Goal: Task Accomplishment & Management: Use online tool/utility

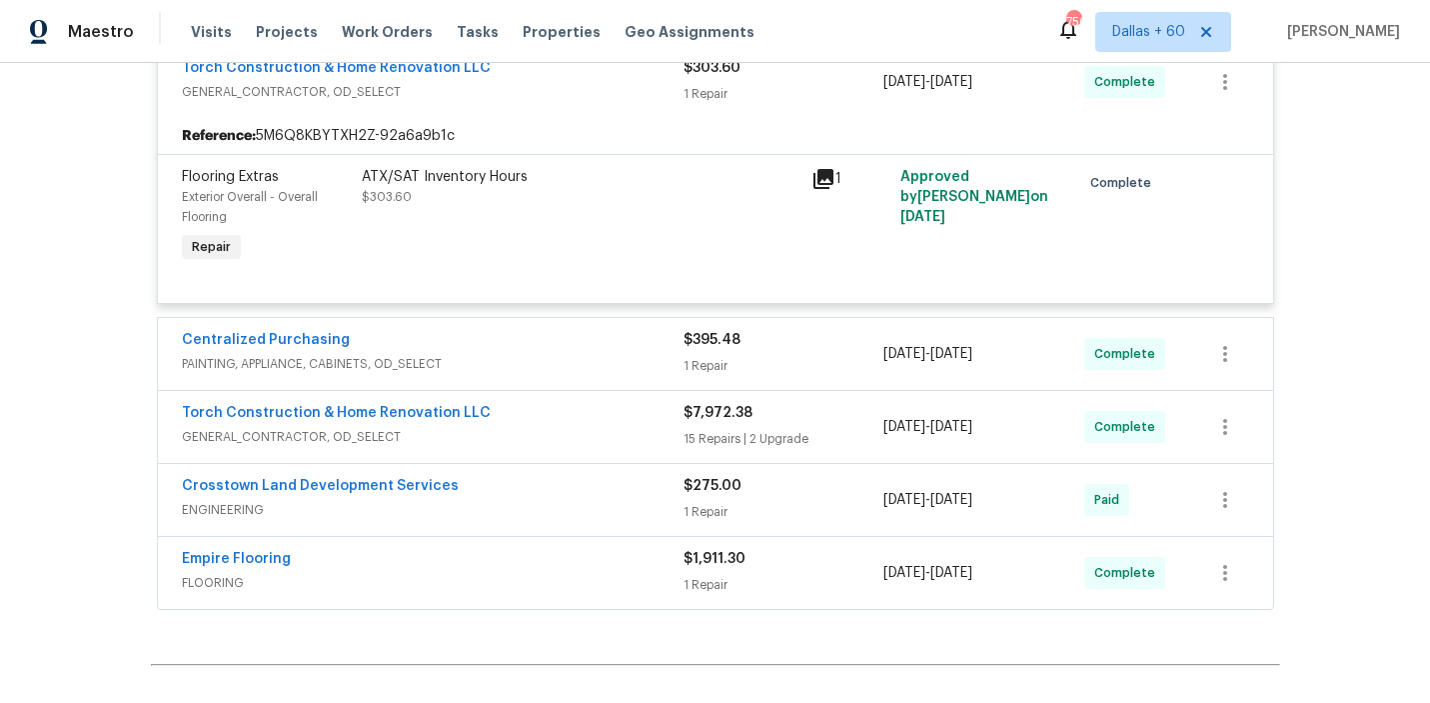
scroll to position [2919, 0]
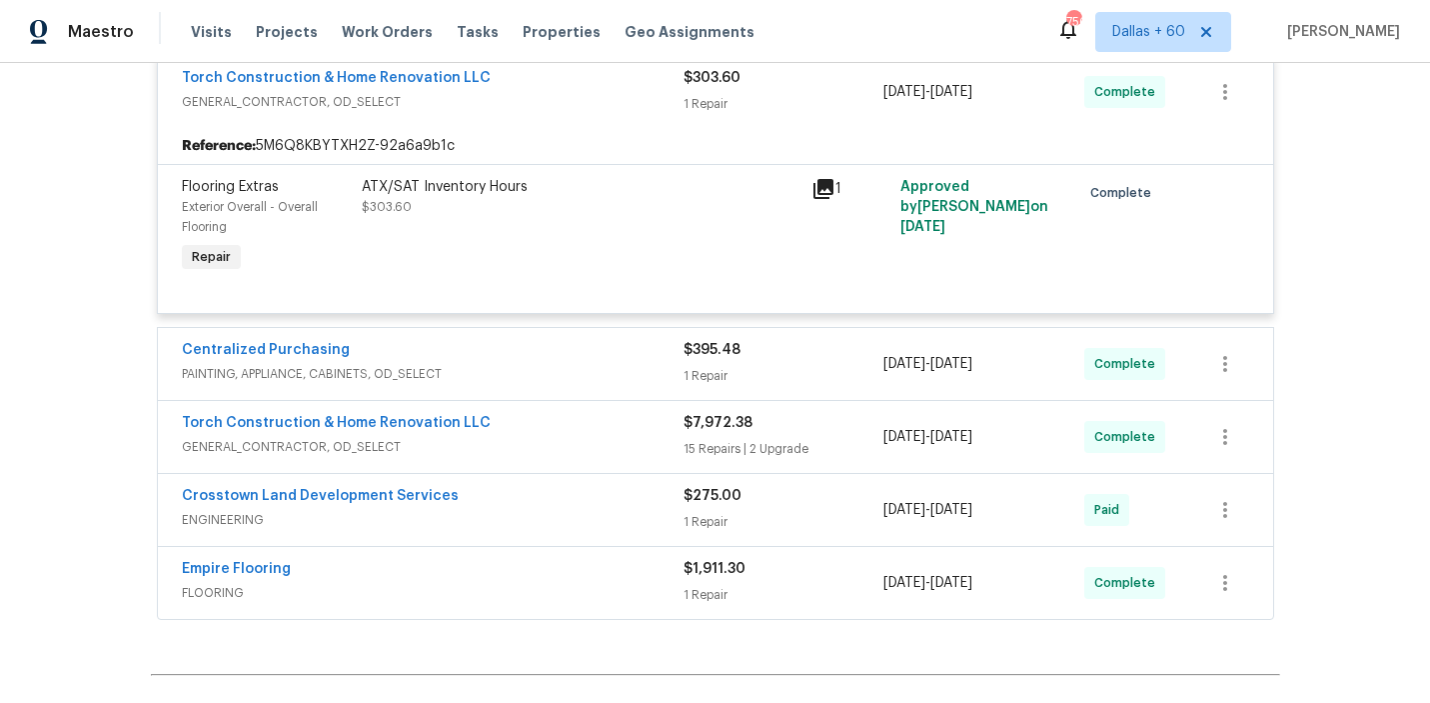
click at [529, 364] on span "PAINTING, APPLIANCE, CABINETS, OD_SELECT" at bounding box center [433, 374] width 502 height 20
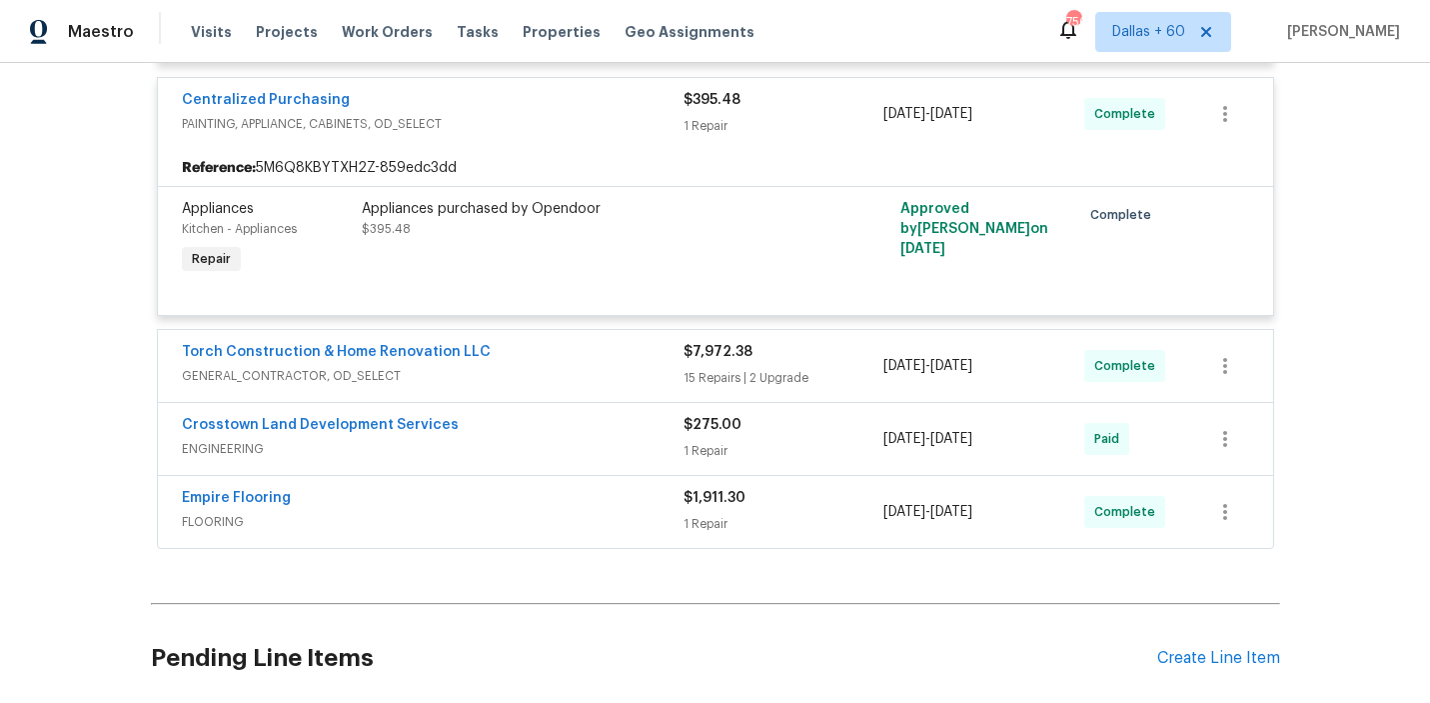
scroll to position [3180, 0]
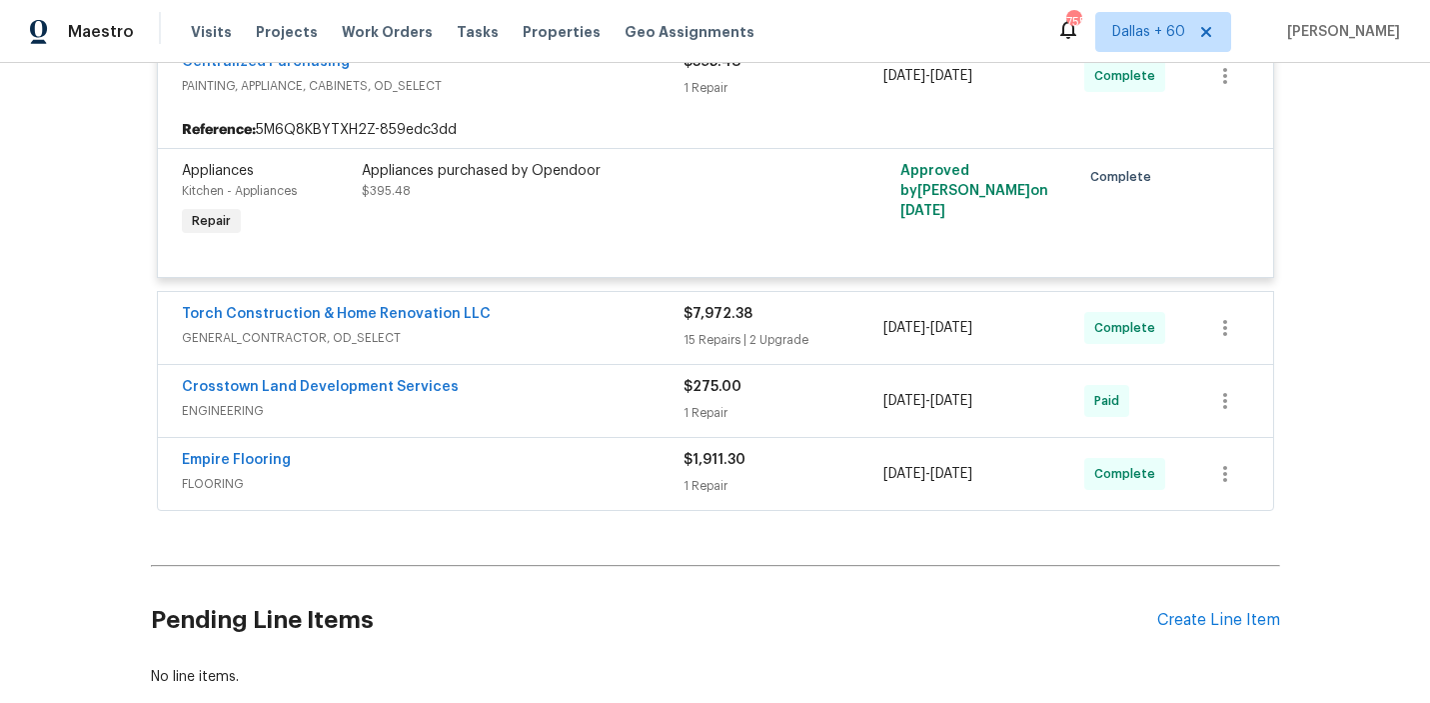
click at [565, 328] on span "GENERAL_CONTRACTOR, OD_SELECT" at bounding box center [433, 338] width 502 height 20
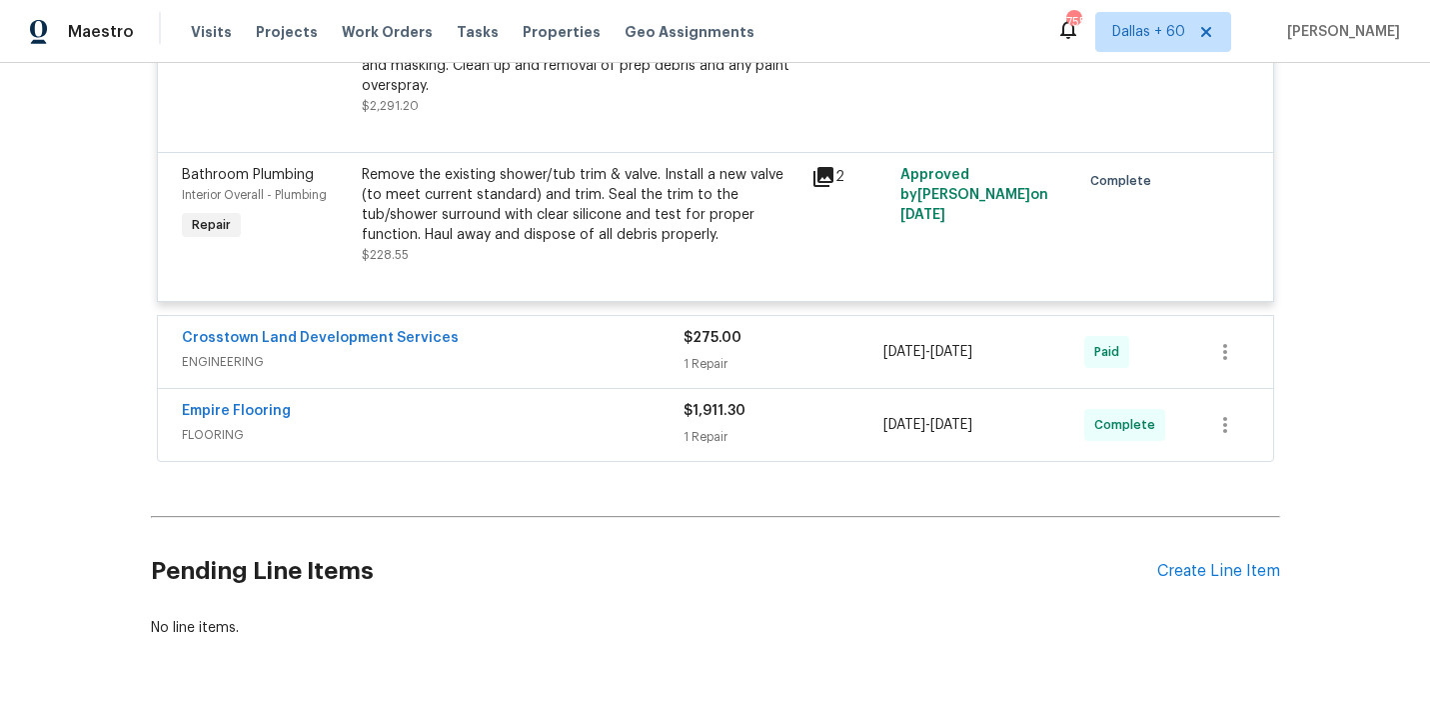
scroll to position [6335, 0]
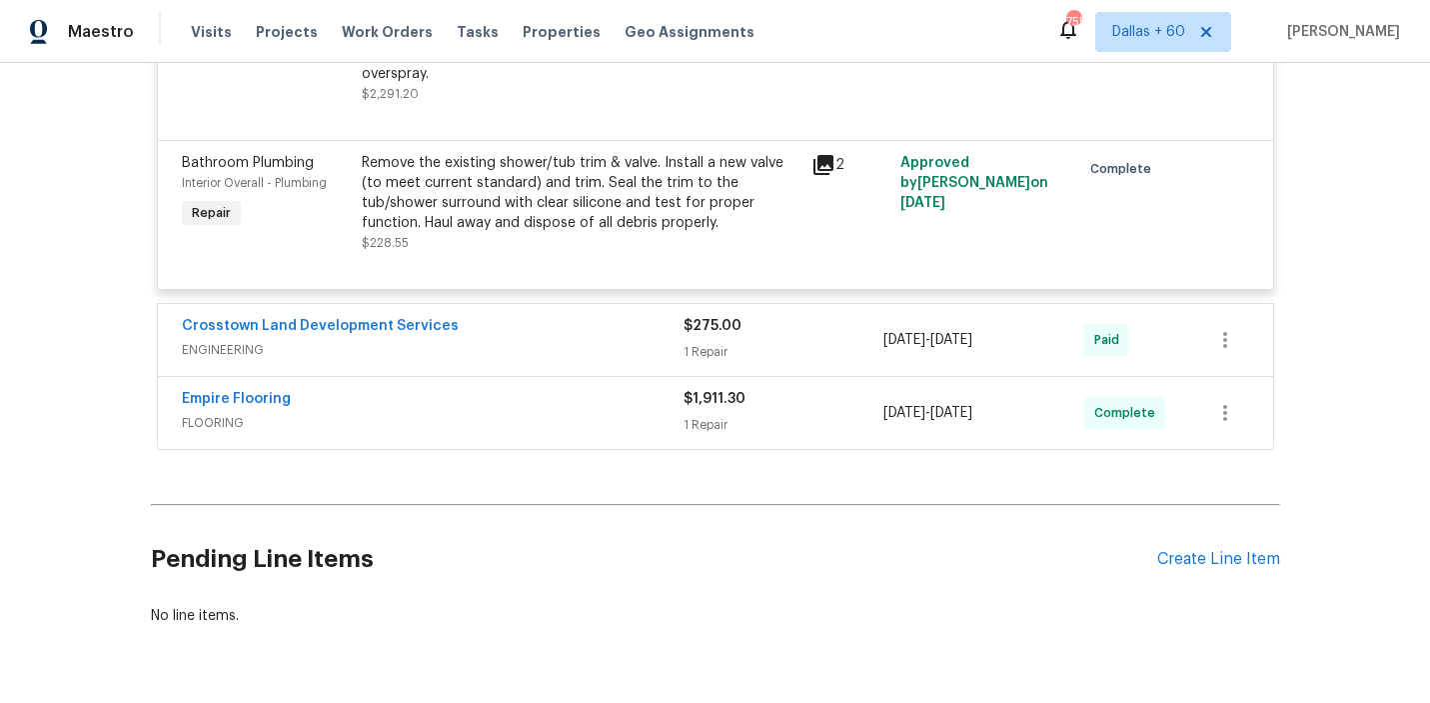
click at [597, 323] on div "Crosstown Land Development Services" at bounding box center [433, 328] width 502 height 24
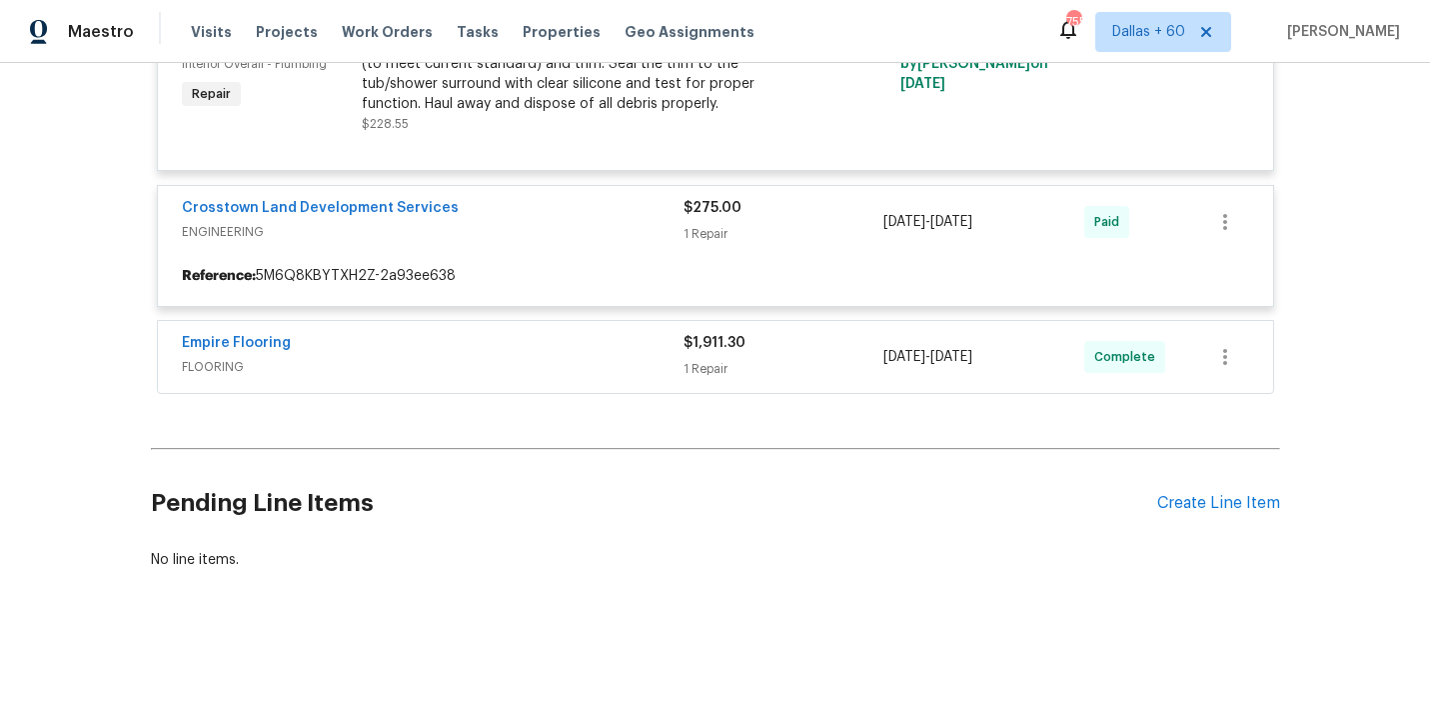
scroll to position [6450, 0]
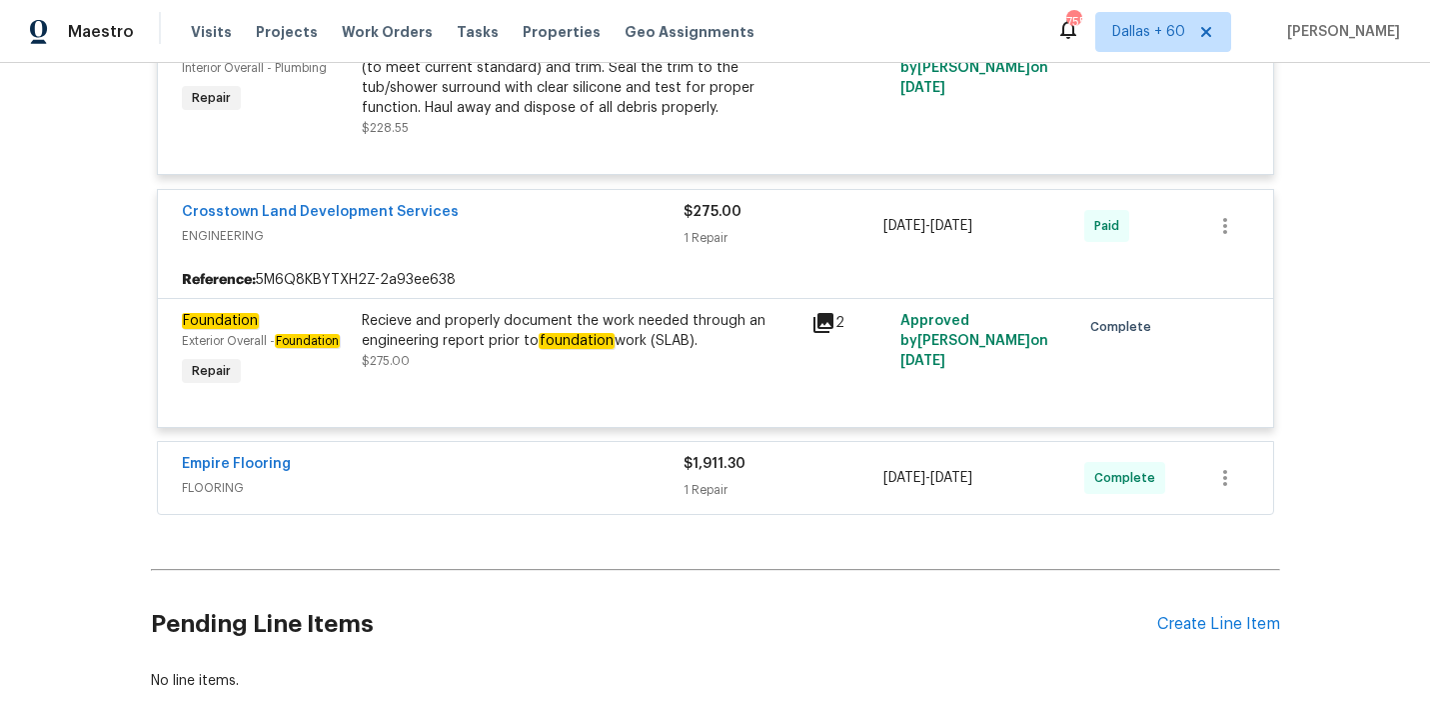
click at [387, 478] on span "FLOORING" at bounding box center [433, 488] width 502 height 20
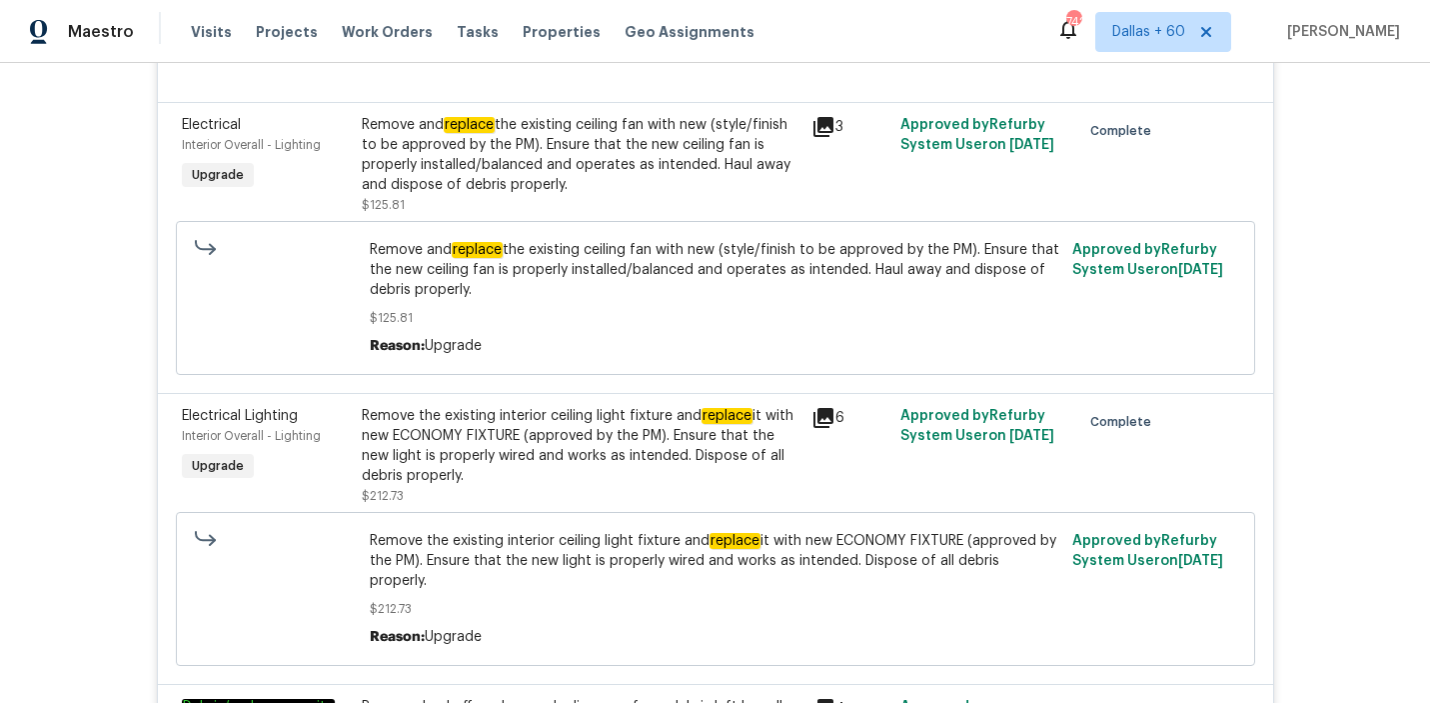
scroll to position [4535, 0]
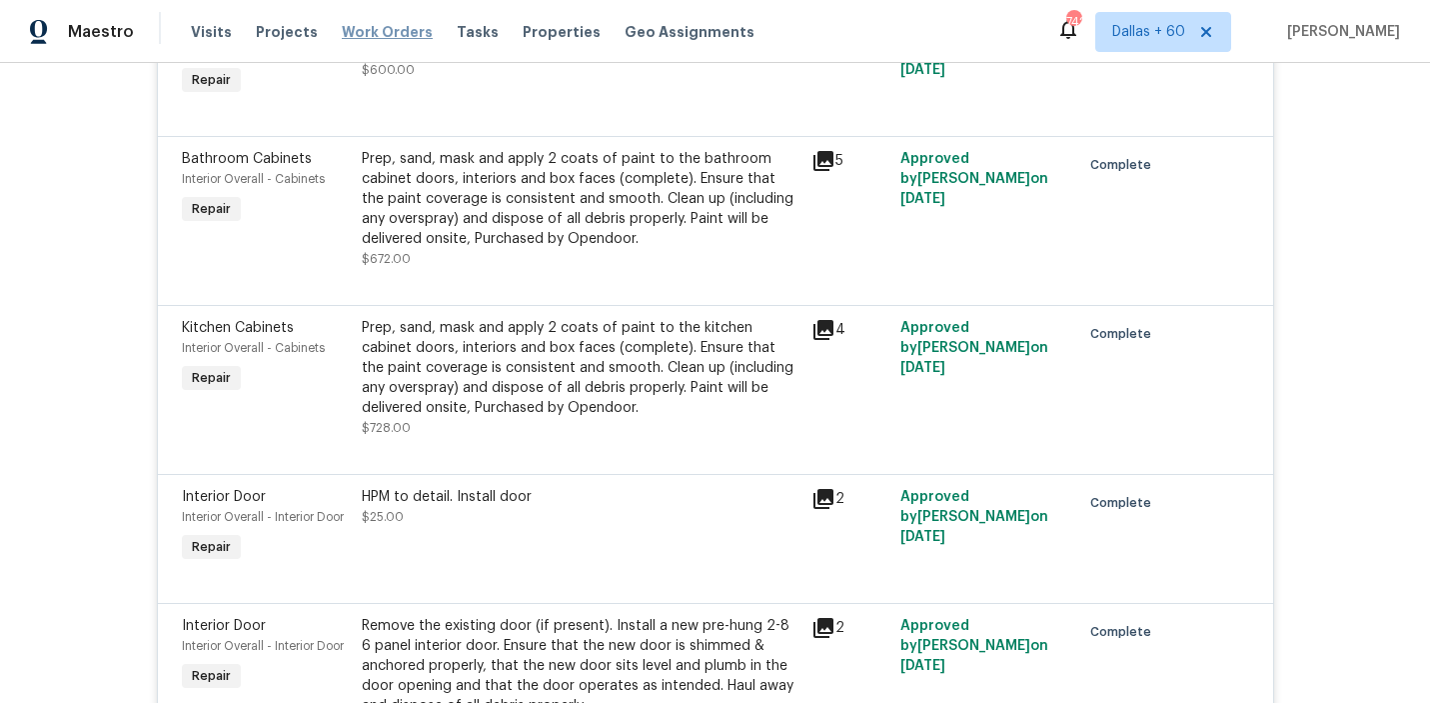
click at [384, 31] on span "Work Orders" at bounding box center [387, 32] width 91 height 20
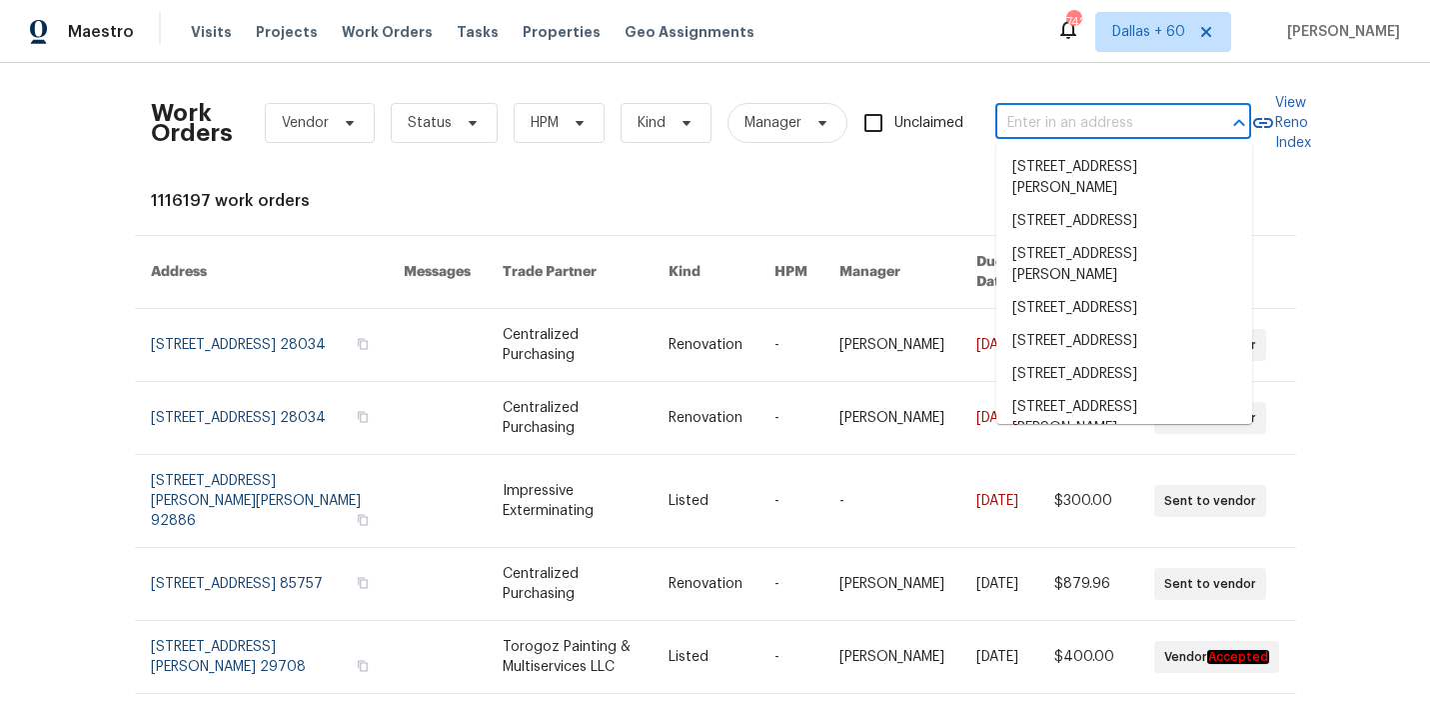
click at [1113, 117] on input "text" at bounding box center [1096, 123] width 200 height 31
paste input "801 Bedrock Ln, Richmond, VA 23224"
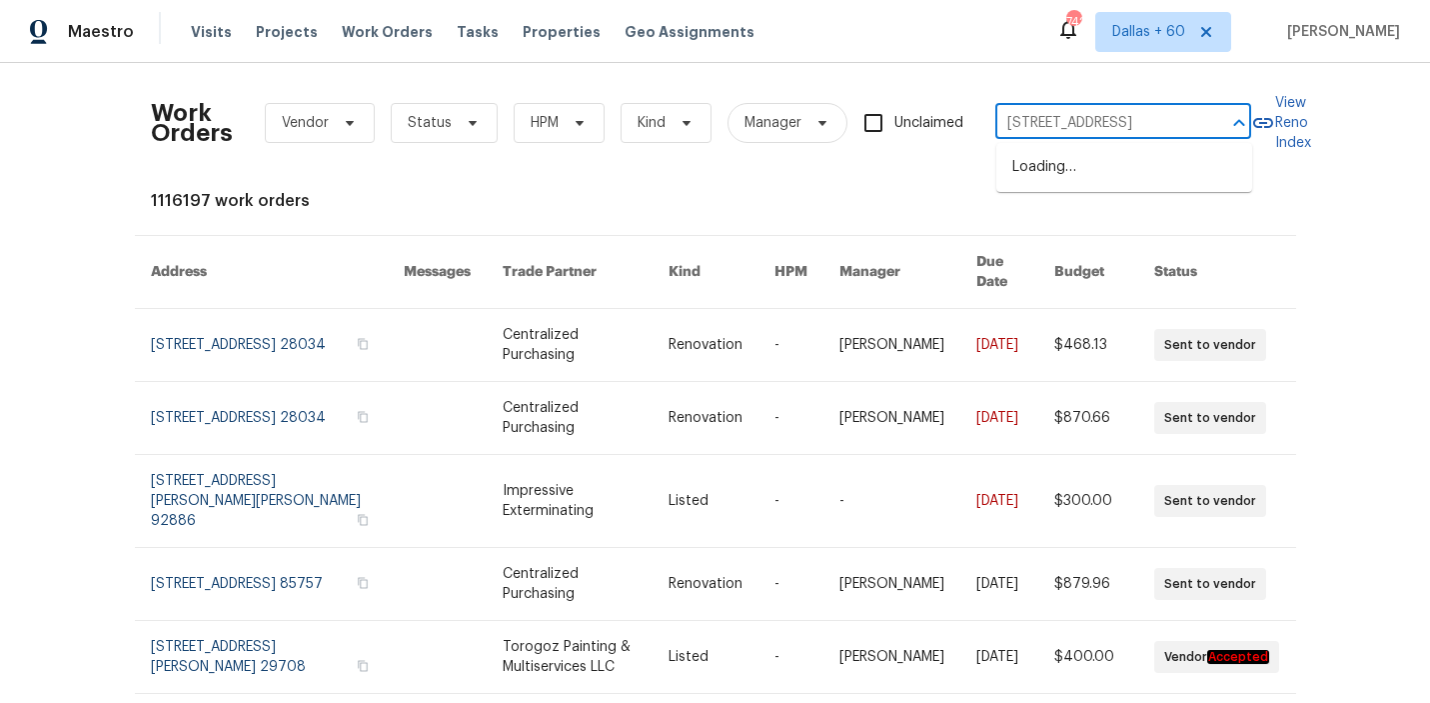
scroll to position [0, 56]
type input "801 Bedrock Ln, Richmond, VA 23224"
click at [1114, 184] on li "801 Bedrock Ln, Richmond, VA 23224" at bounding box center [1125, 167] width 256 height 33
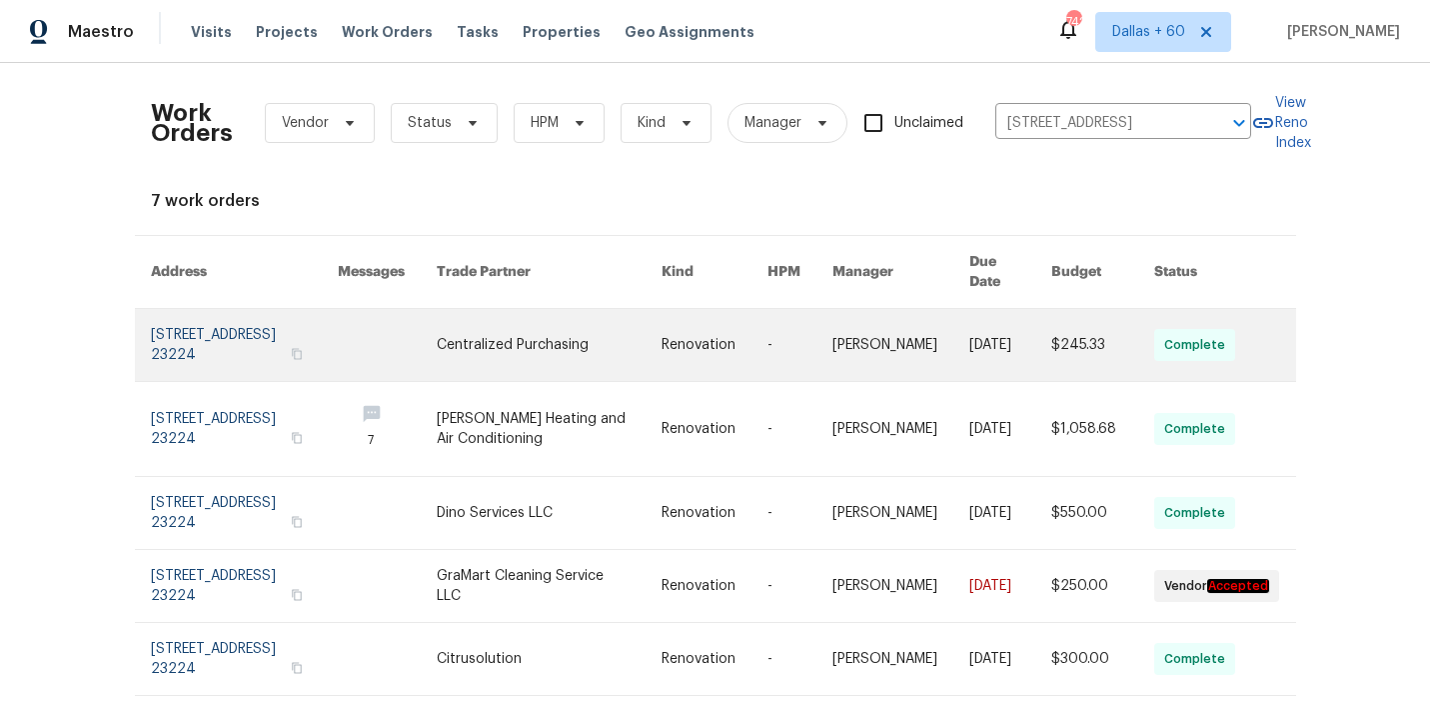
click at [646, 336] on td "Renovation" at bounding box center [699, 345] width 106 height 73
click at [469, 320] on link at bounding box center [549, 345] width 225 height 72
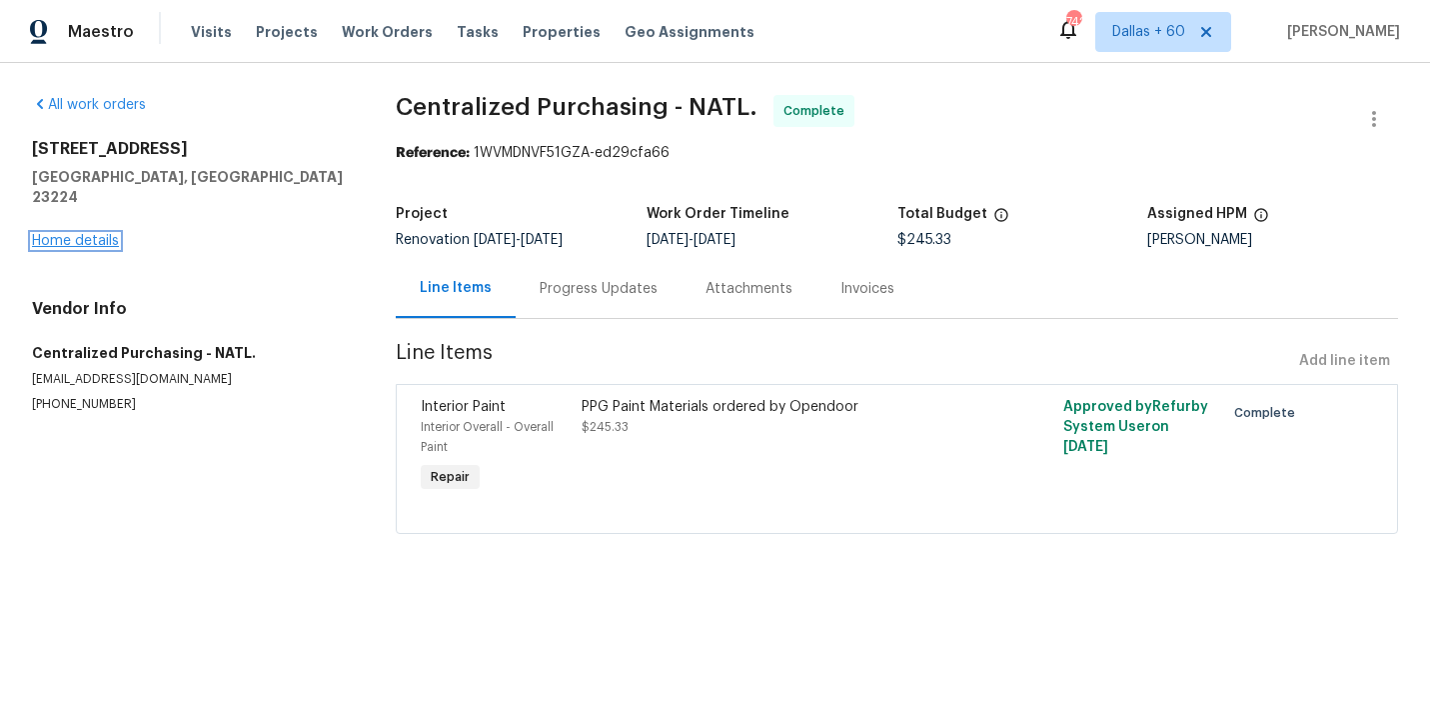
click at [48, 234] on link "Home details" at bounding box center [75, 241] width 87 height 14
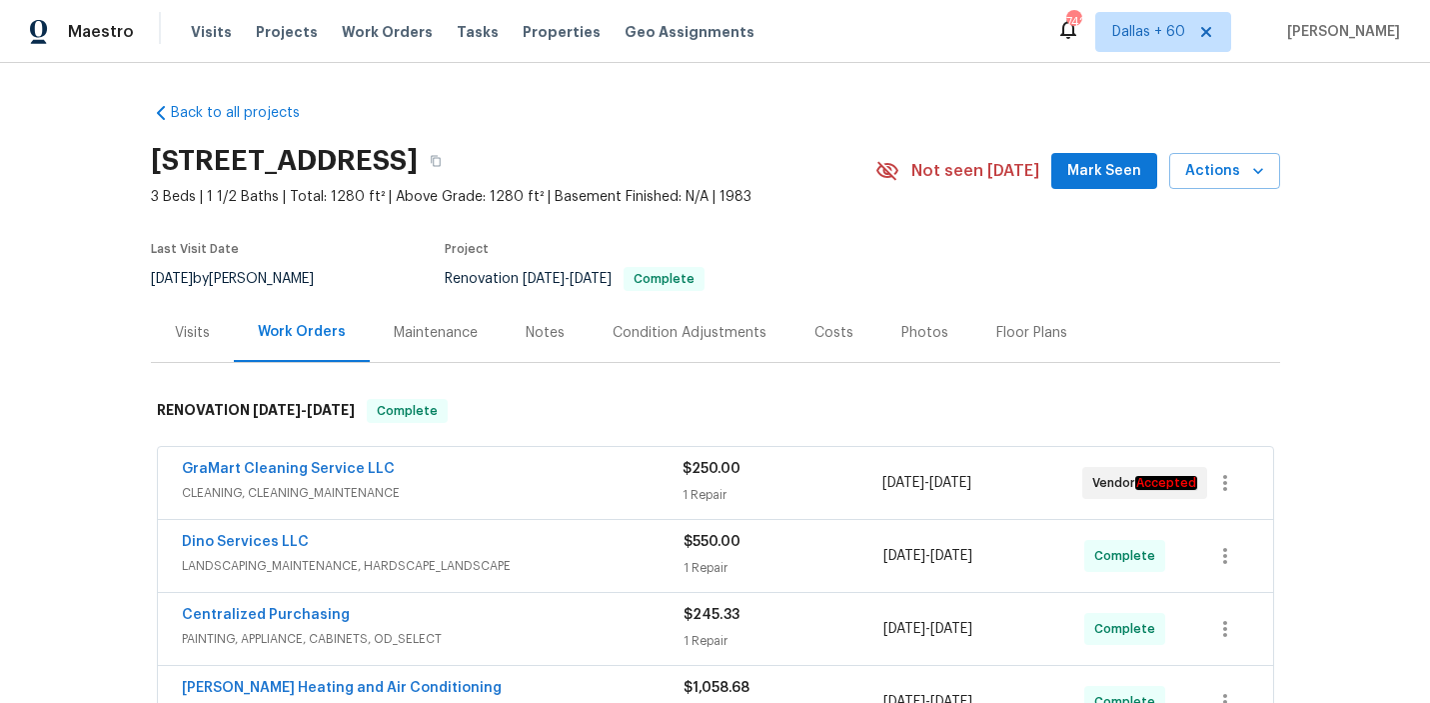
scroll to position [159, 0]
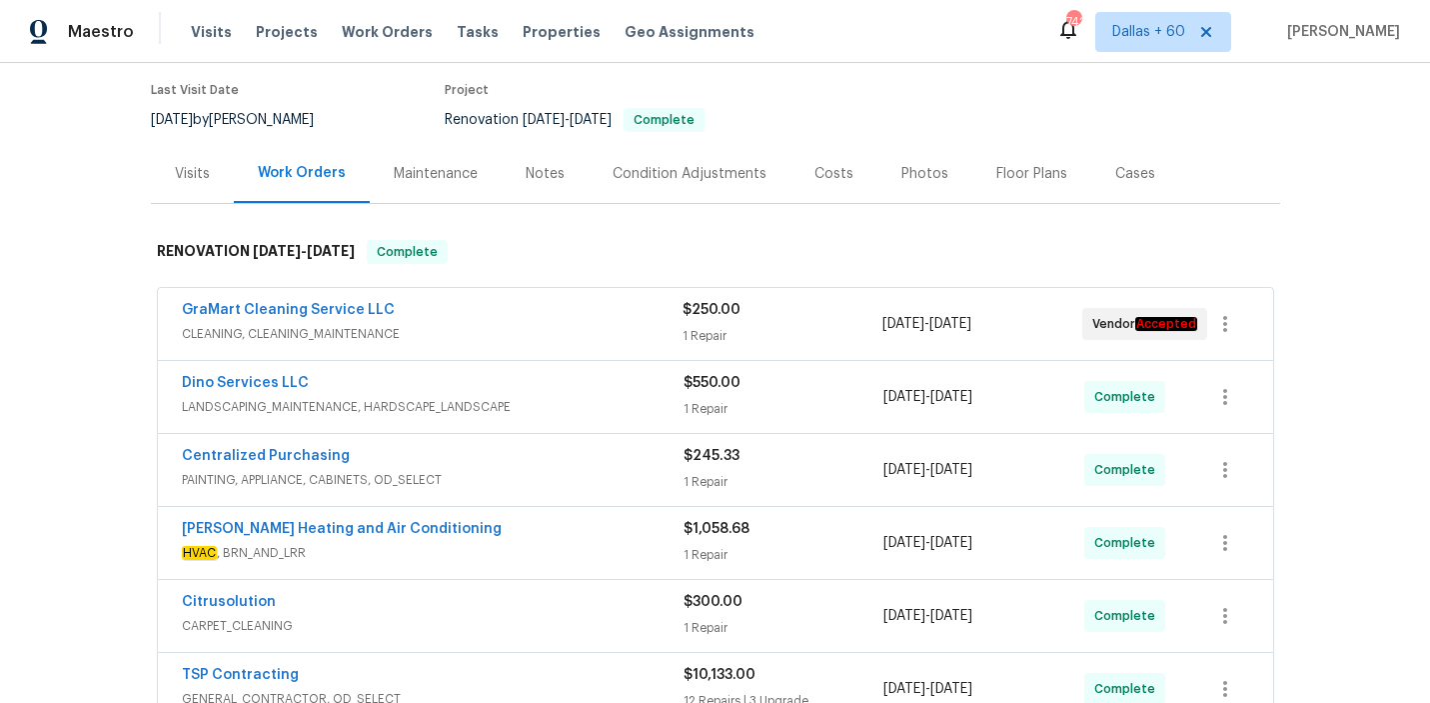
click at [601, 327] on span "CLEANING, CLEANING_MAINTENANCE" at bounding box center [432, 334] width 501 height 20
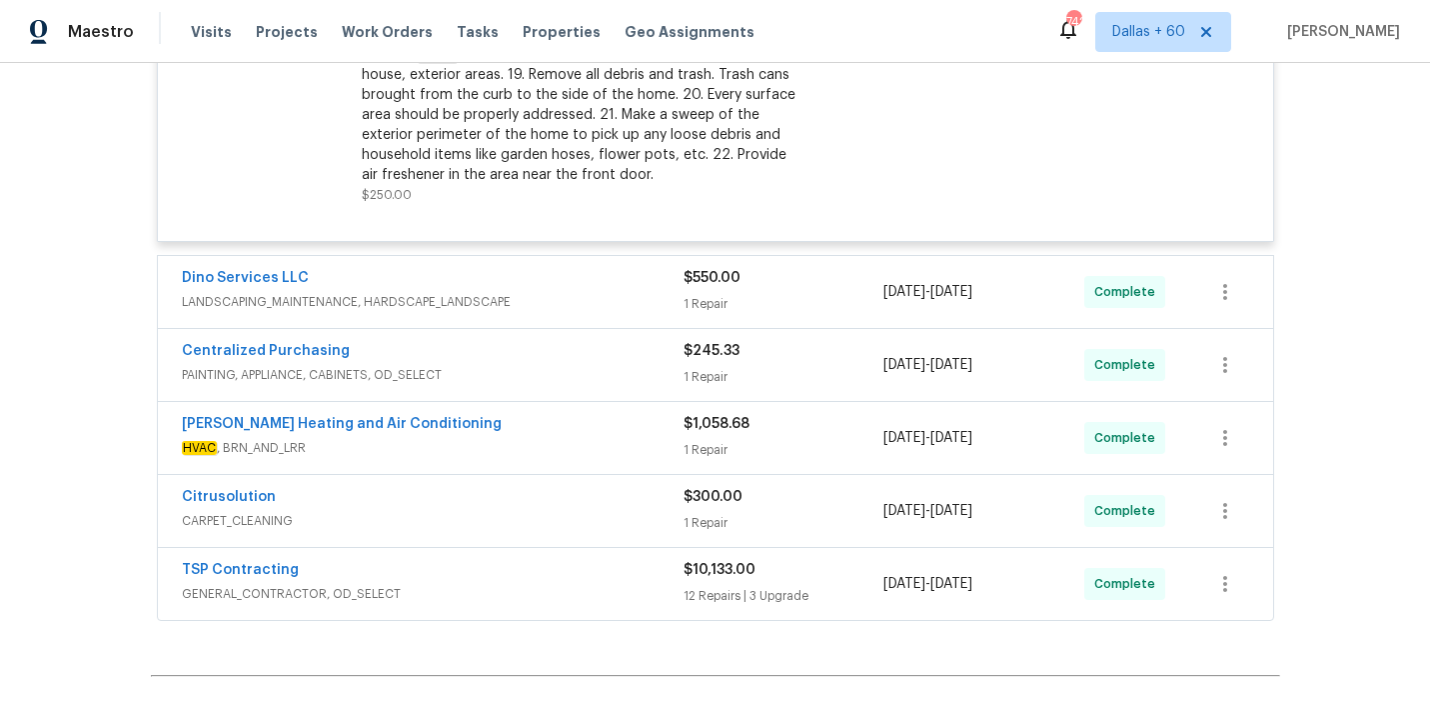
scroll to position [825, 0]
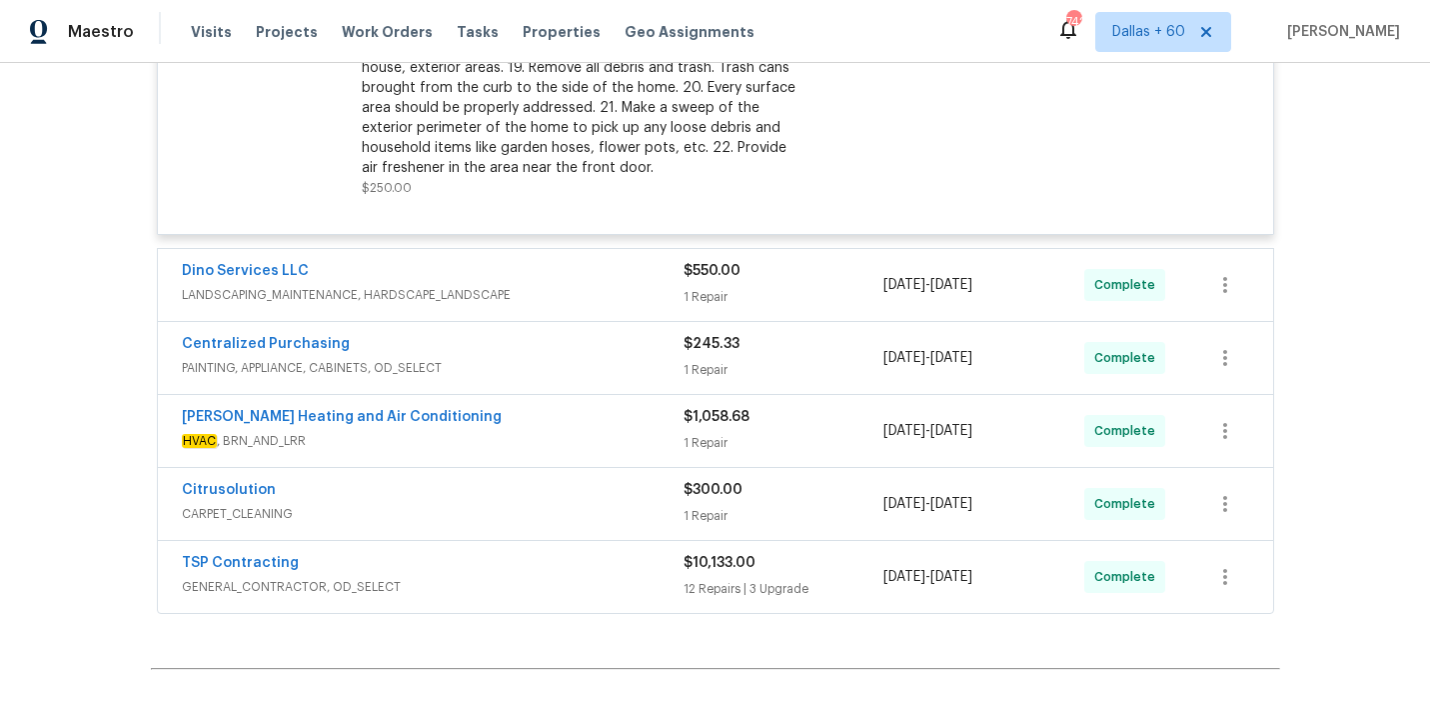
click at [589, 297] on span "LANDSCAPING_MAINTENANCE, HARDSCAPE_LANDSCAPE" at bounding box center [433, 295] width 502 height 20
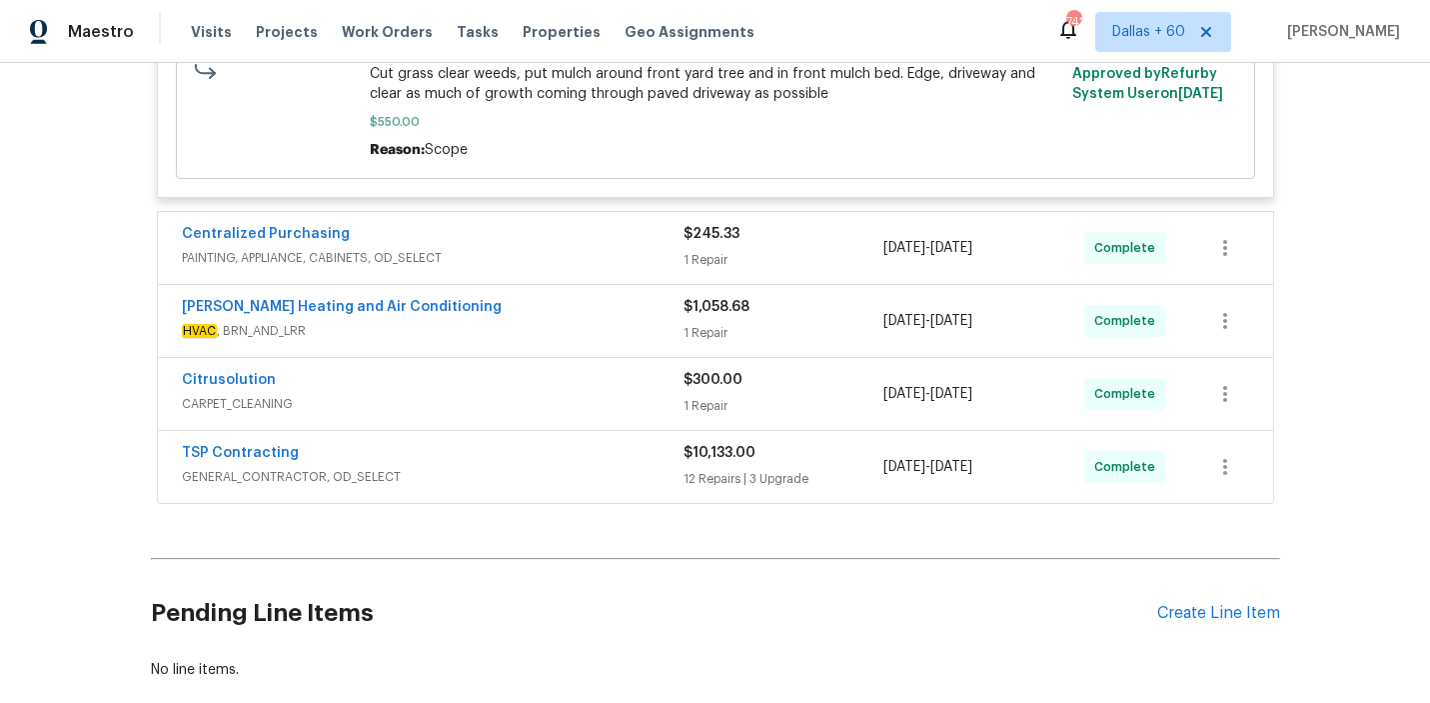
scroll to position [1259, 0]
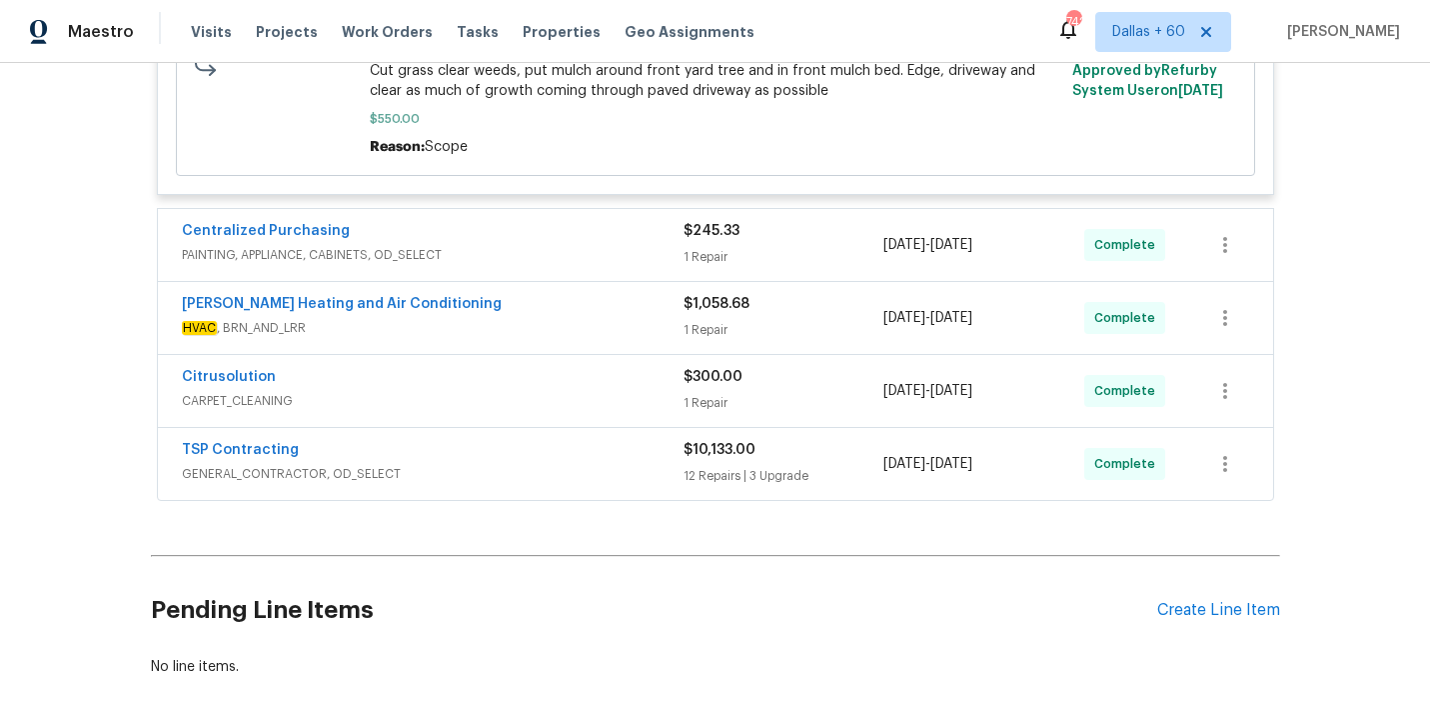
click at [575, 235] on div "Centralized Purchasing" at bounding box center [433, 233] width 502 height 24
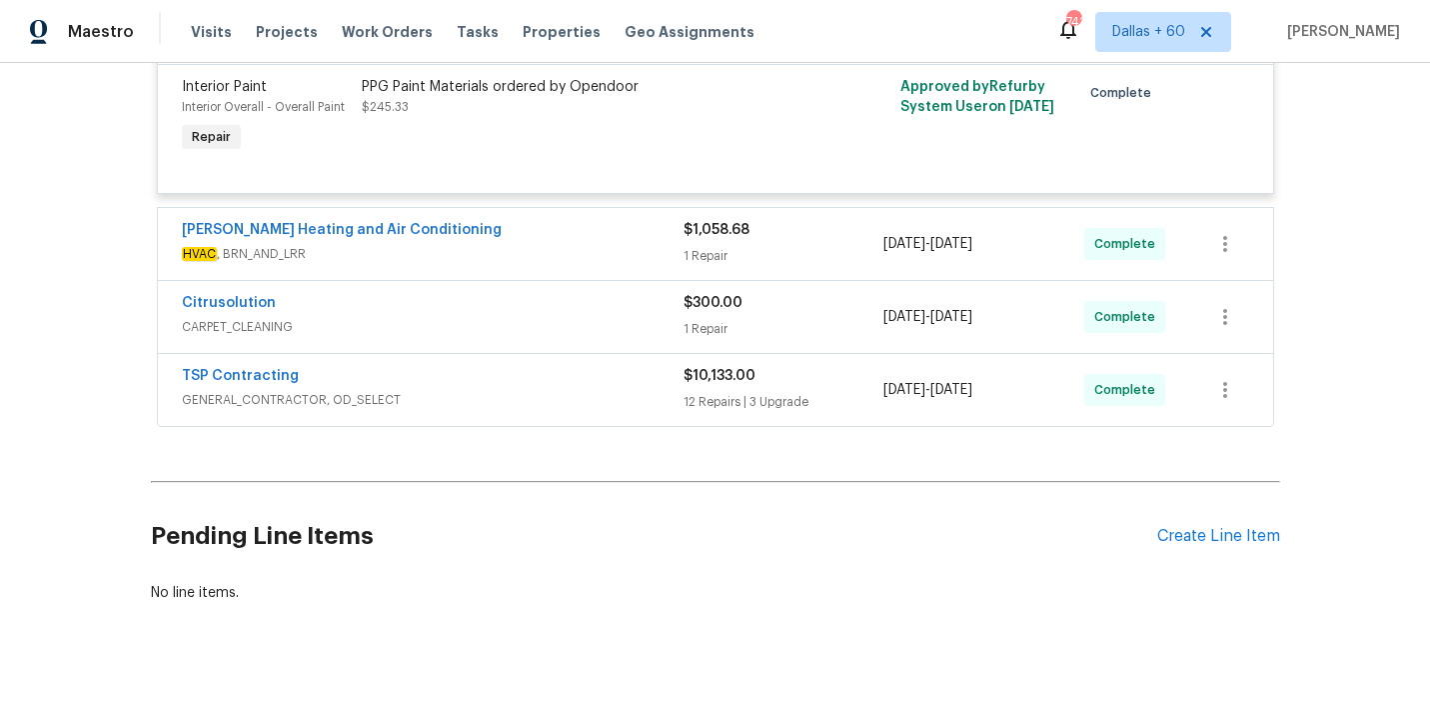
scroll to position [1507, 0]
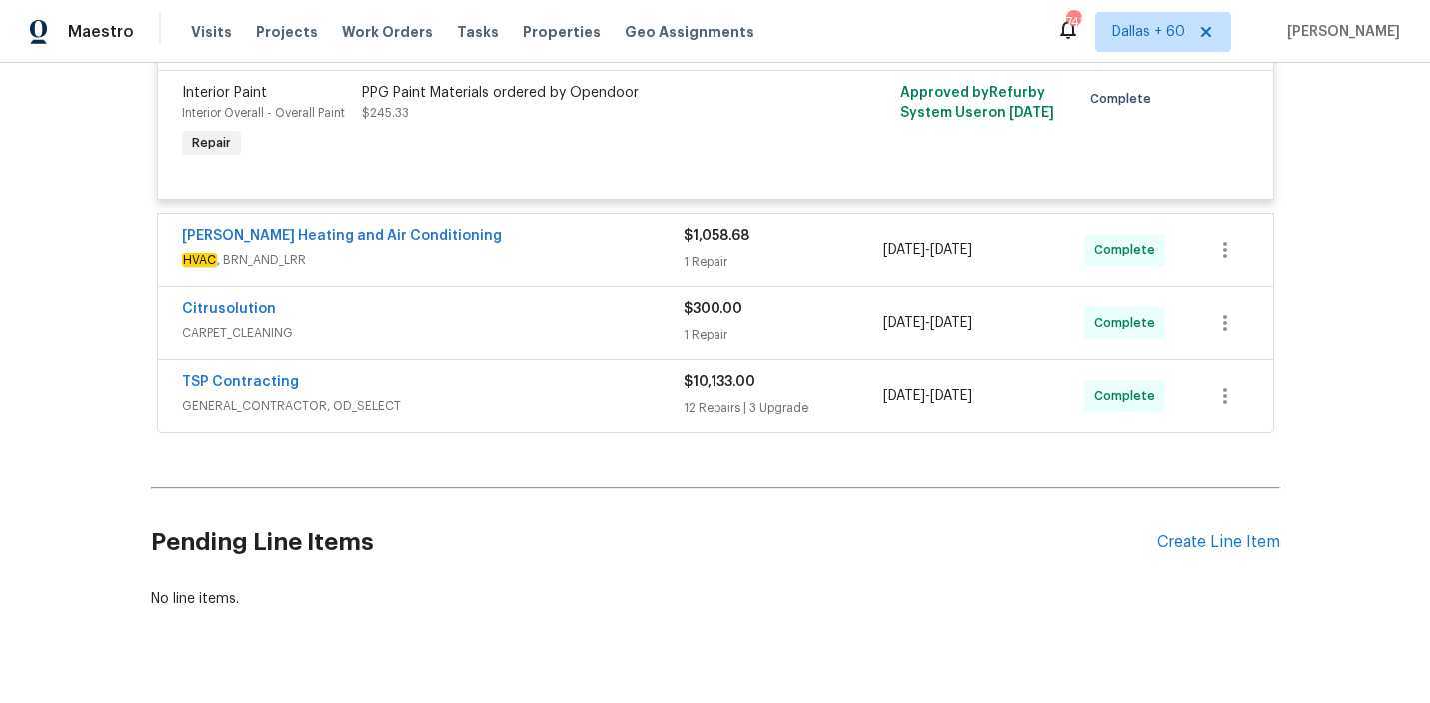
click at [498, 404] on span "GENERAL_CONTRACTOR, OD_SELECT" at bounding box center [433, 406] width 502 height 20
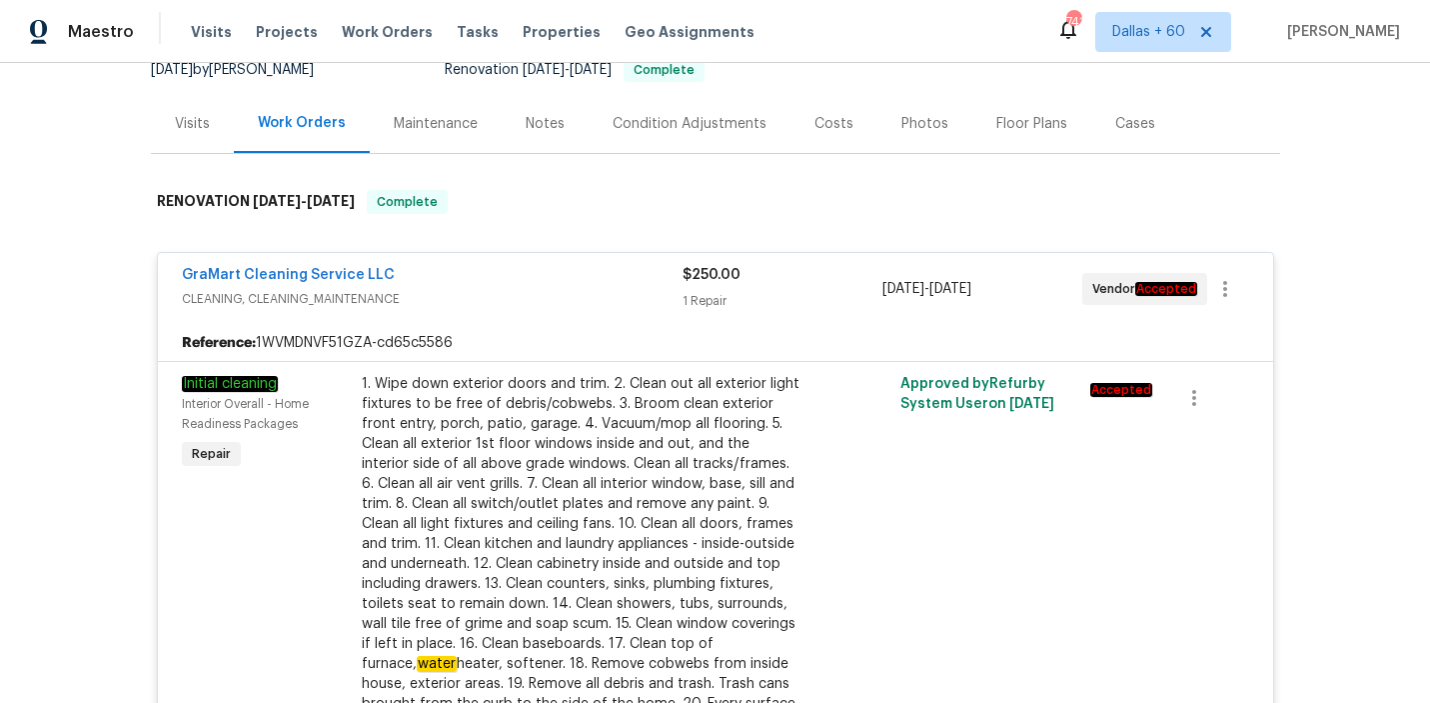
scroll to position [0, 0]
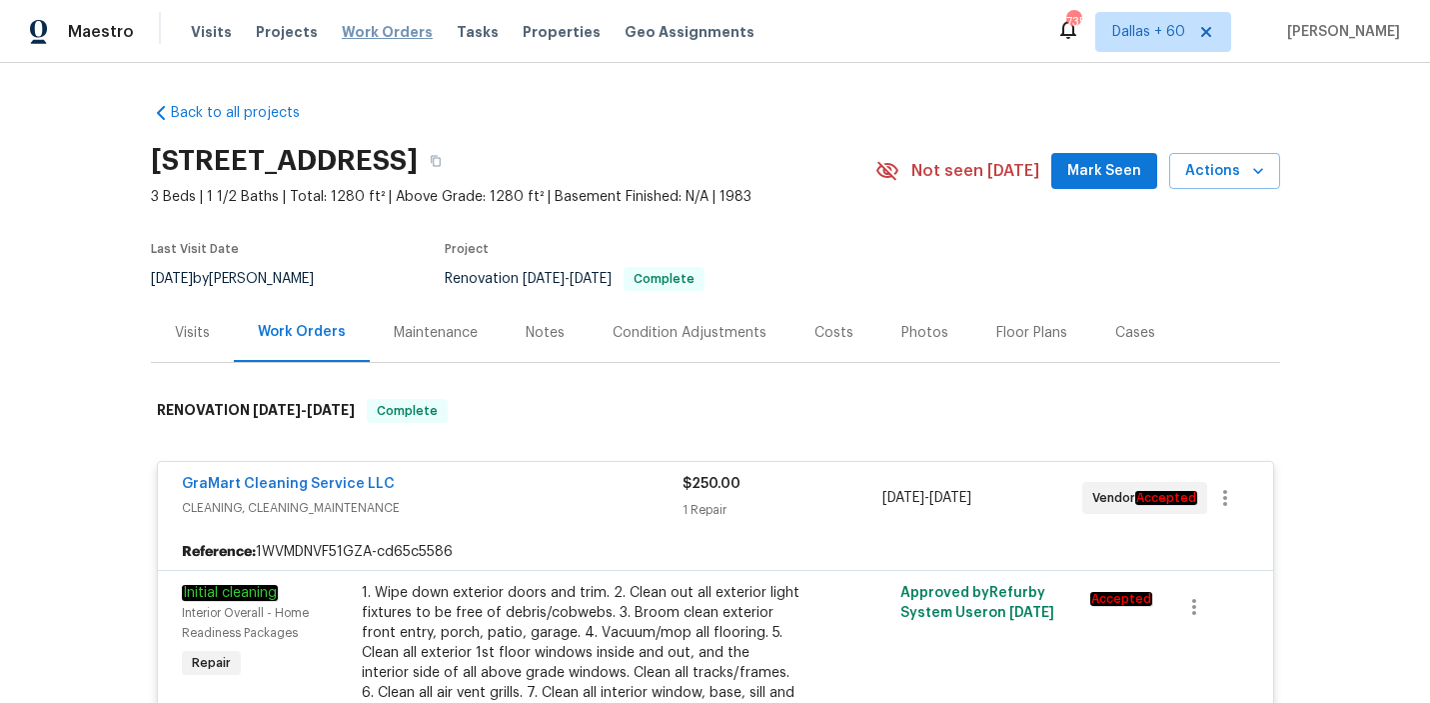
click at [376, 32] on span "Work Orders" at bounding box center [387, 32] width 91 height 20
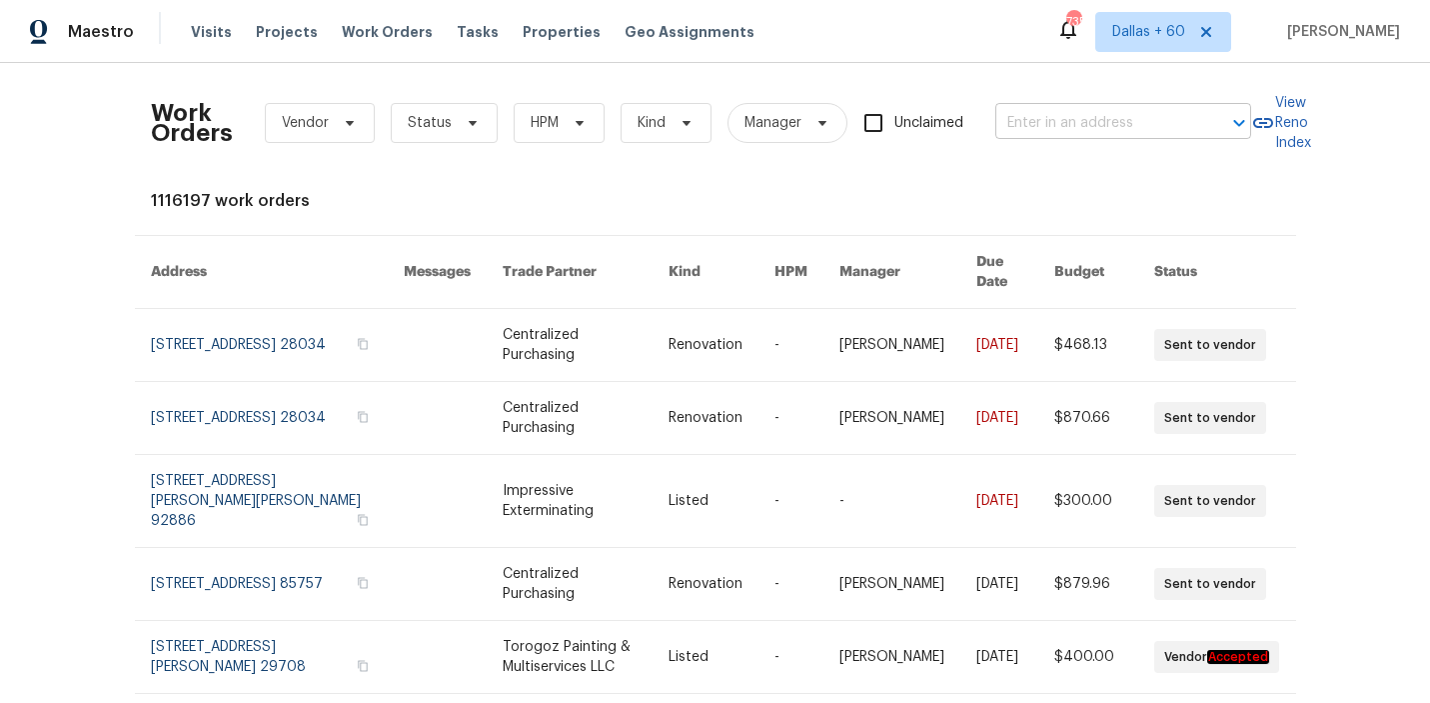
click at [1089, 122] on input "text" at bounding box center [1096, 123] width 200 height 31
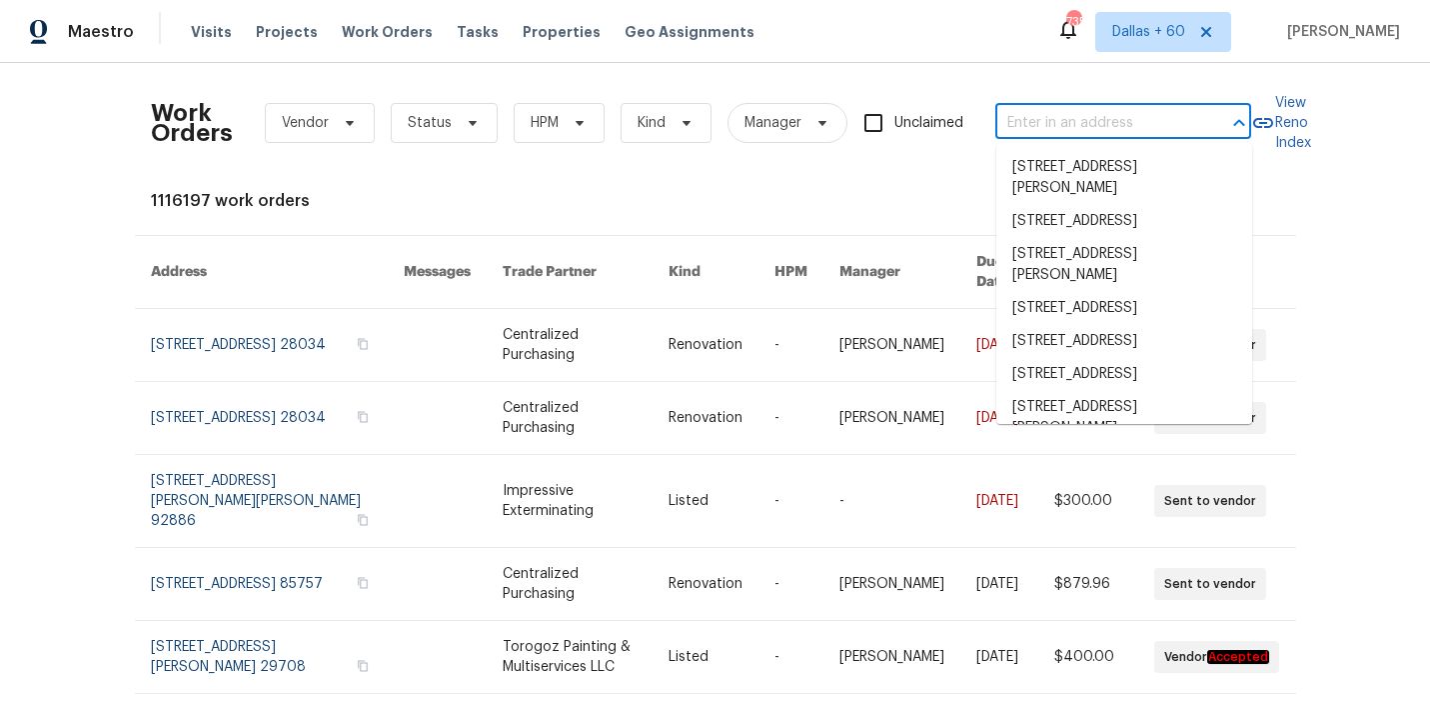
paste input "801 Bedrock Ln, Richmond, VA 23224"
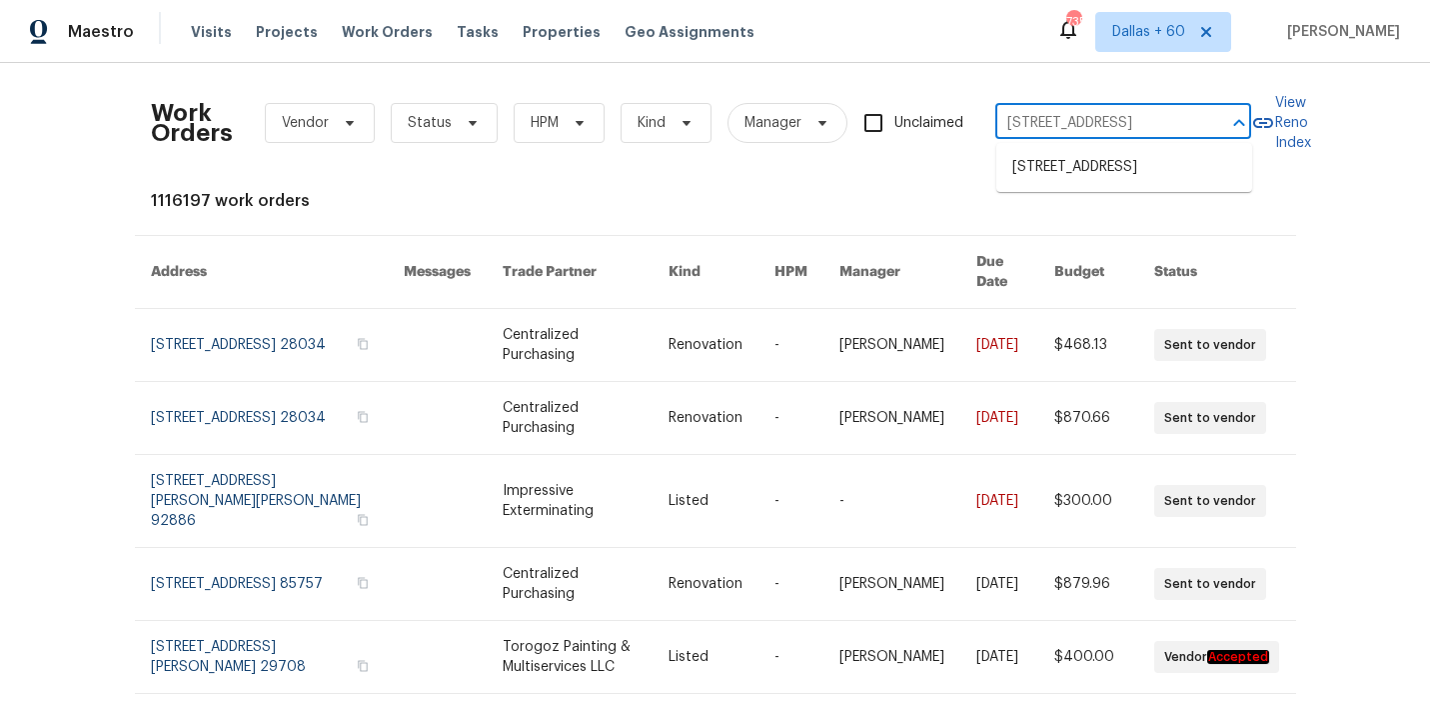
scroll to position [0, 56]
type input "801 Bedrock Ln, Richmond, VA 23224"
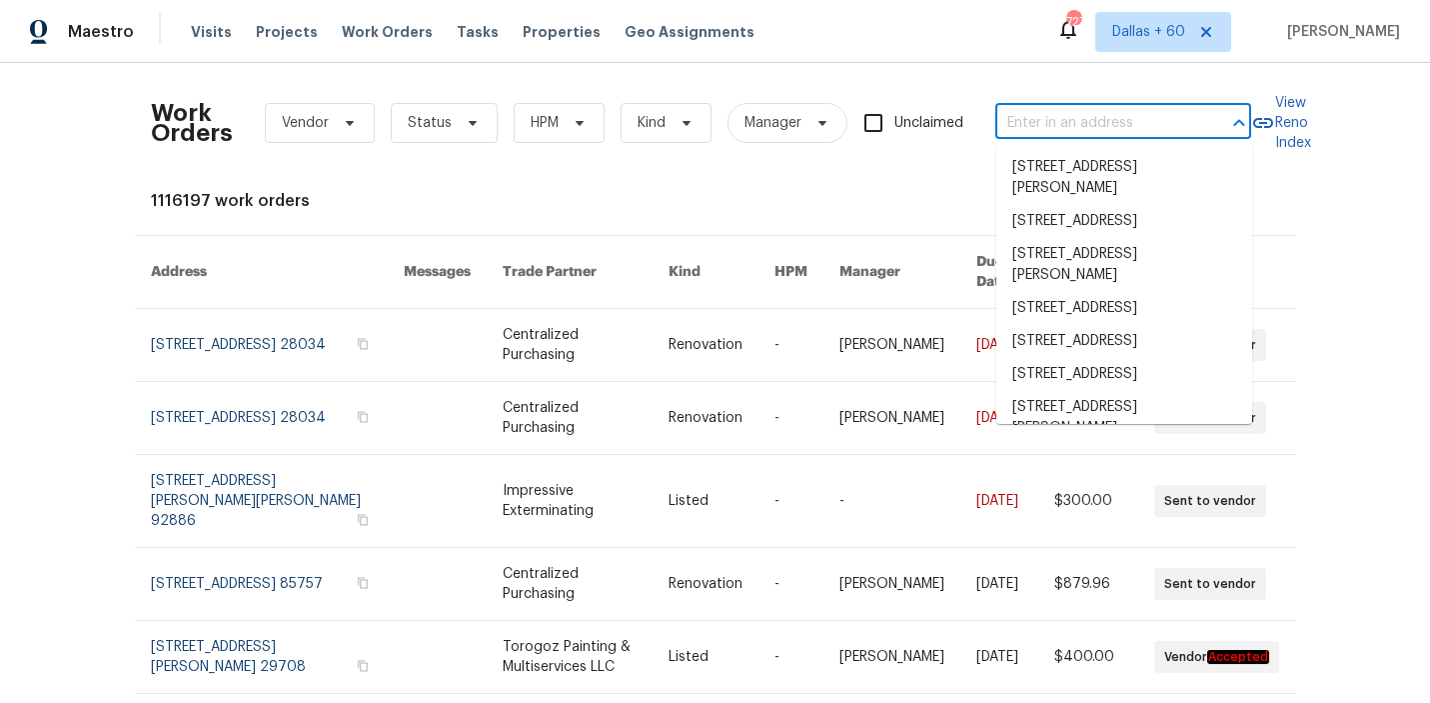
scroll to position [0, 0]
click at [1062, 129] on input "text" at bounding box center [1096, 123] width 200 height 31
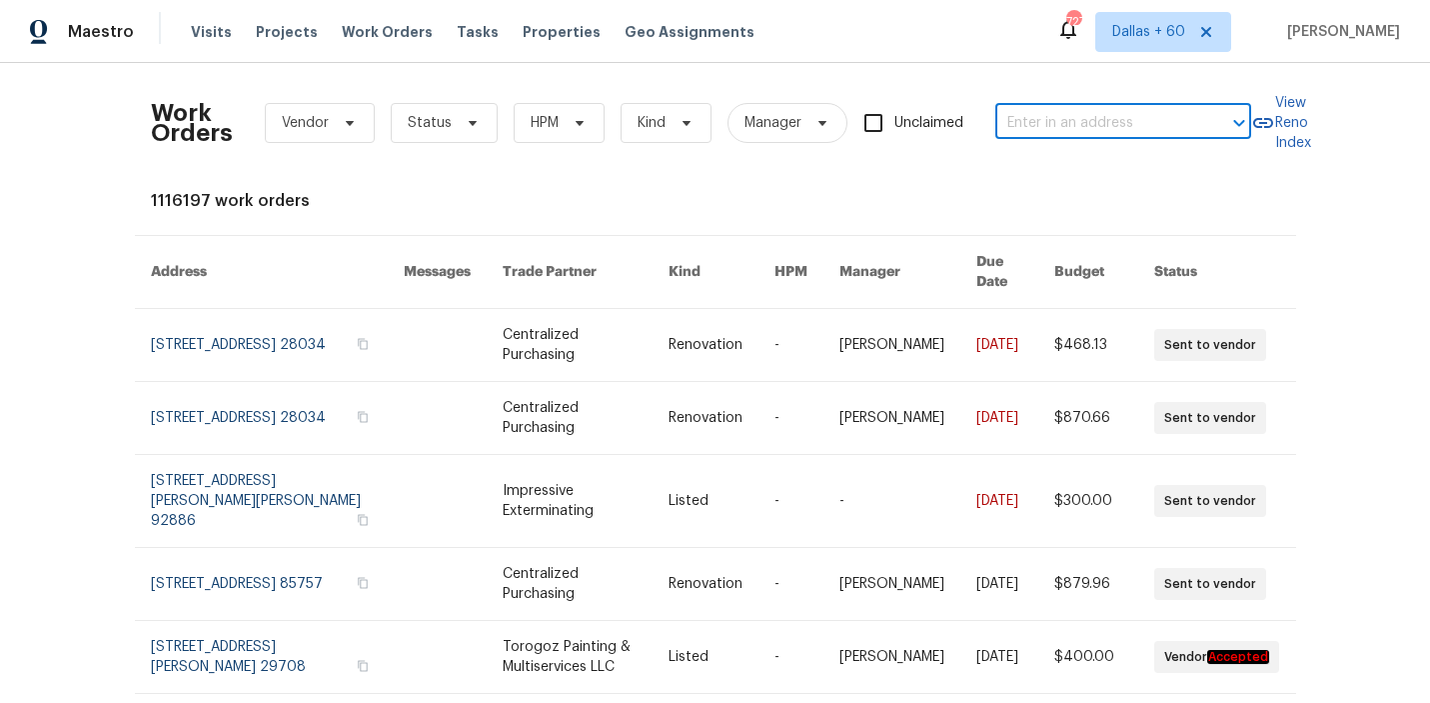
paste input "2364 Howland Blvd, Deltona, FL 32738"
type input "2364 Howland Blvd, Deltona, FL 32738"
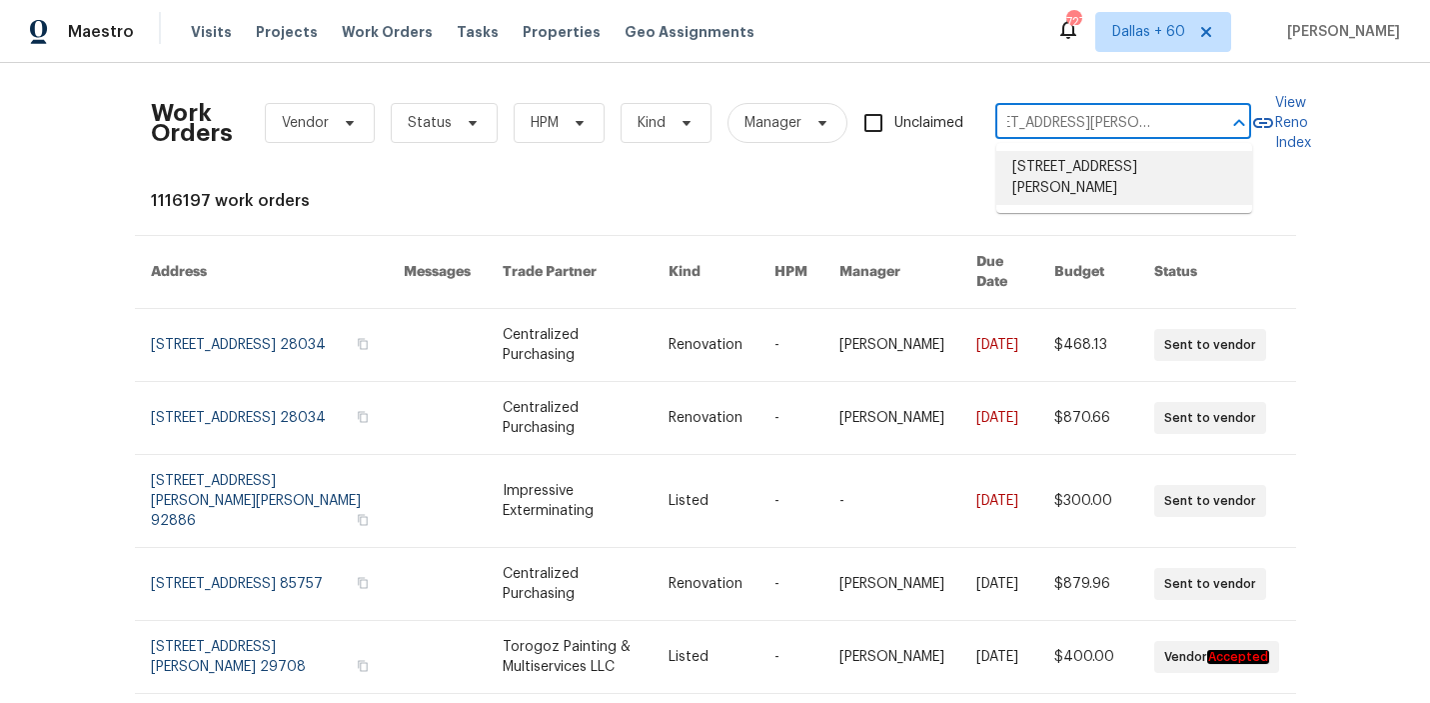
click at [1093, 165] on li "2364 Howland Blvd, Deltona, FL 32738" at bounding box center [1125, 178] width 256 height 54
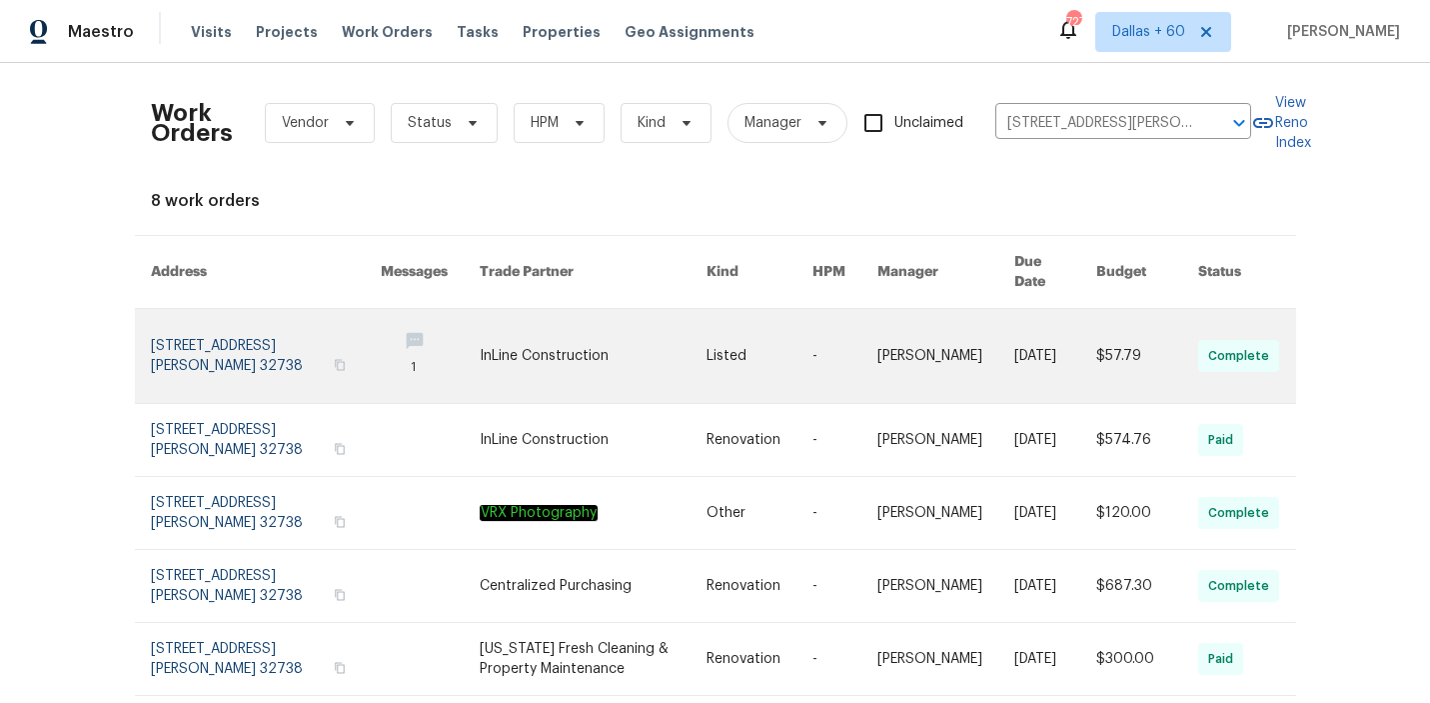
click at [515, 316] on link at bounding box center [593, 356] width 227 height 94
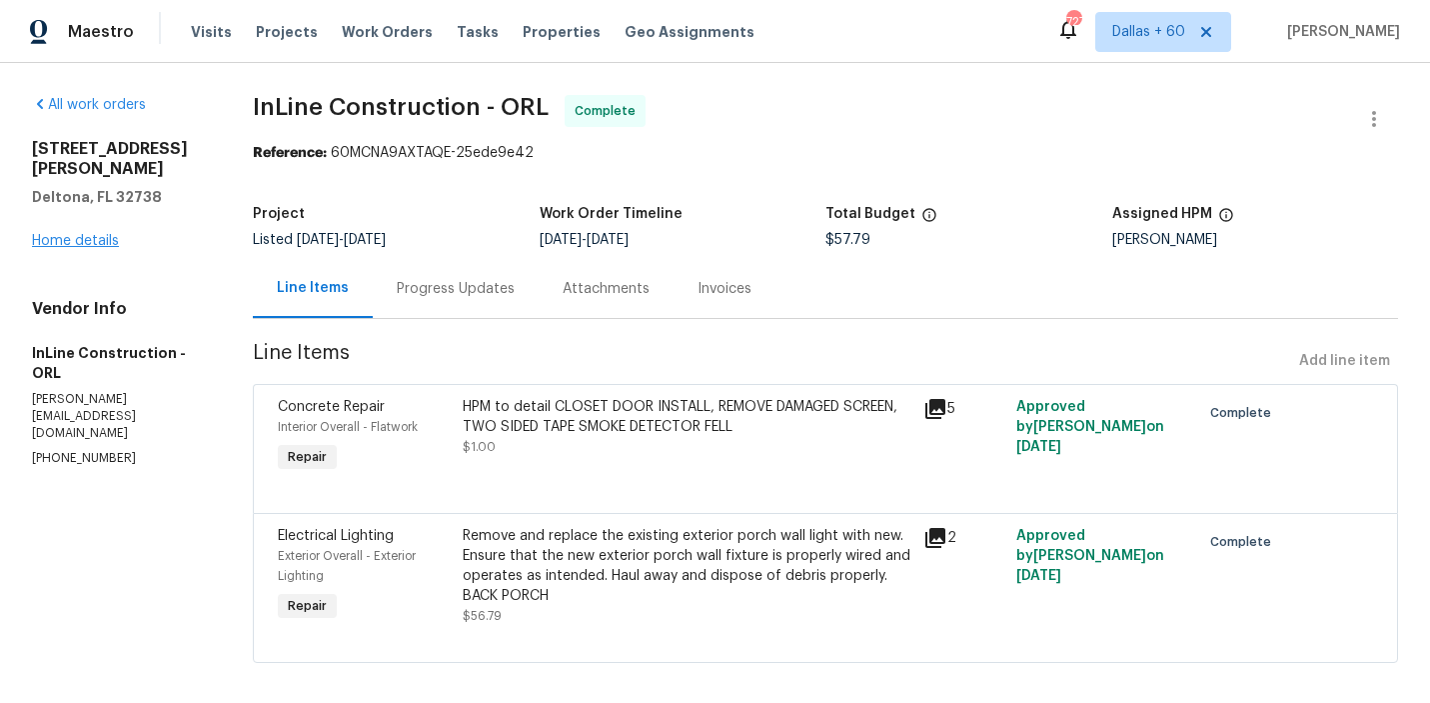
click at [78, 227] on div "2364 Howland Blvd Deltona, FL 32738 Home details" at bounding box center [118, 195] width 173 height 112
click at [78, 234] on link "Home details" at bounding box center [75, 241] width 87 height 14
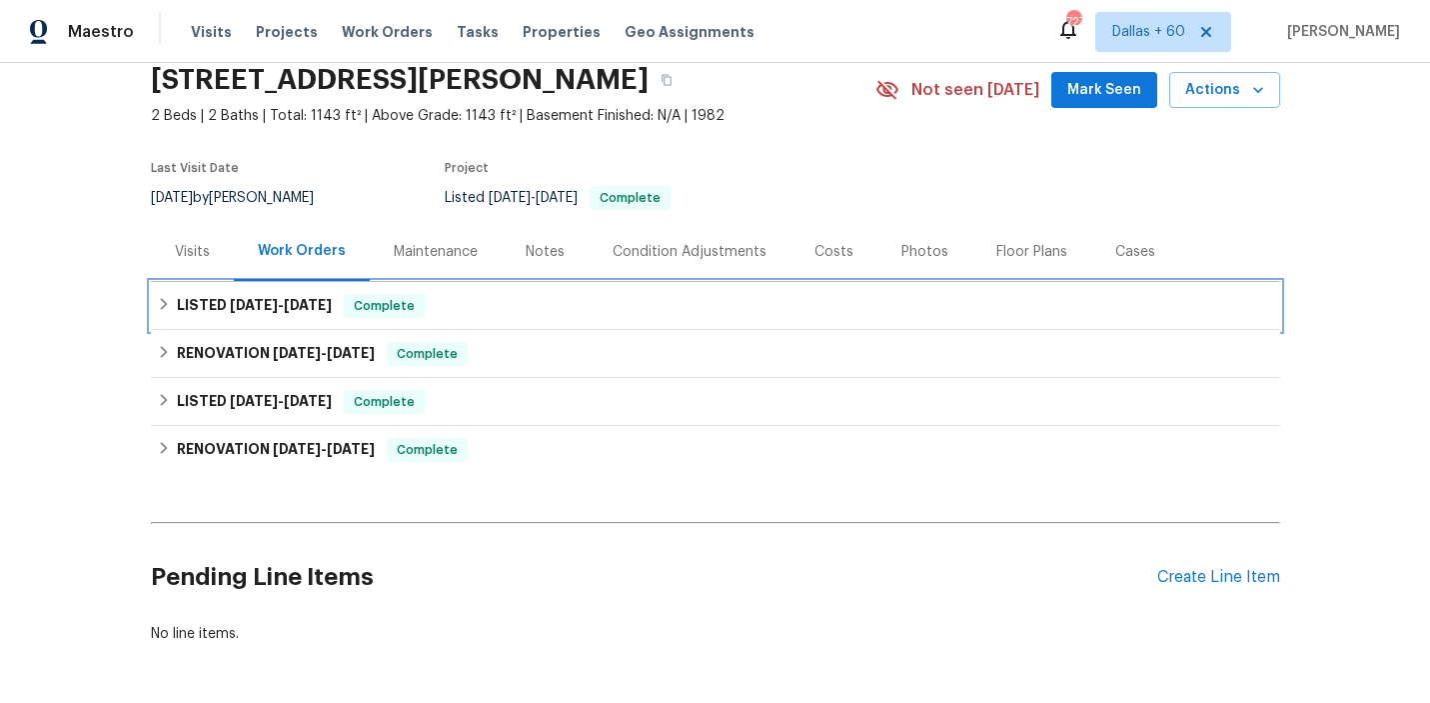
click at [501, 314] on div "LISTED 8/5/25 - 8/8/25 Complete" at bounding box center [715, 306] width 1117 height 24
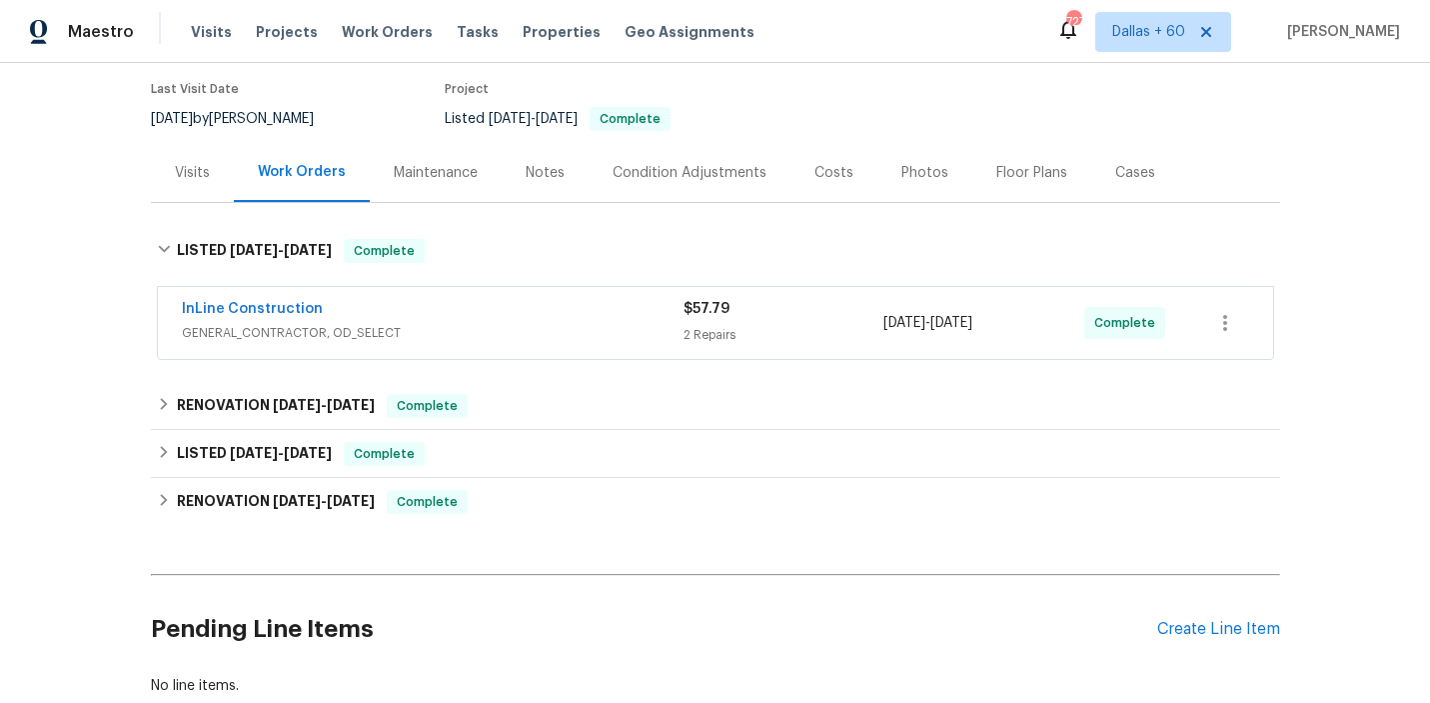
click at [501, 314] on div "InLine Construction" at bounding box center [433, 311] width 502 height 24
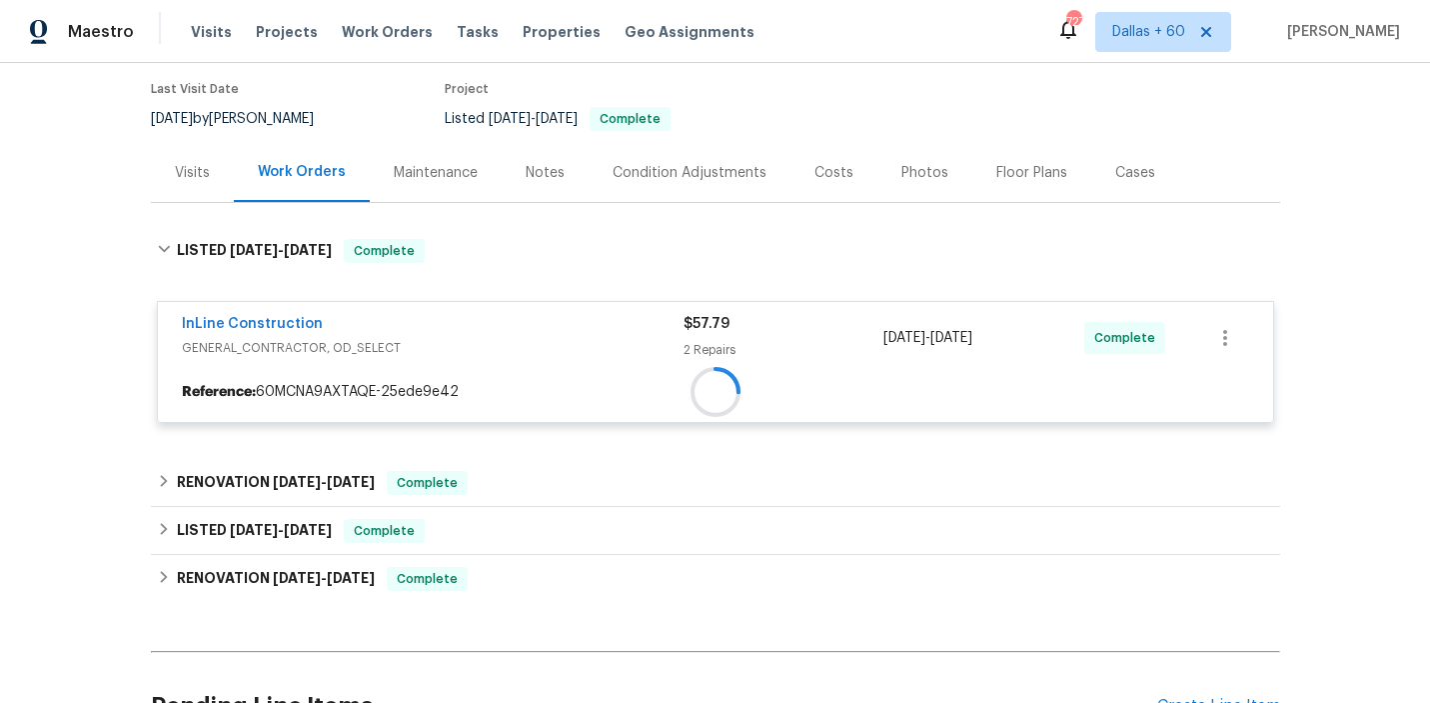
scroll to position [366, 0]
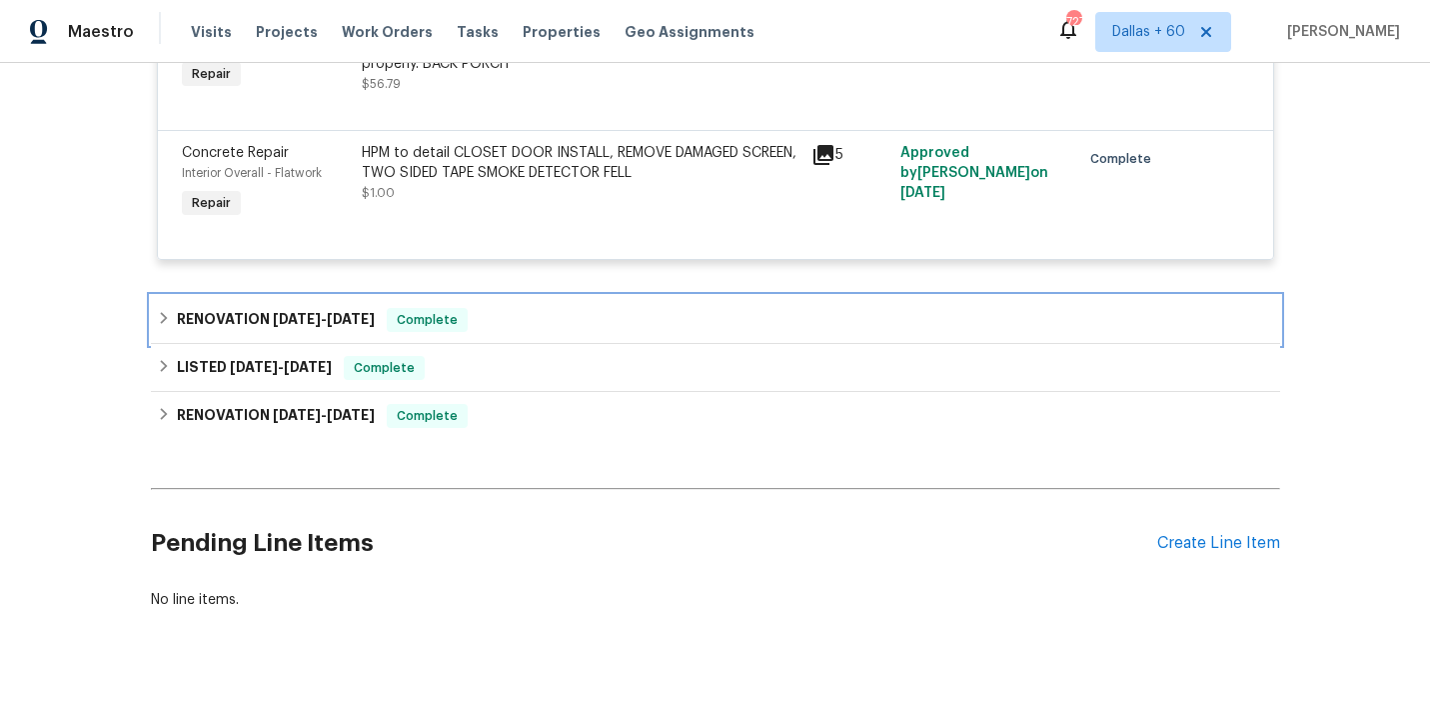
click at [560, 340] on div "RENOVATION 7/21/25 - 7/23/25 Complete" at bounding box center [715, 320] width 1129 height 48
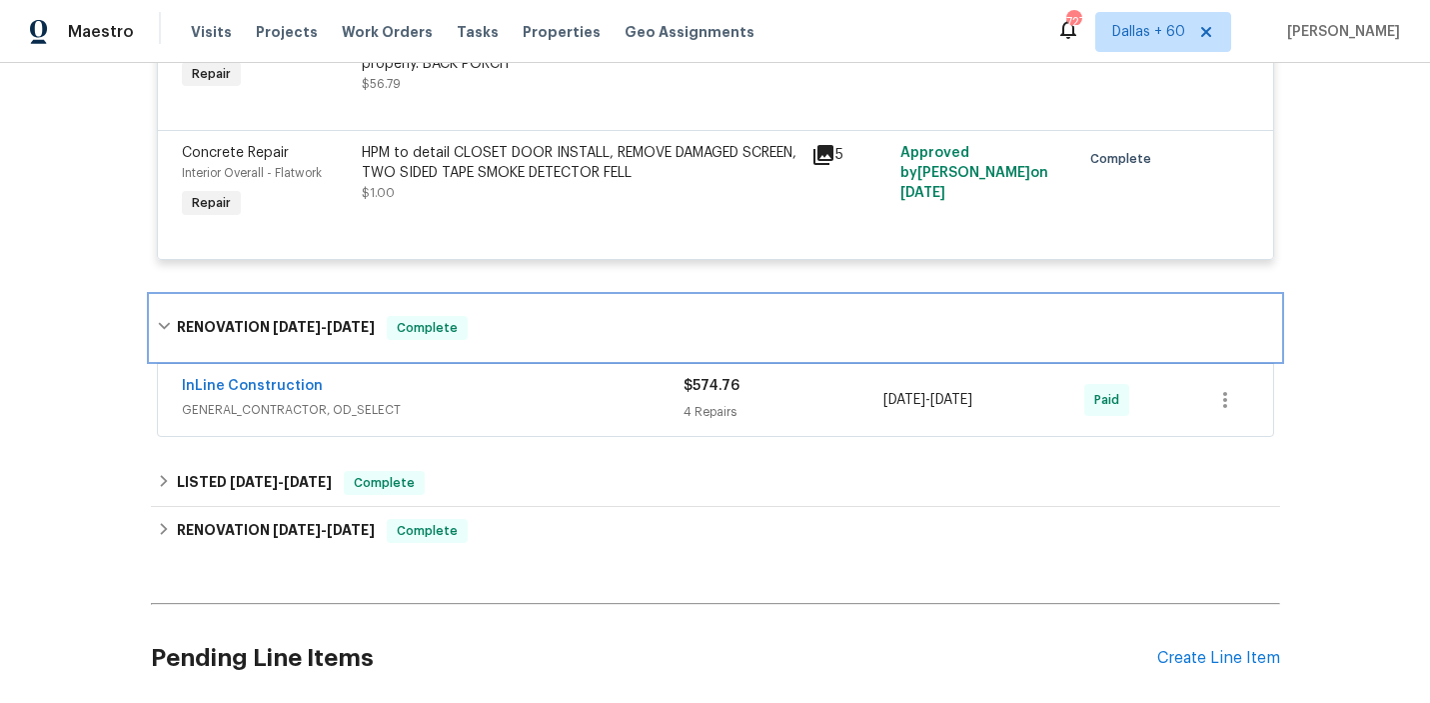
scroll to position [664, 0]
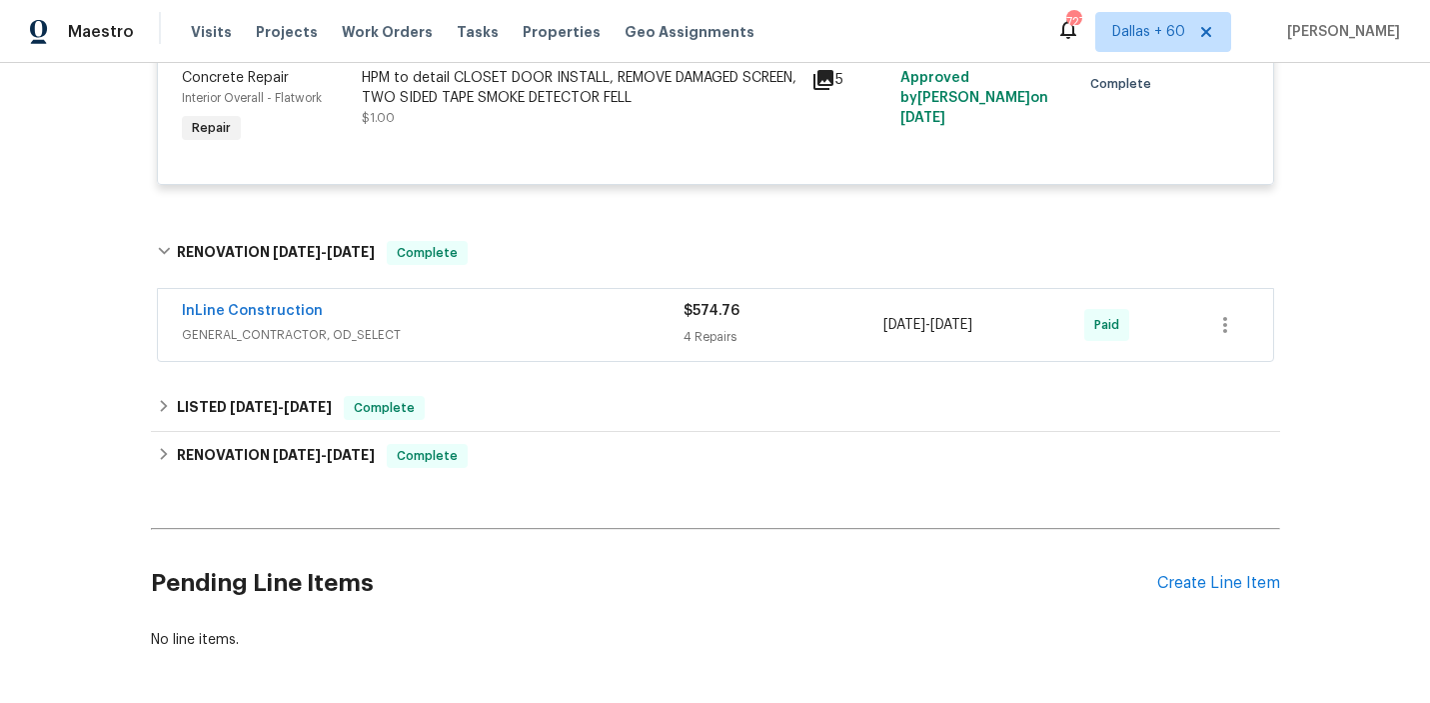
click at [554, 305] on div "InLine Construction" at bounding box center [433, 313] width 502 height 24
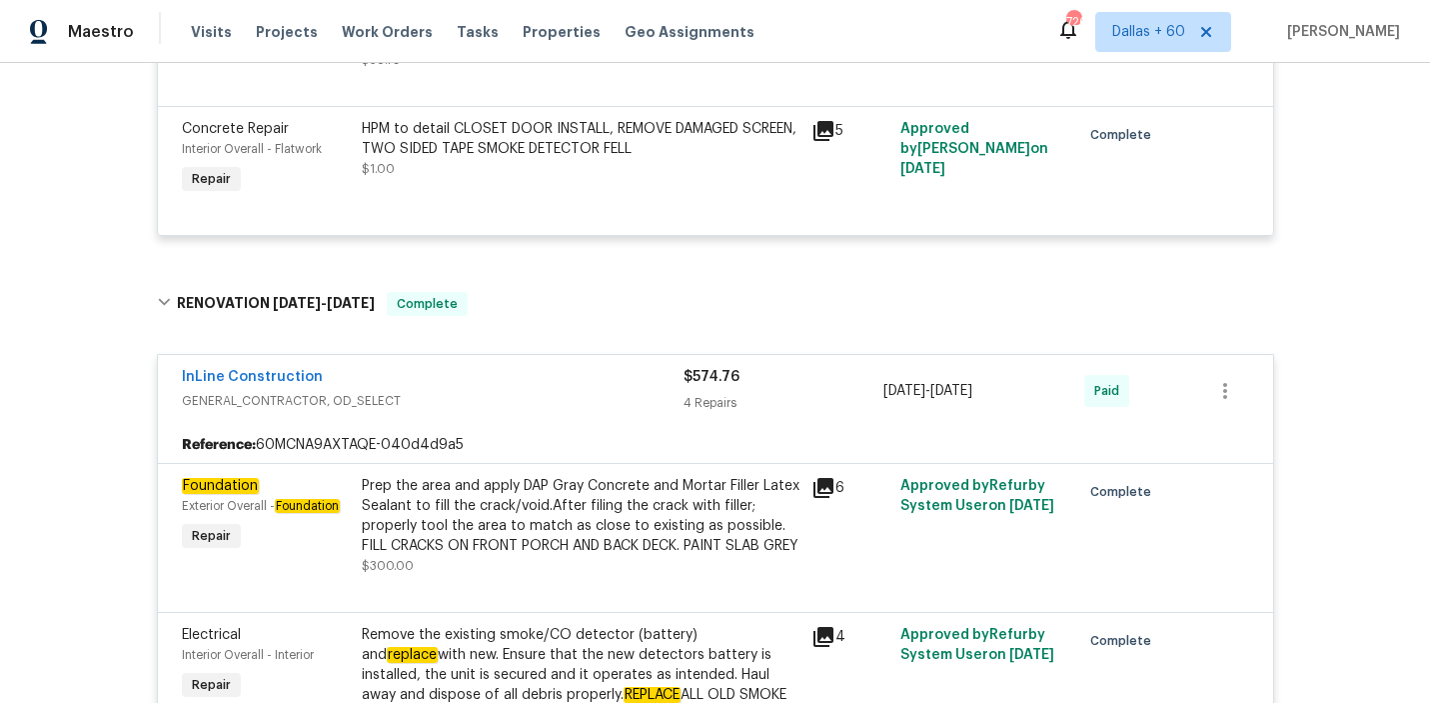
scroll to position [615, 0]
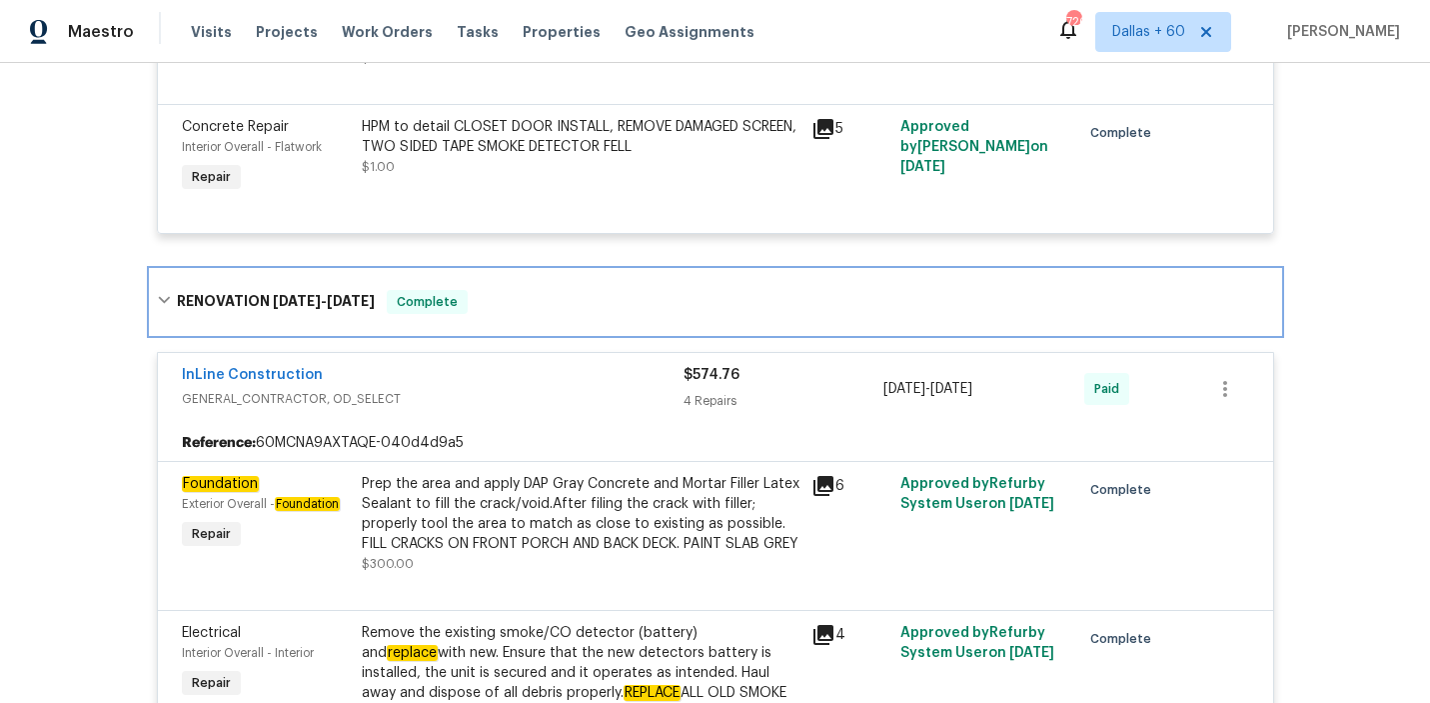
click at [505, 302] on div "RENOVATION 7/21/25 - 7/23/25 Complete" at bounding box center [715, 302] width 1117 height 24
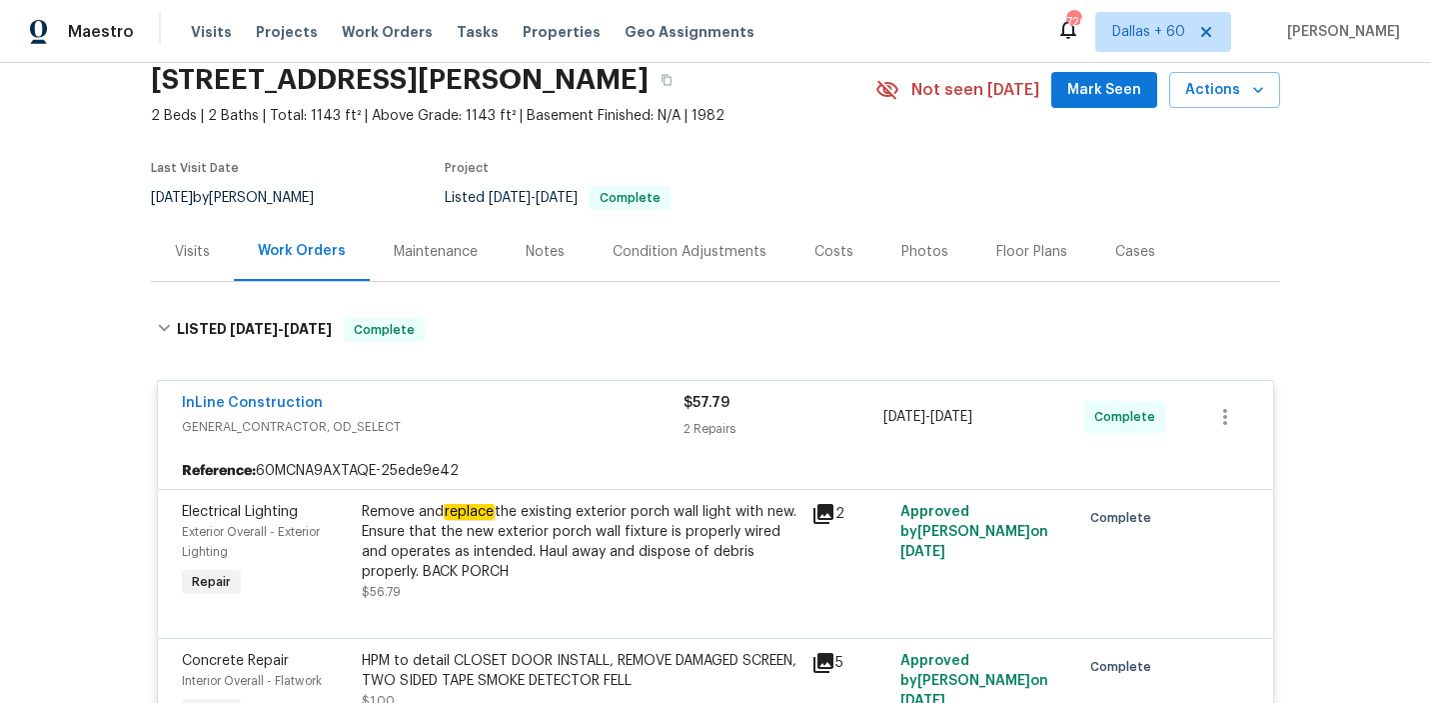
scroll to position [89, 0]
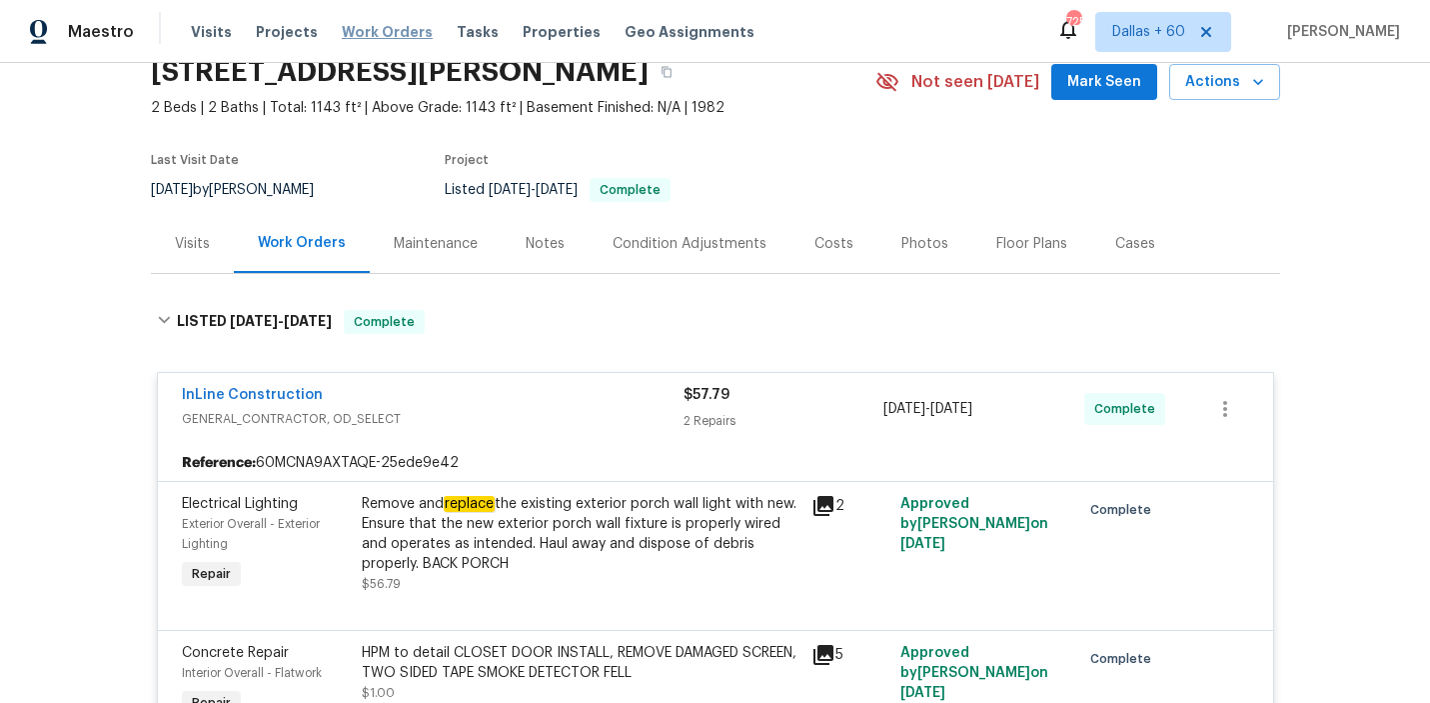
click at [348, 27] on span "Work Orders" at bounding box center [387, 32] width 91 height 20
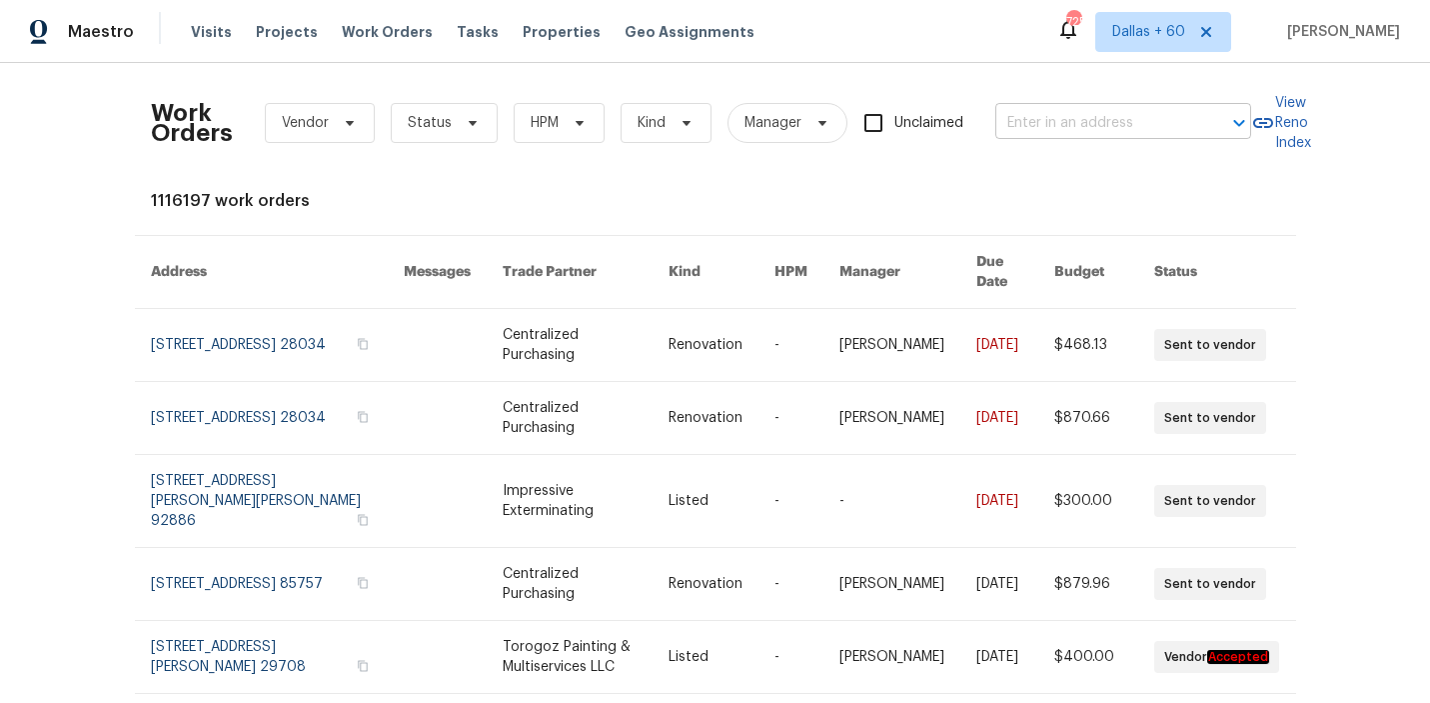
click at [1059, 126] on input "text" at bounding box center [1096, 123] width 200 height 31
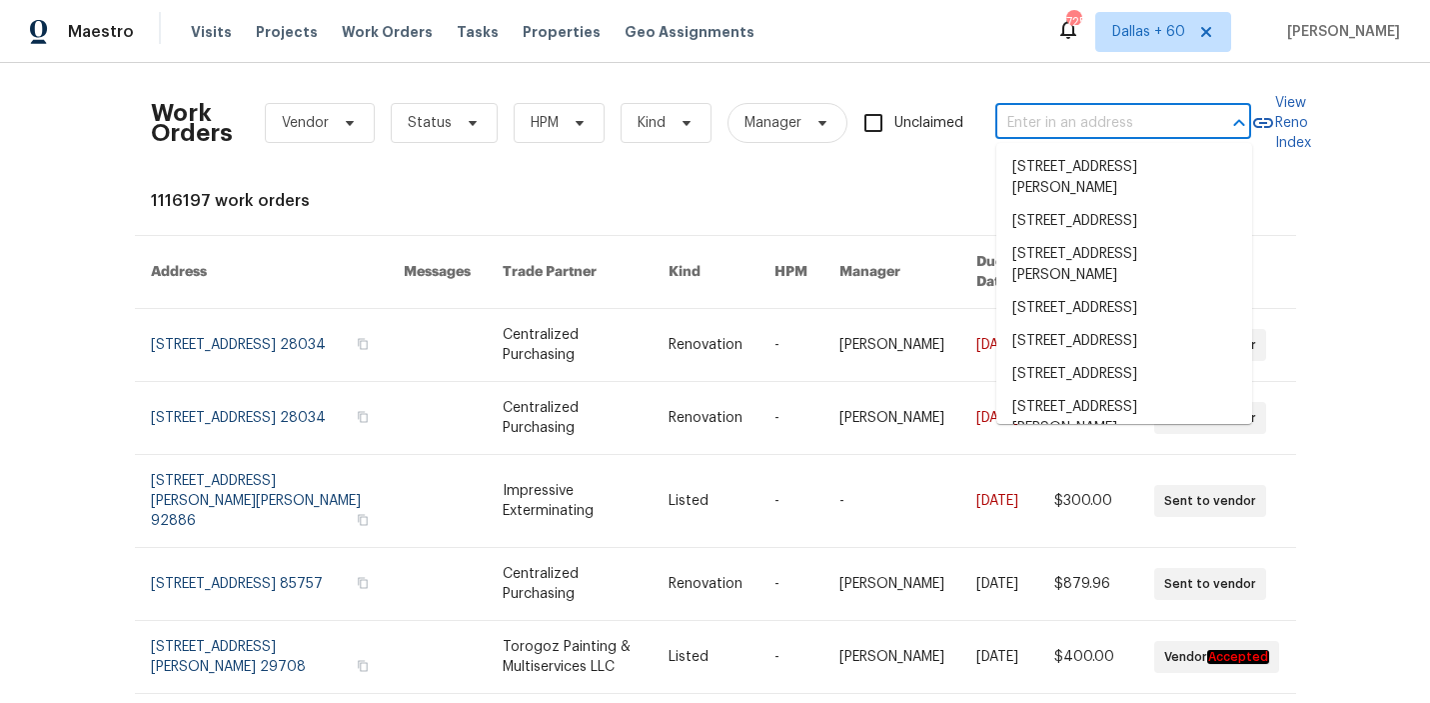
paste input "1869 Appaloosa Mill Ct Buford, GA 30519"
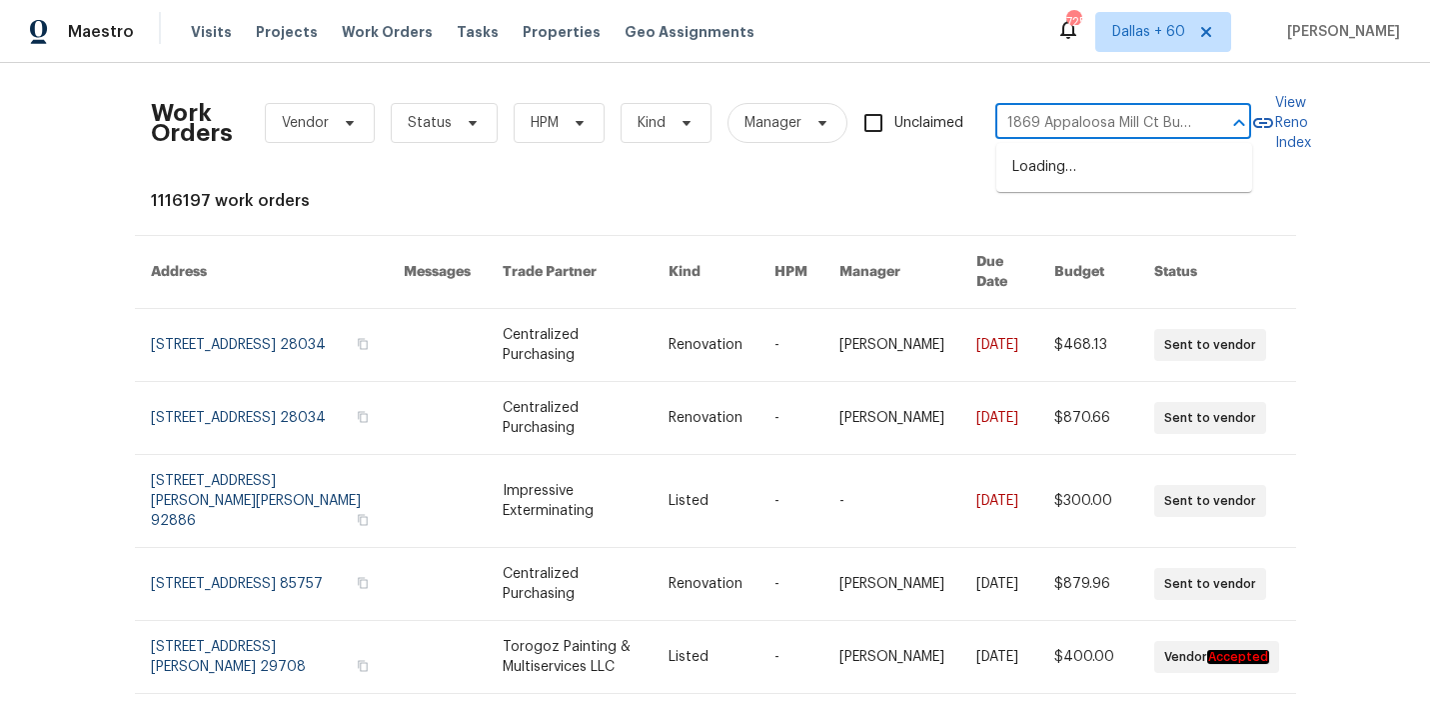
scroll to position [0, 80]
type input "1869 Appaloosa Mill Ct Buford, GA 30519"
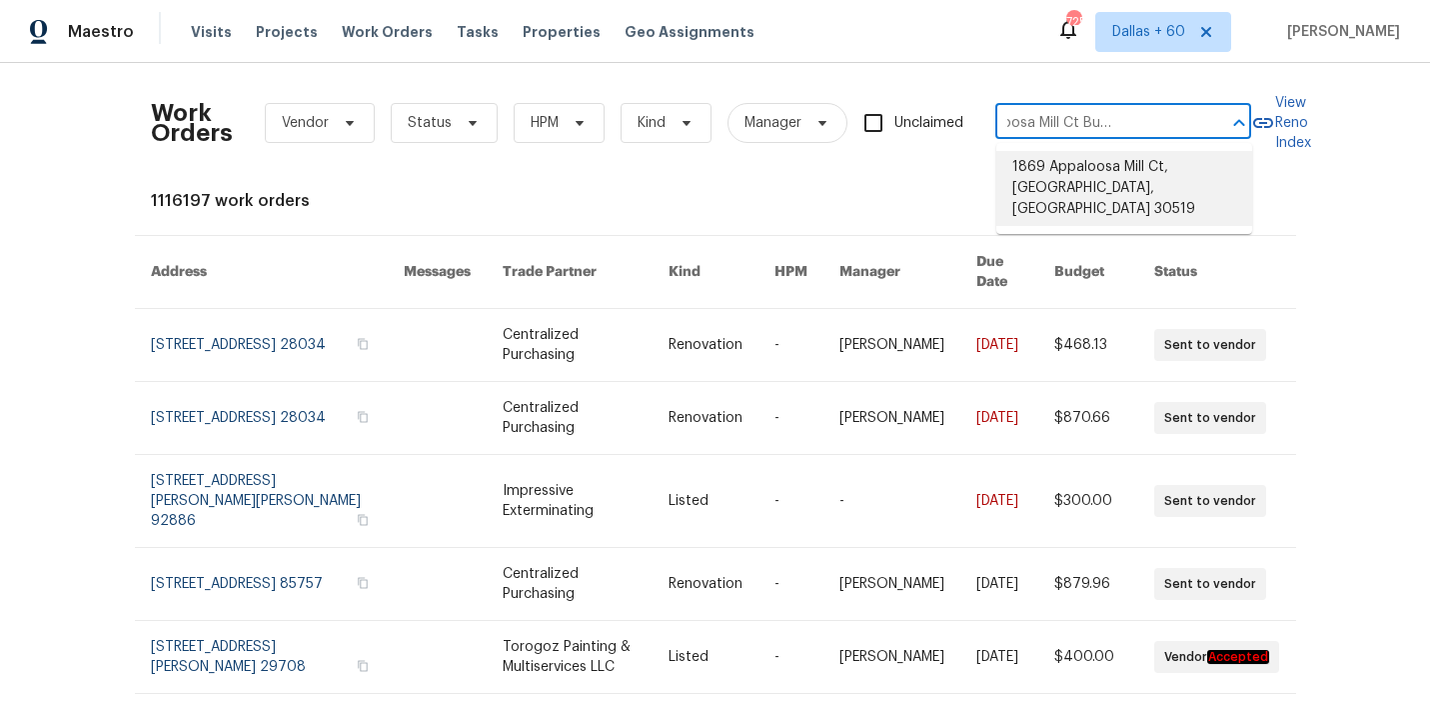
click at [1065, 173] on li "1869 Appaloosa Mill Ct, Buford, GA 30519" at bounding box center [1125, 188] width 256 height 75
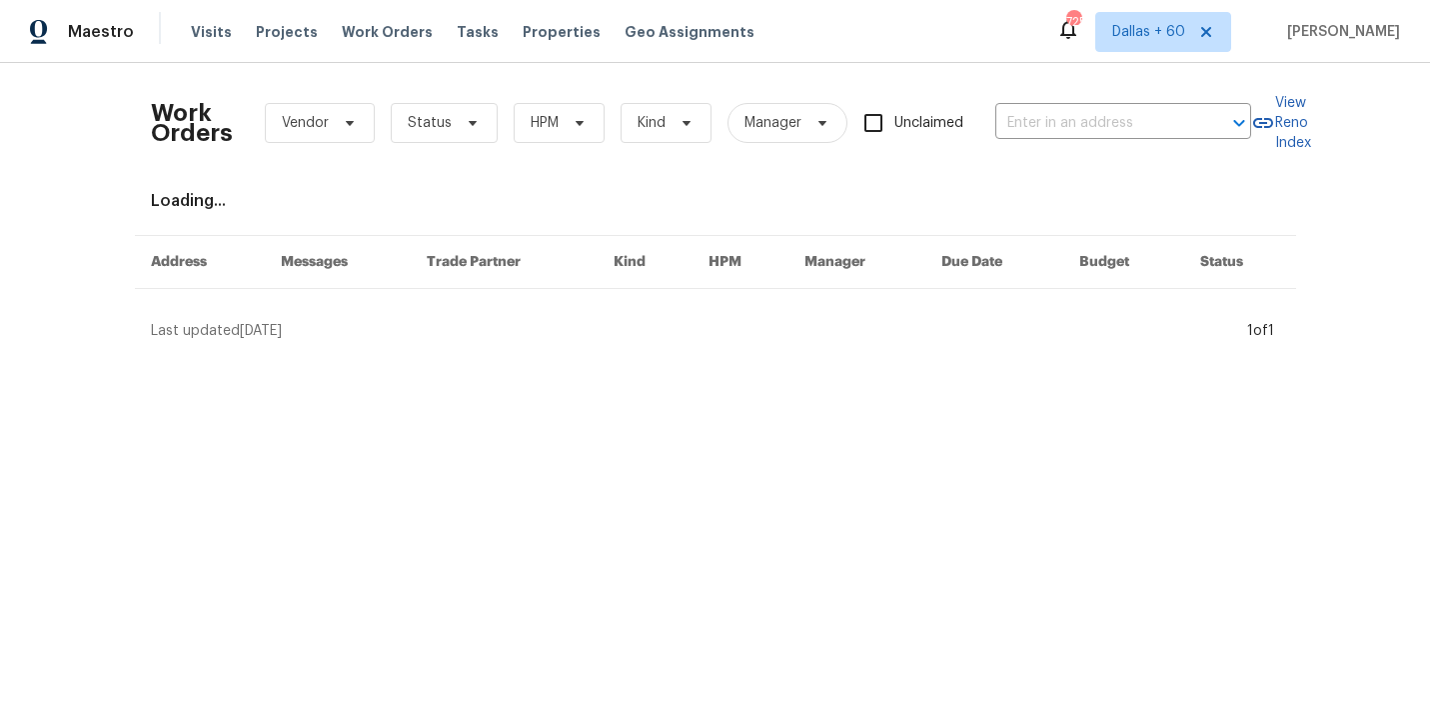
type input "1869 Appaloosa Mill Ct, Buford, GA 30519"
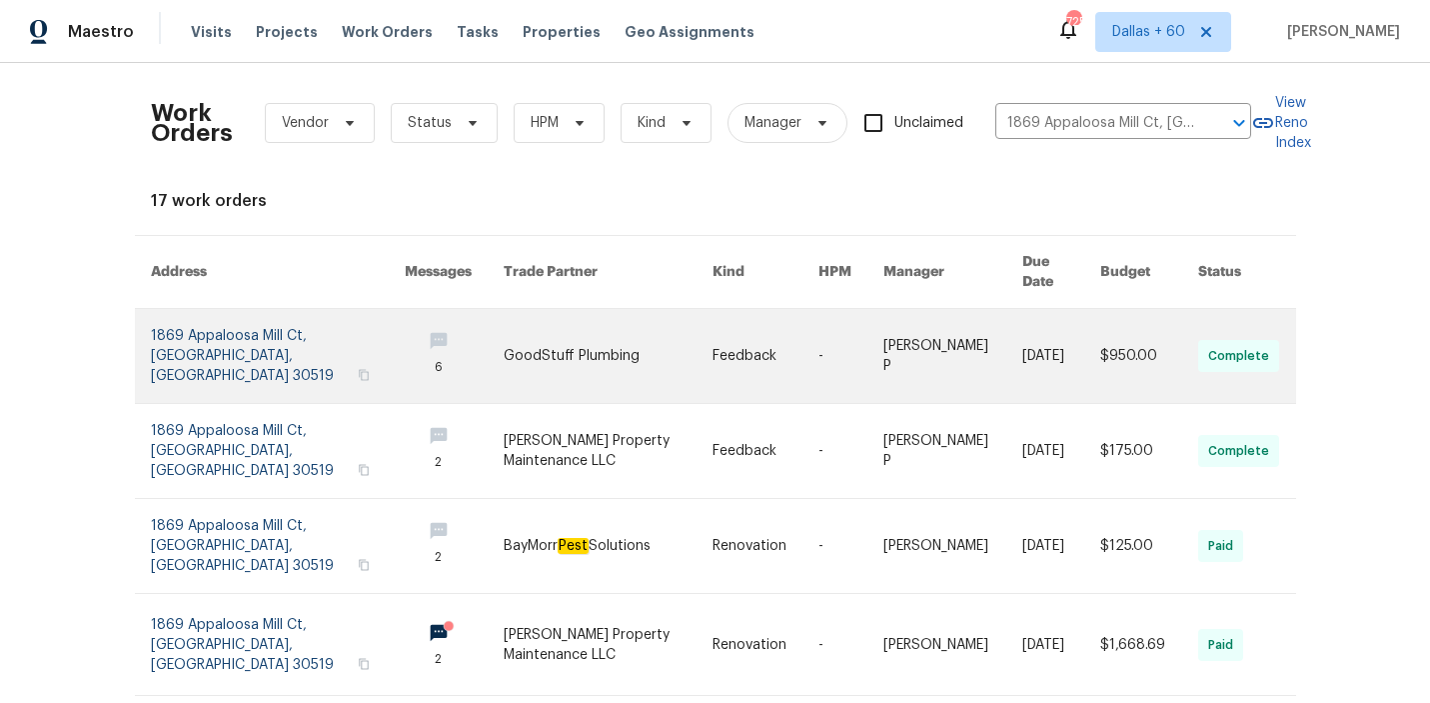
click at [642, 324] on link at bounding box center [608, 356] width 209 height 94
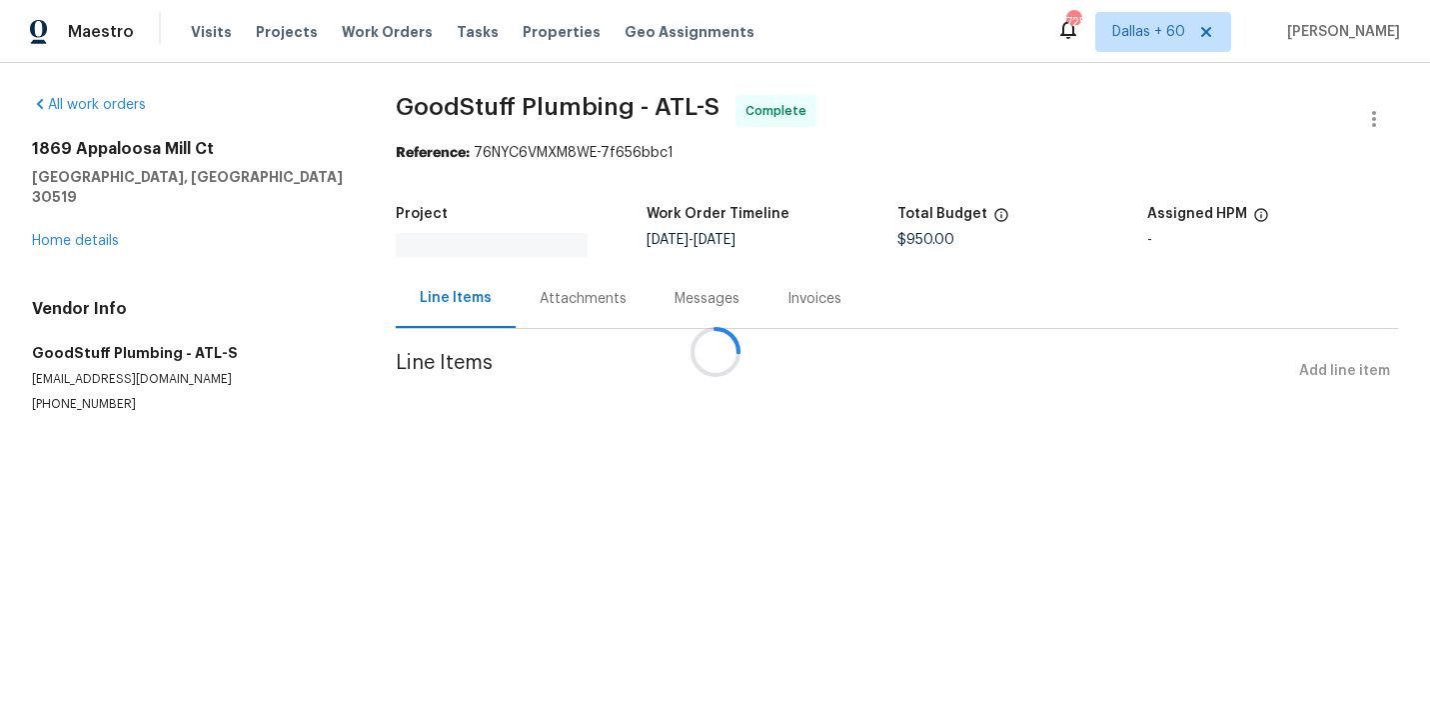
click at [102, 218] on div at bounding box center [715, 351] width 1430 height 703
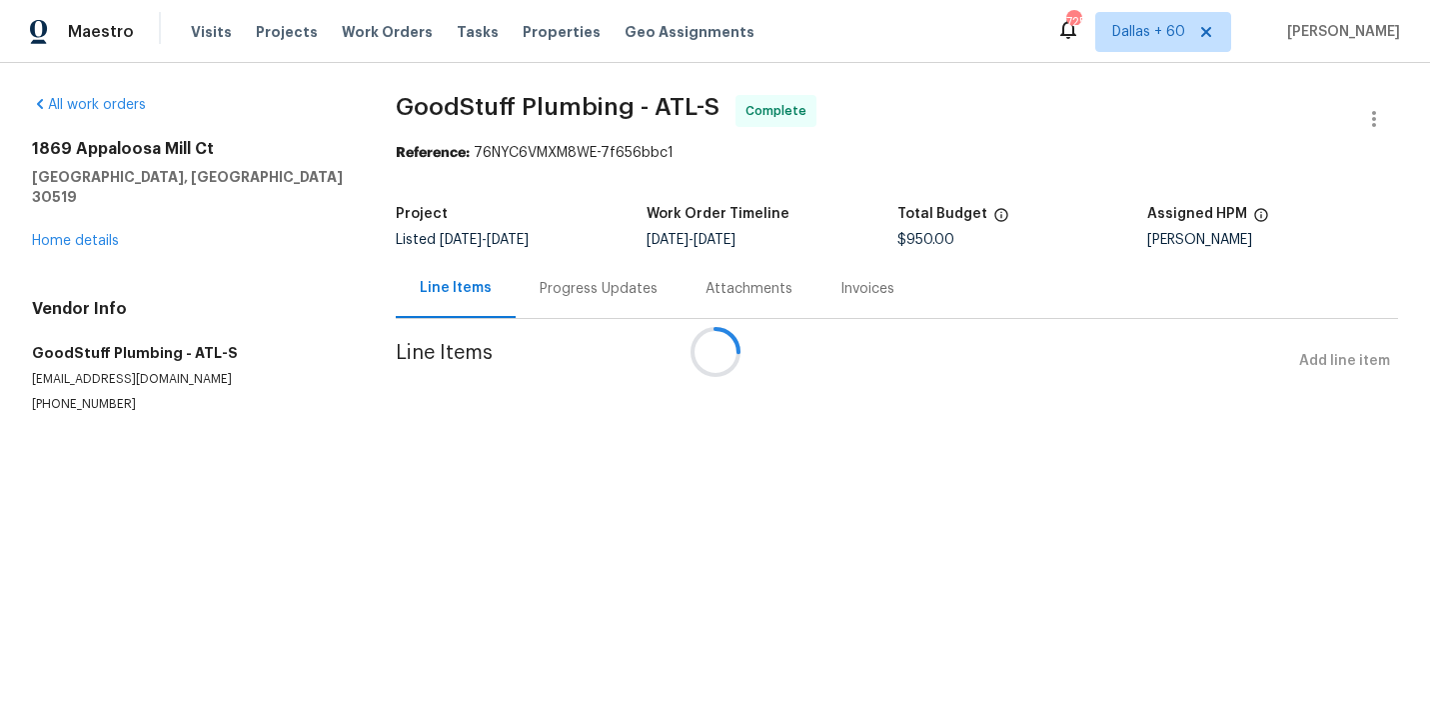
click at [99, 219] on div at bounding box center [715, 351] width 1430 height 703
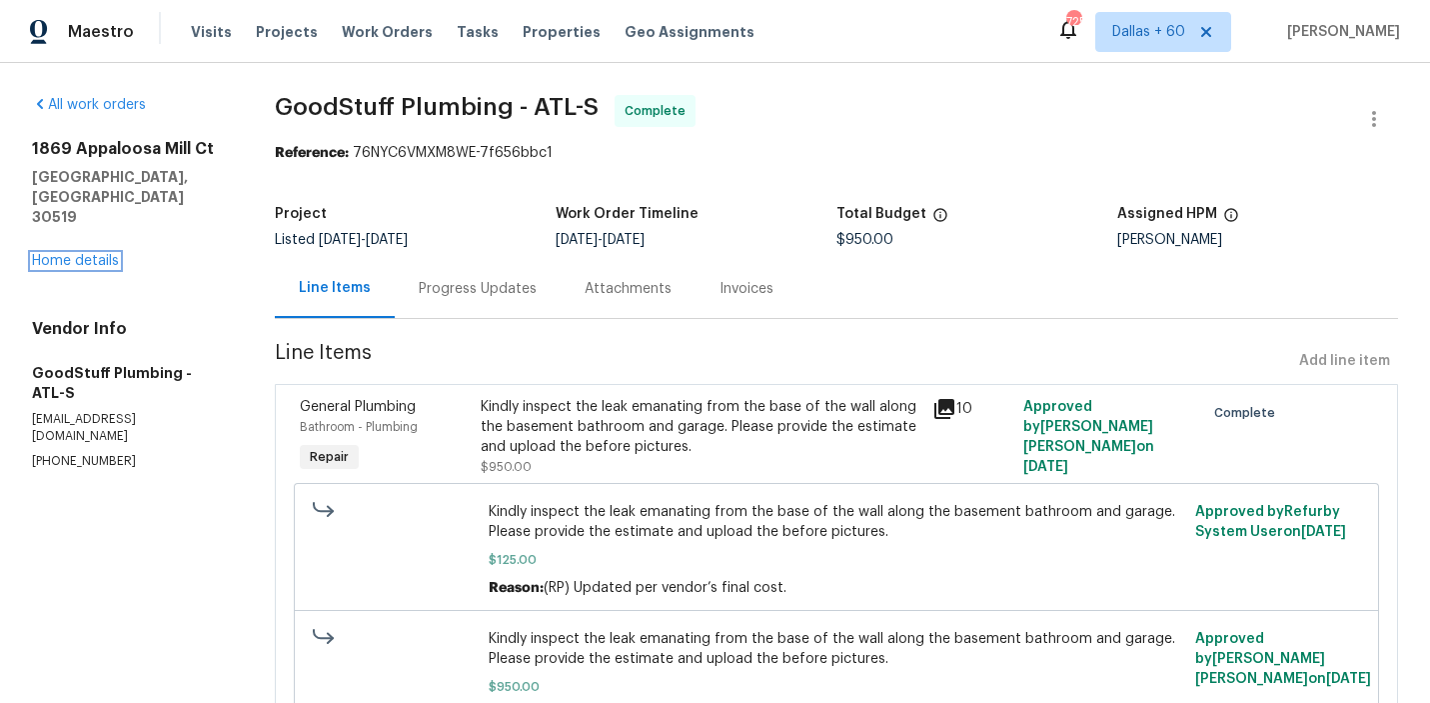
click at [99, 254] on link "Home details" at bounding box center [75, 261] width 87 height 14
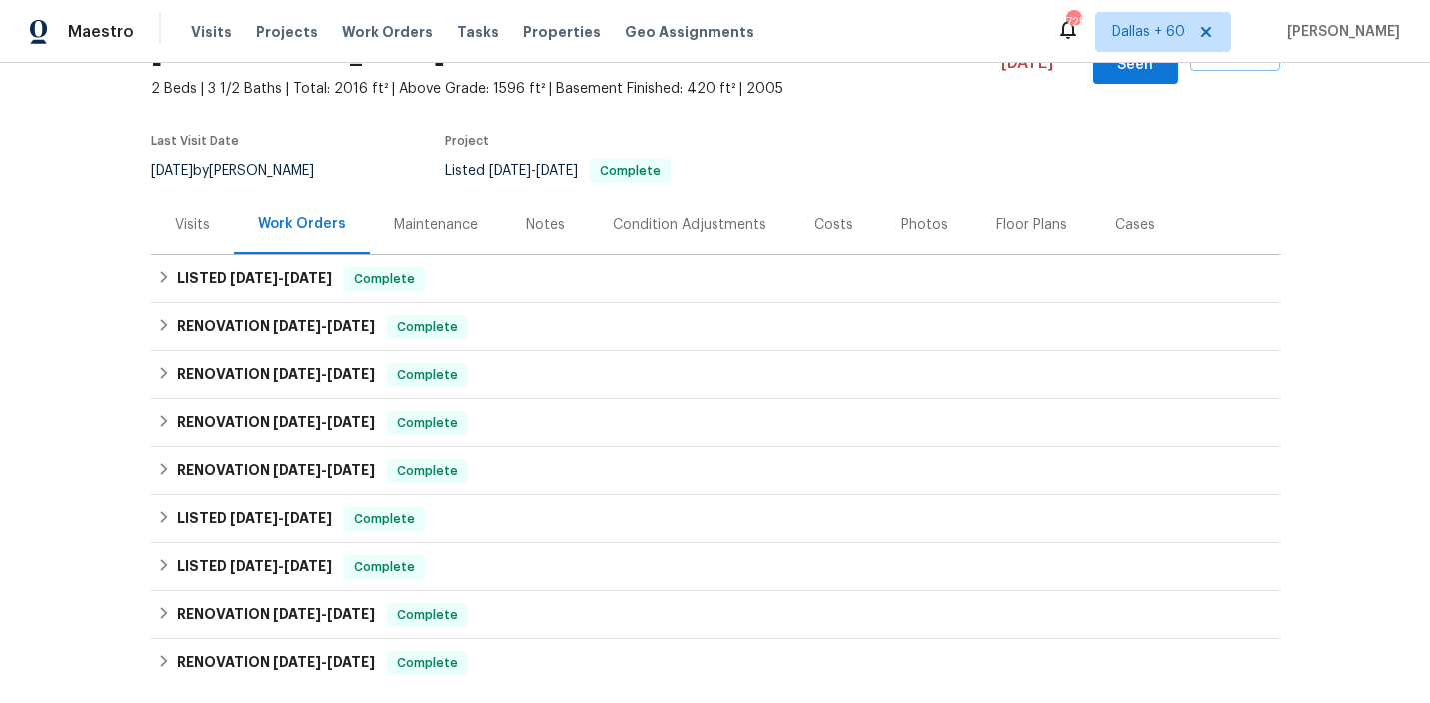
scroll to position [143, 0]
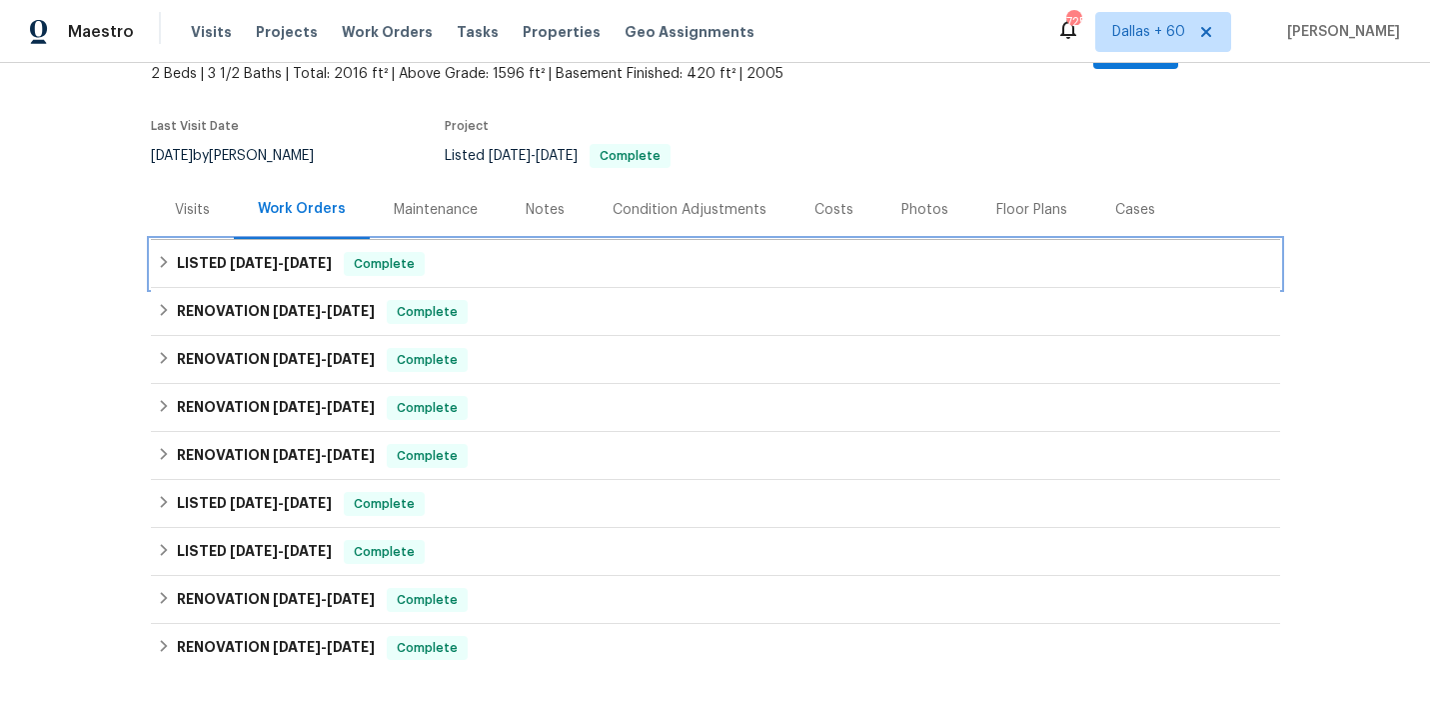
click at [573, 252] on div "LISTED 8/22/25 - 8/29/25 Complete" at bounding box center [715, 264] width 1117 height 24
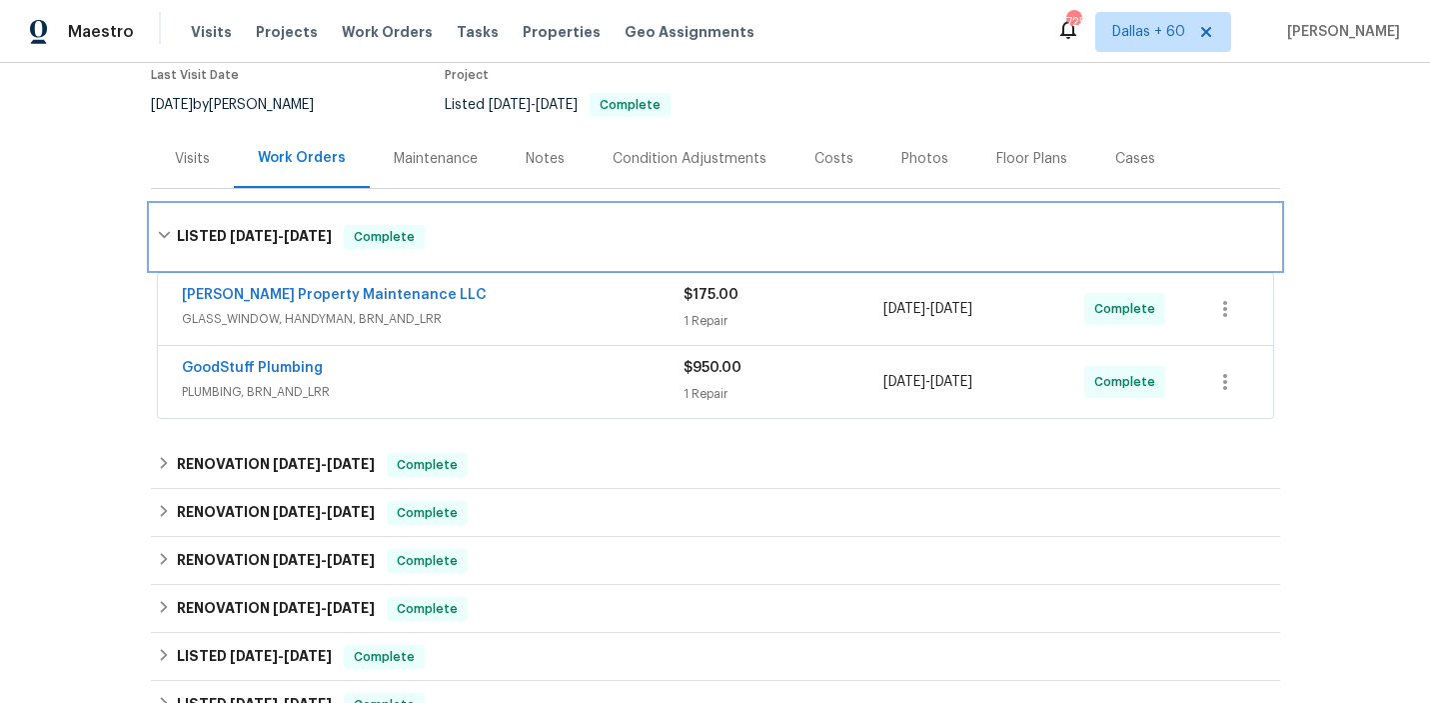
scroll to position [212, 0]
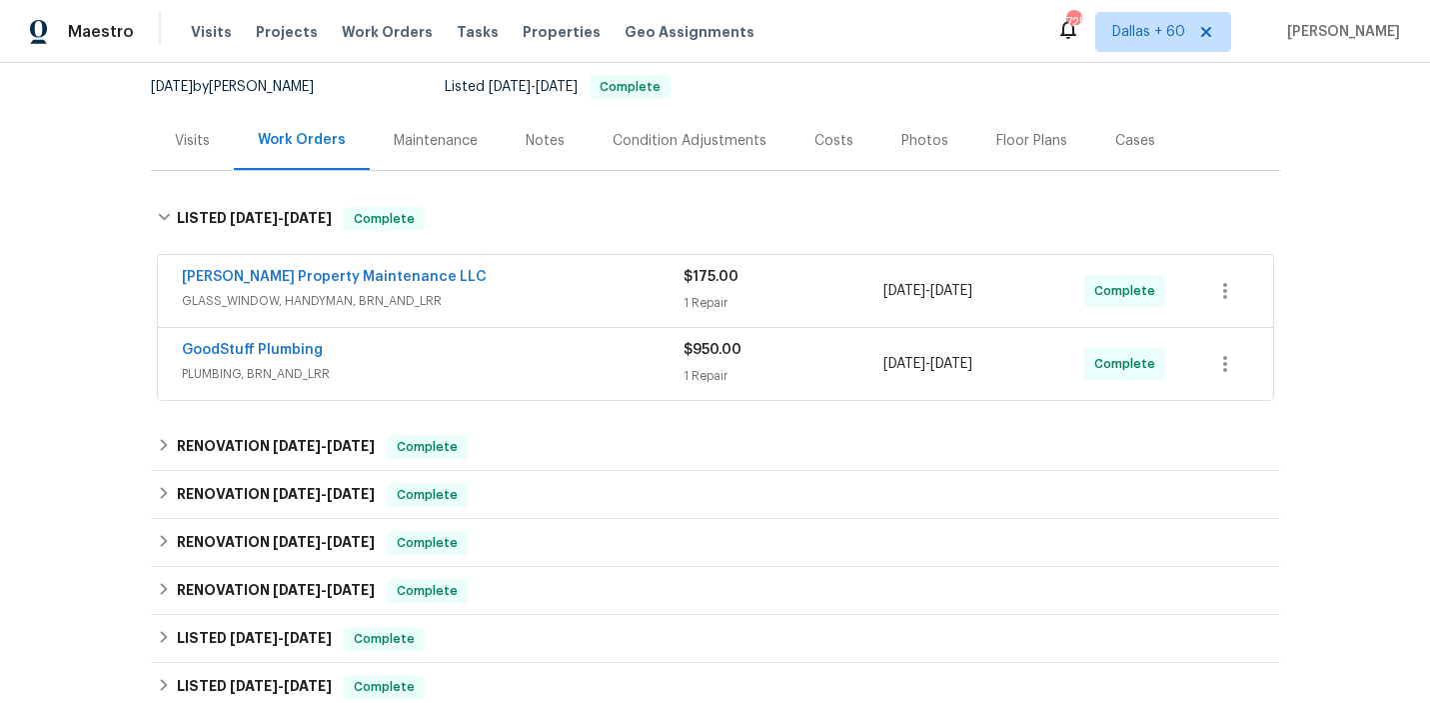
click at [564, 342] on div "GoodStuff Plumbing" at bounding box center [433, 352] width 502 height 24
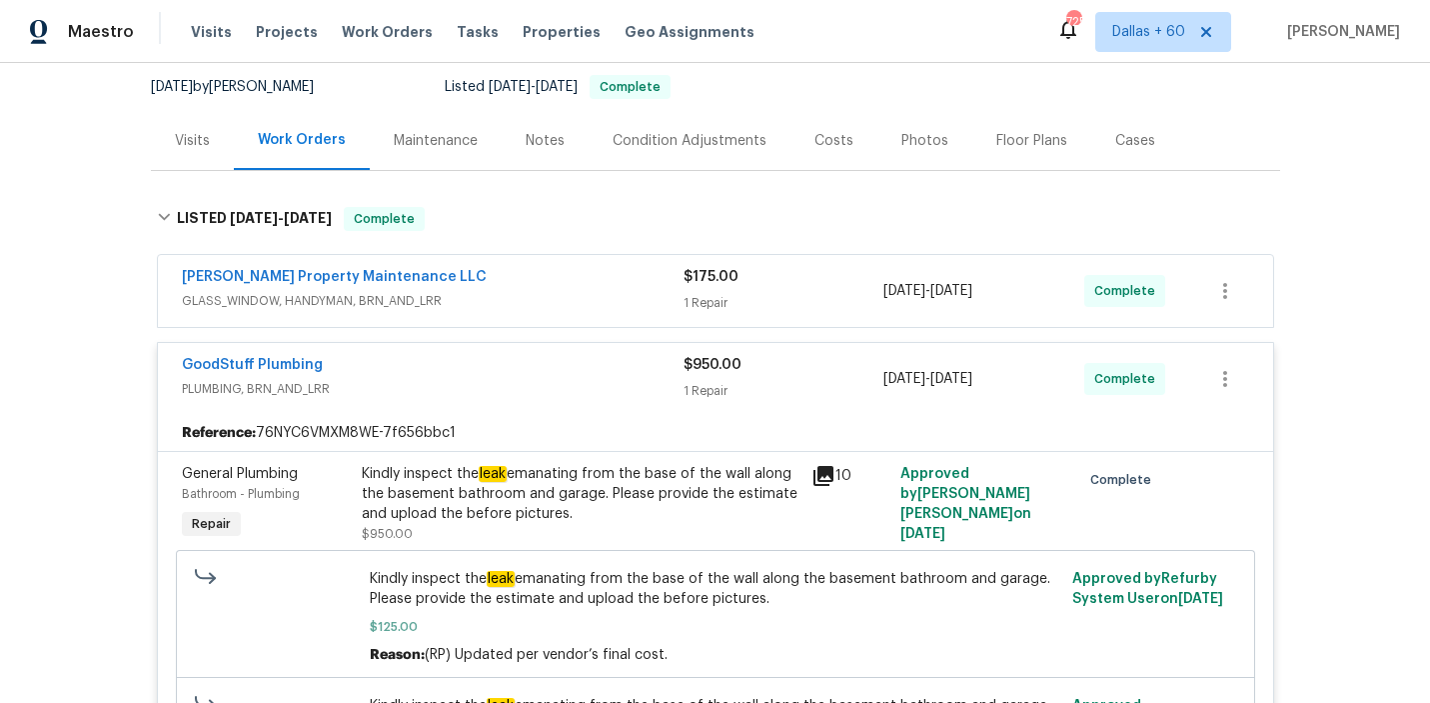
click at [530, 267] on div "Glen Property Maintenance LLC" at bounding box center [433, 279] width 502 height 24
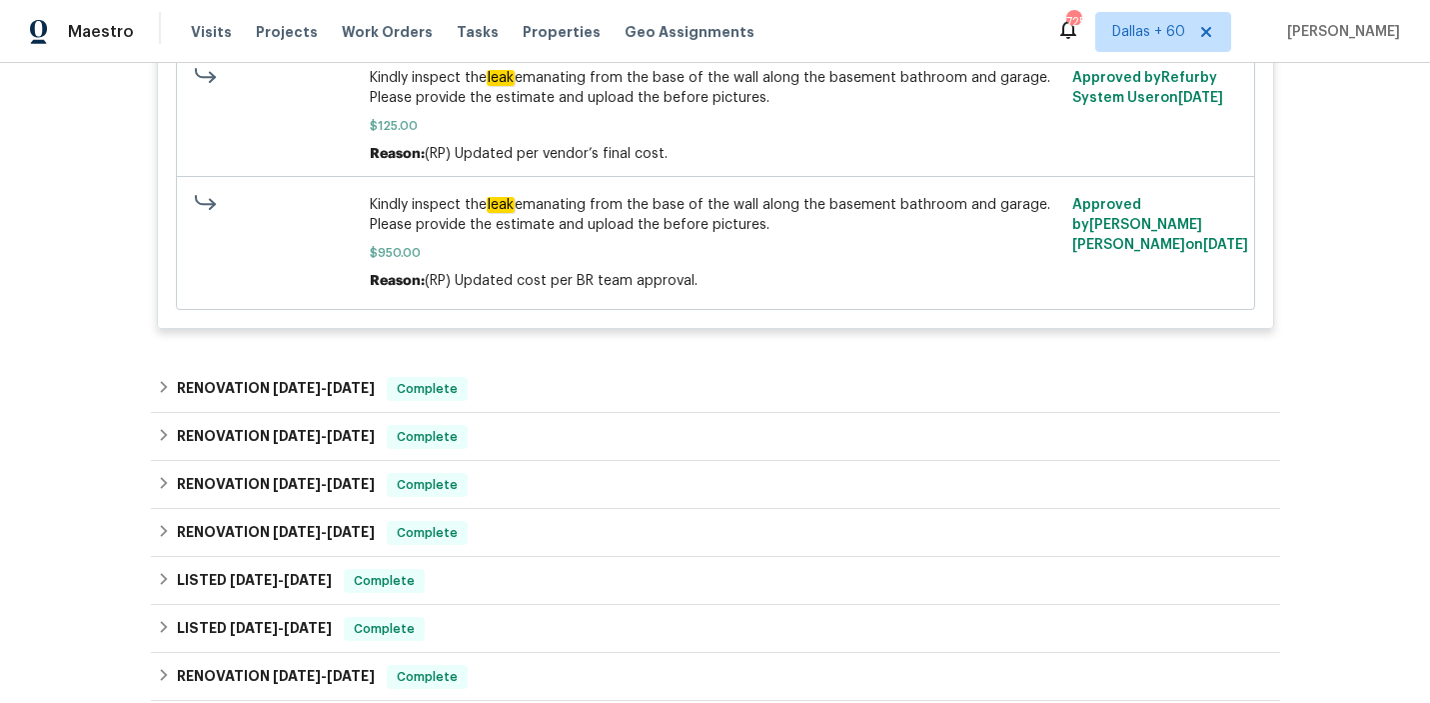
scroll to position [1154, 0]
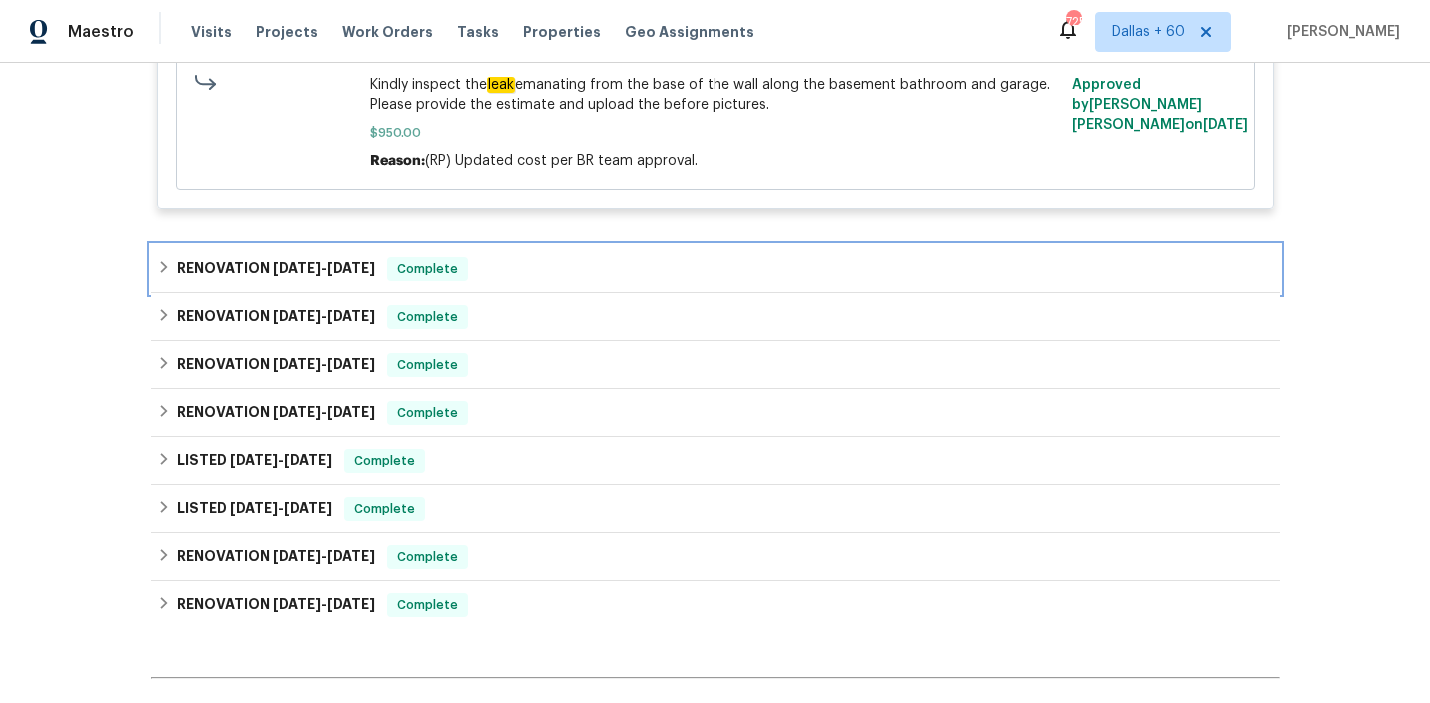
click at [580, 257] on div "RENOVATION 7/16/25 - 7/23/25 Complete" at bounding box center [715, 269] width 1117 height 24
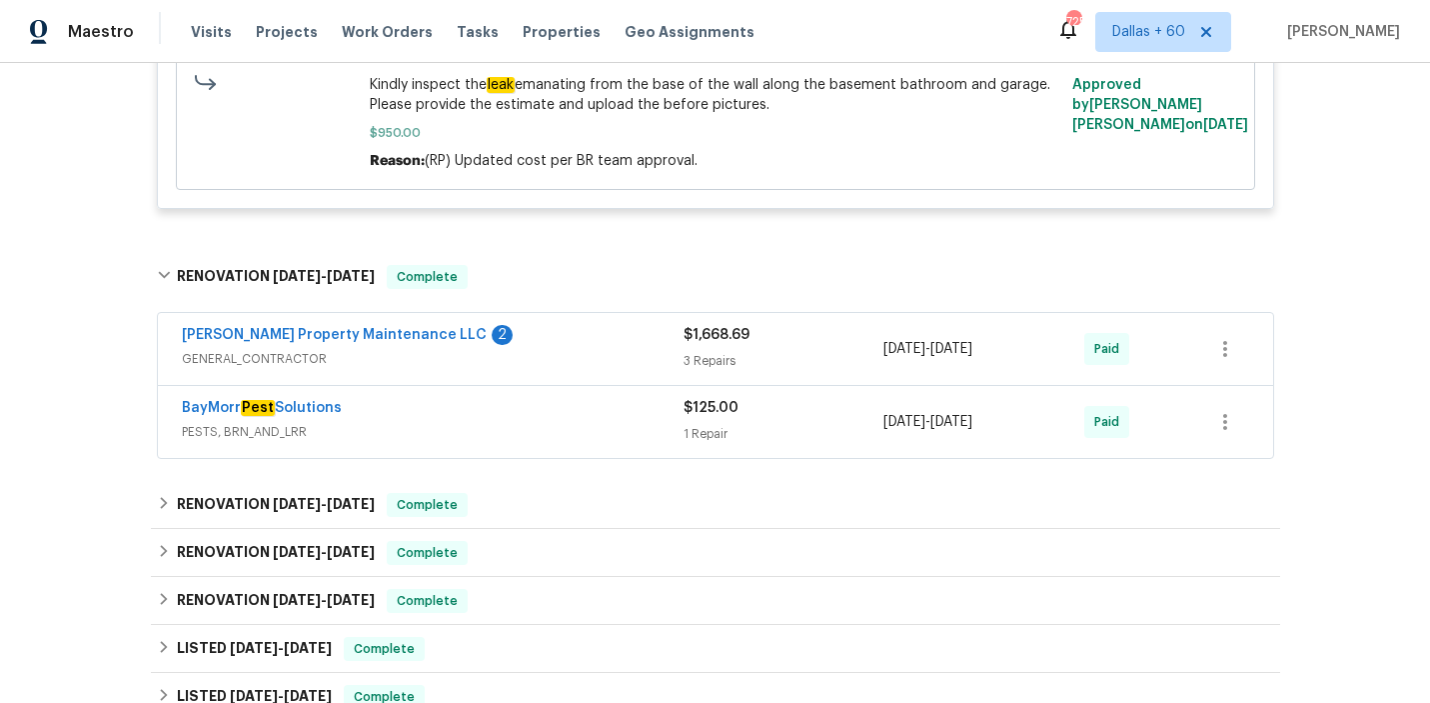
click at [555, 349] on span "GENERAL_CONTRACTOR" at bounding box center [433, 359] width 502 height 20
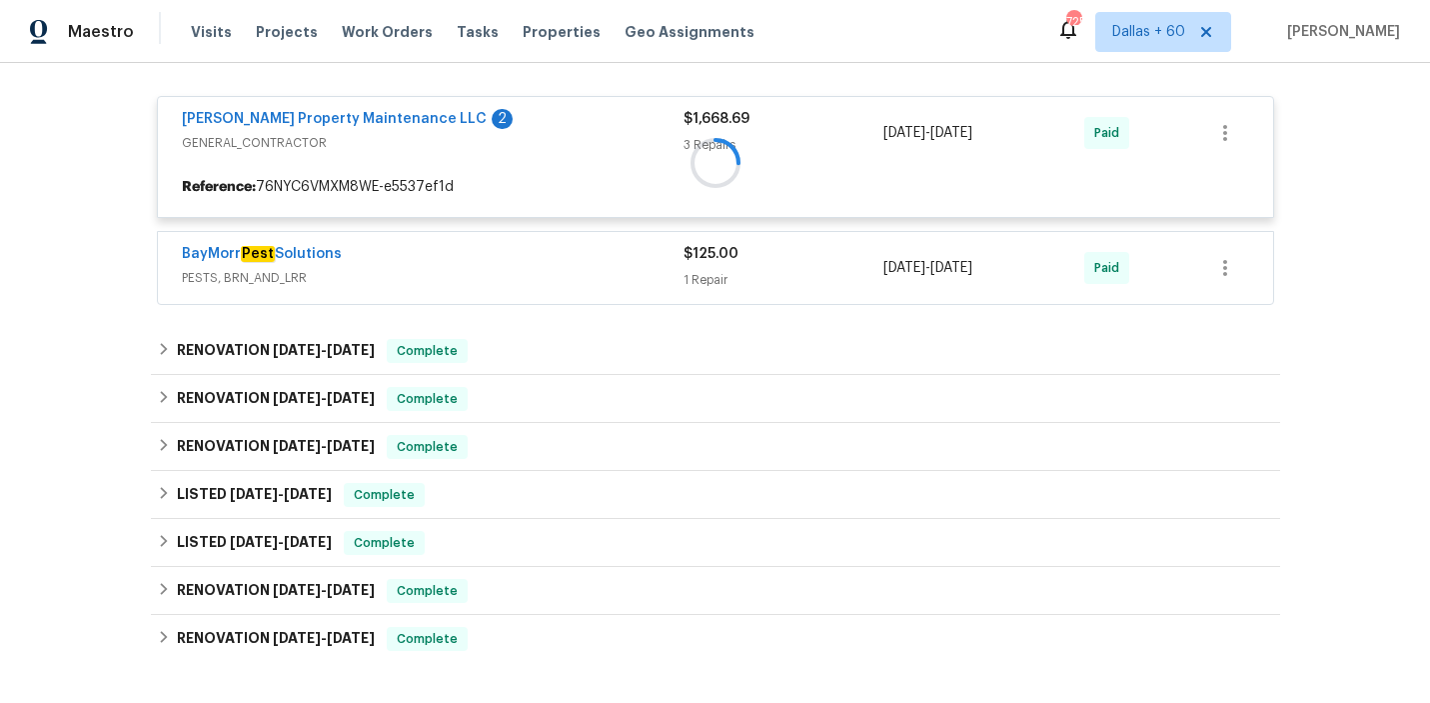
scroll to position [1391, 0]
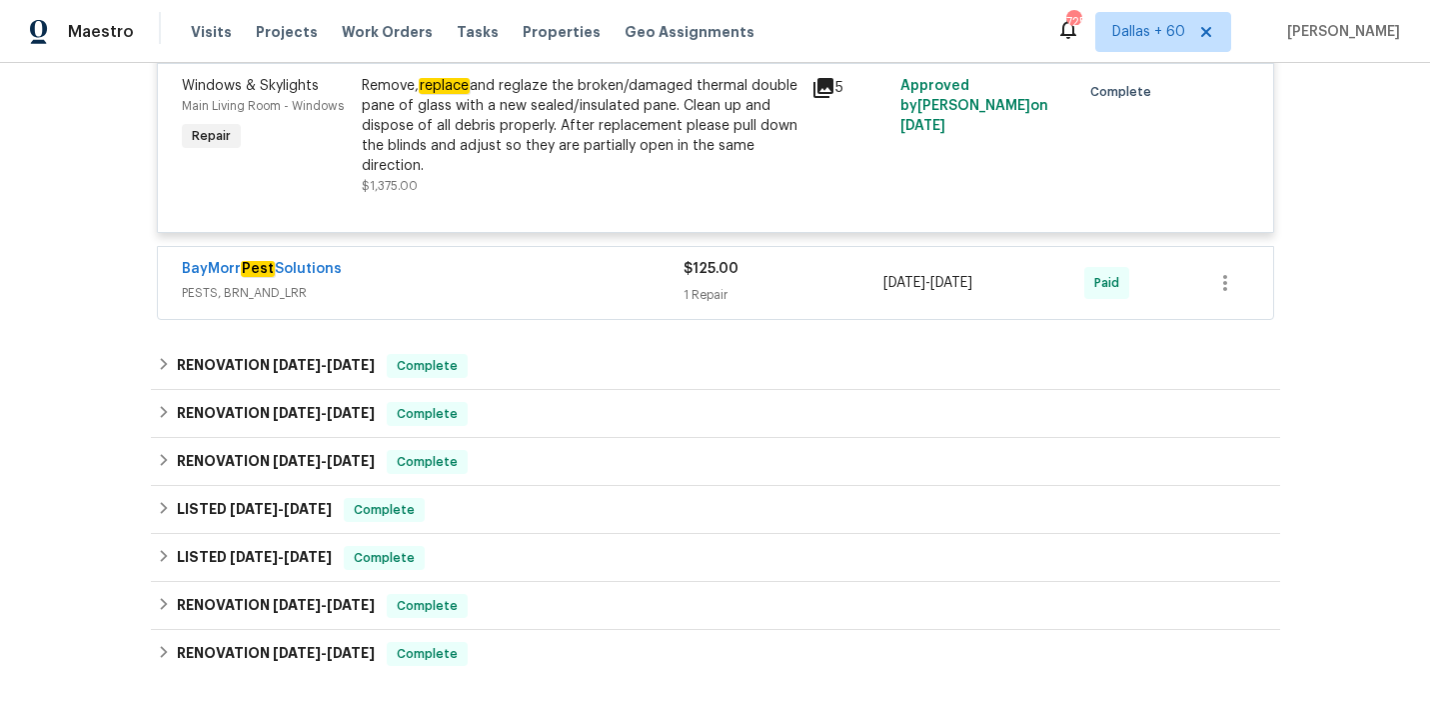
click at [536, 262] on div "BayMorr Pest Solutions" at bounding box center [433, 271] width 502 height 24
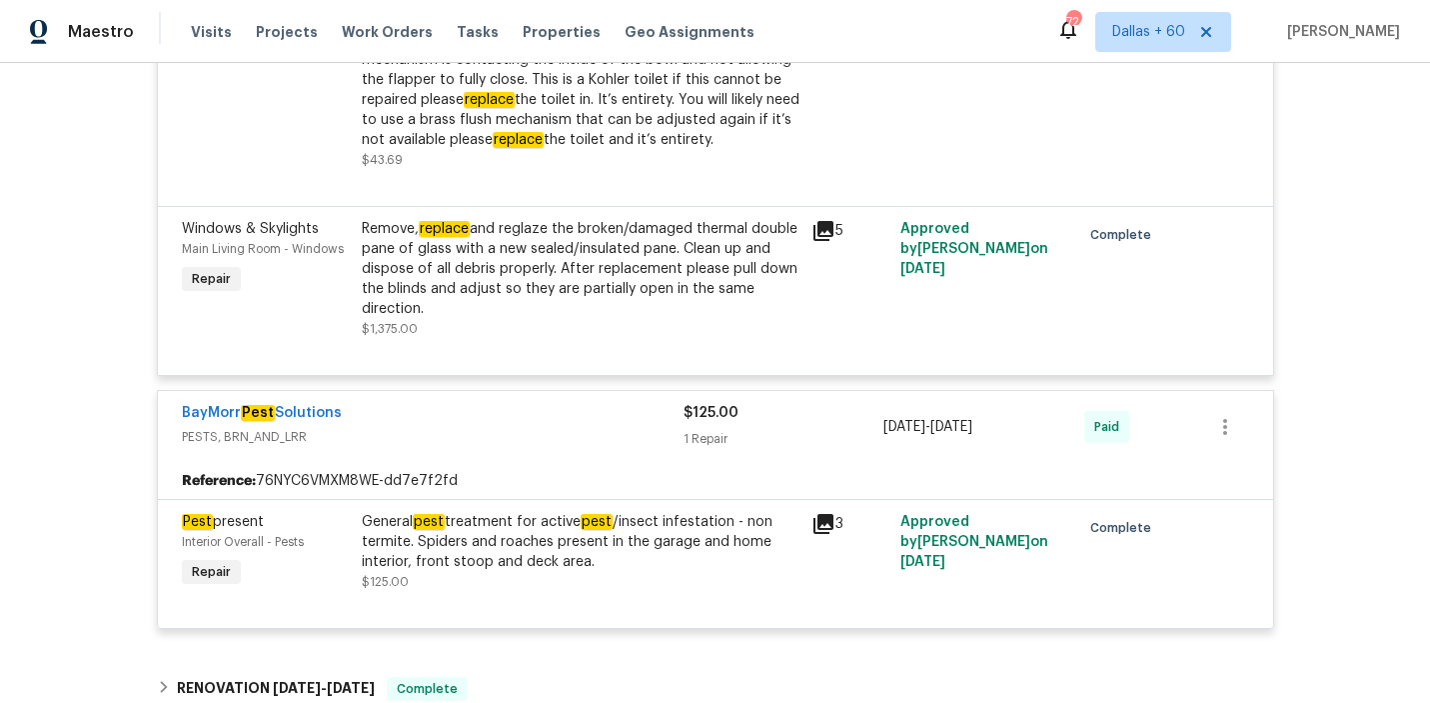
scroll to position [2185, 0]
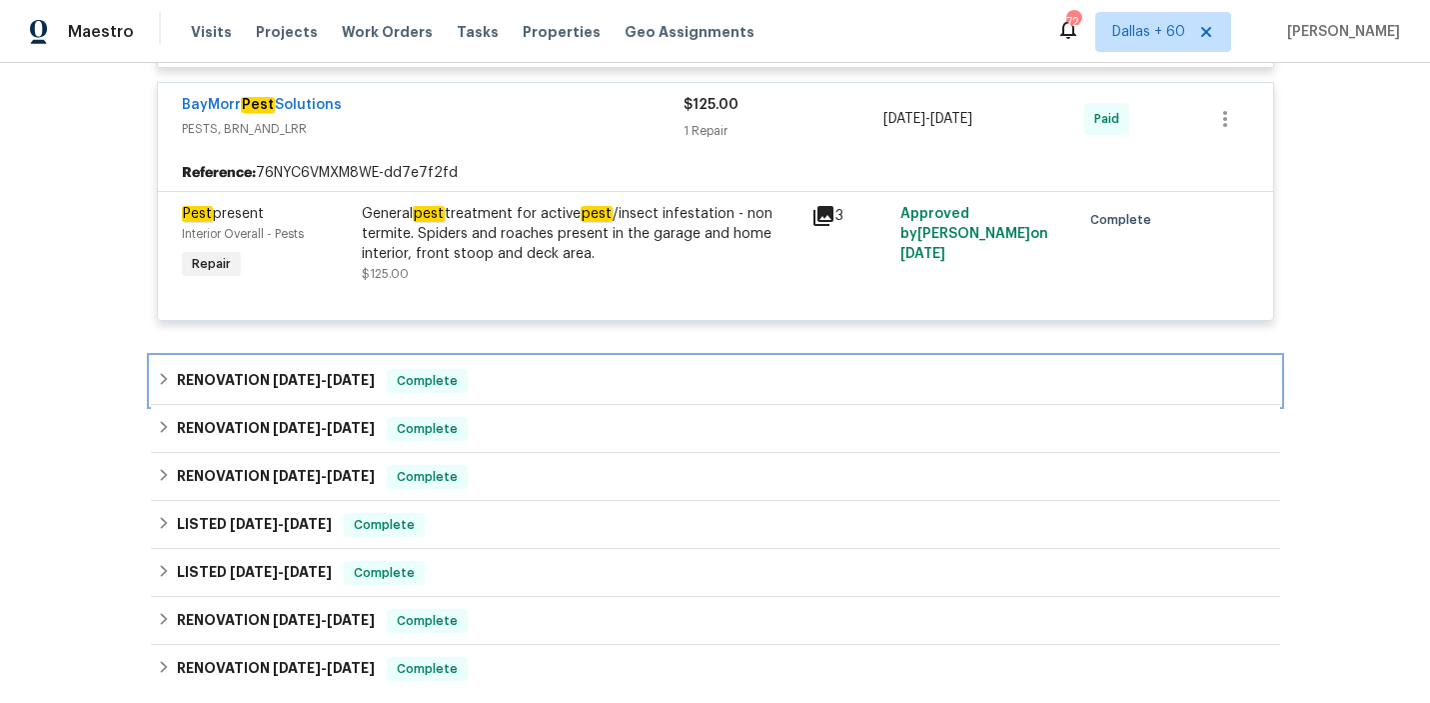
click at [635, 369] on div "RENOVATION 6/5/25 - 6/11/25 Complete" at bounding box center [715, 381] width 1117 height 24
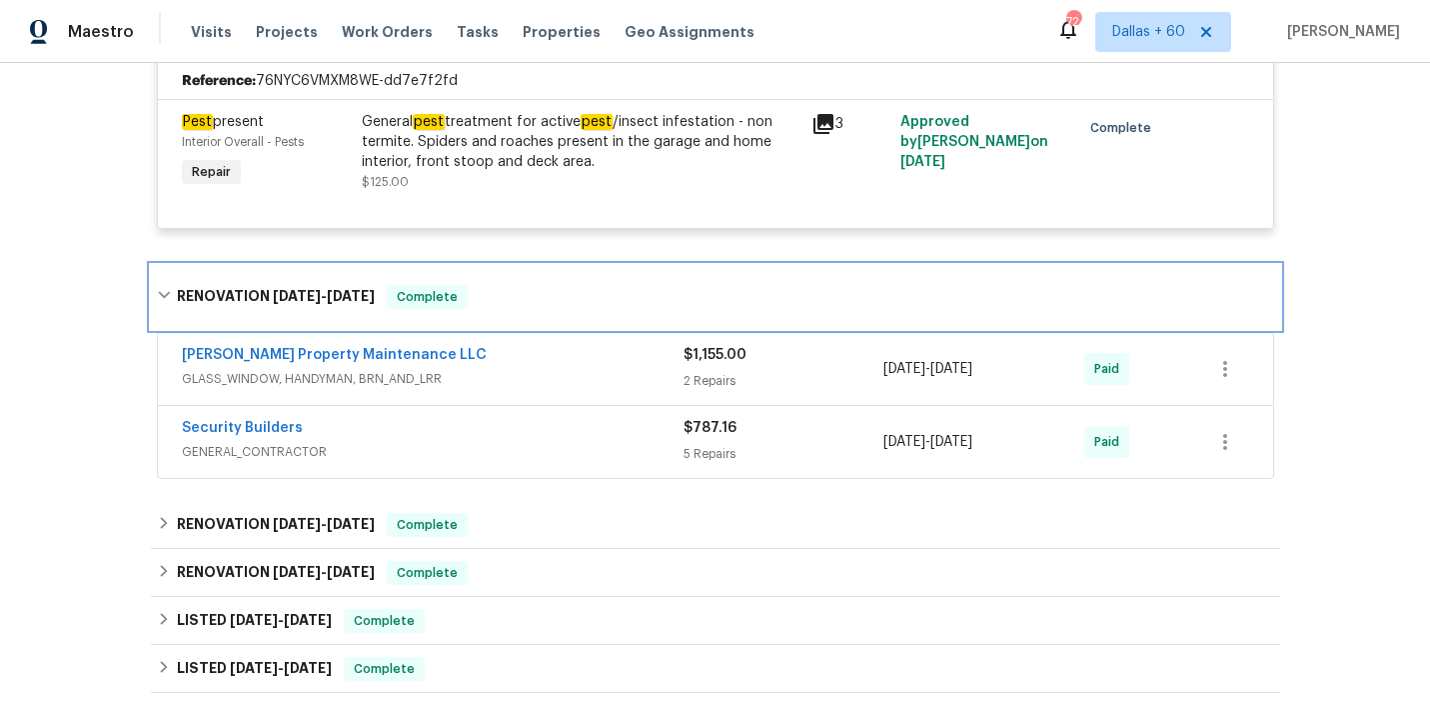
scroll to position [2583, 0]
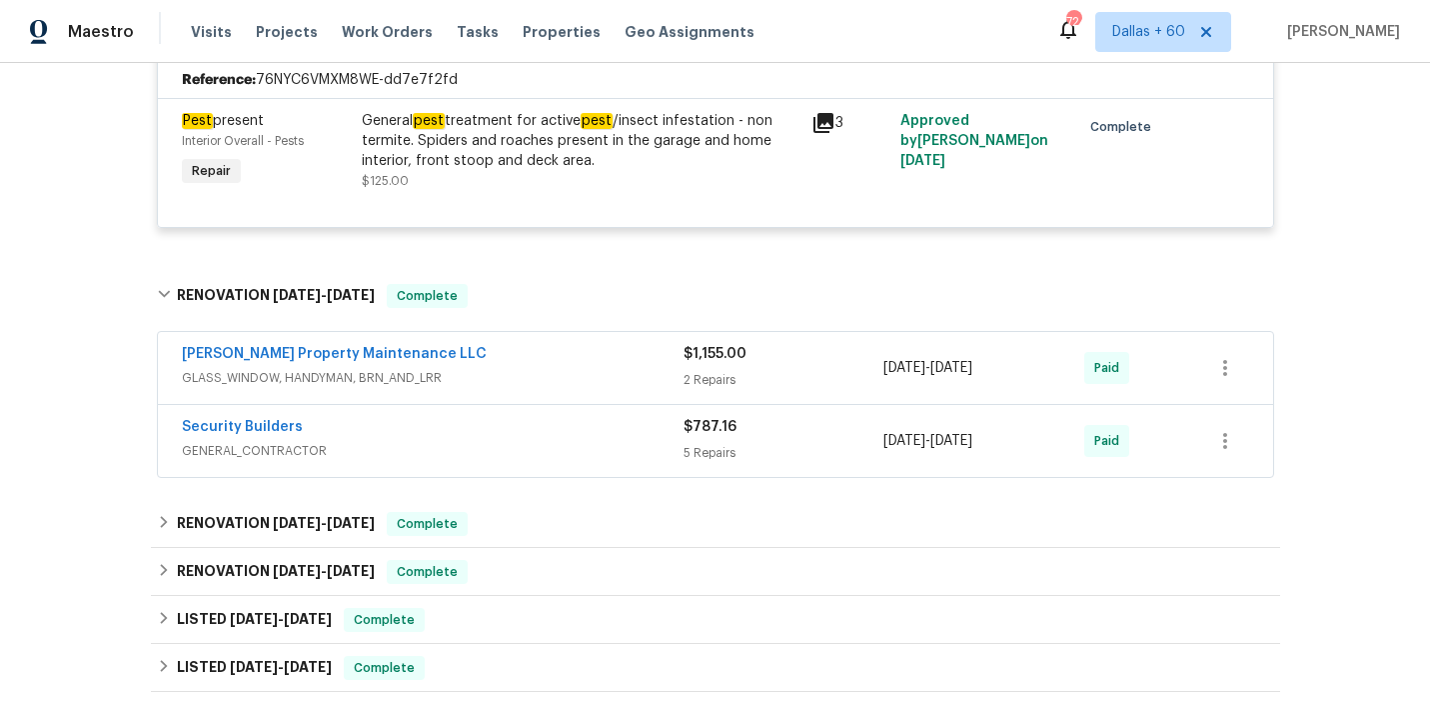
click at [606, 417] on div "Security Builders" at bounding box center [433, 429] width 502 height 24
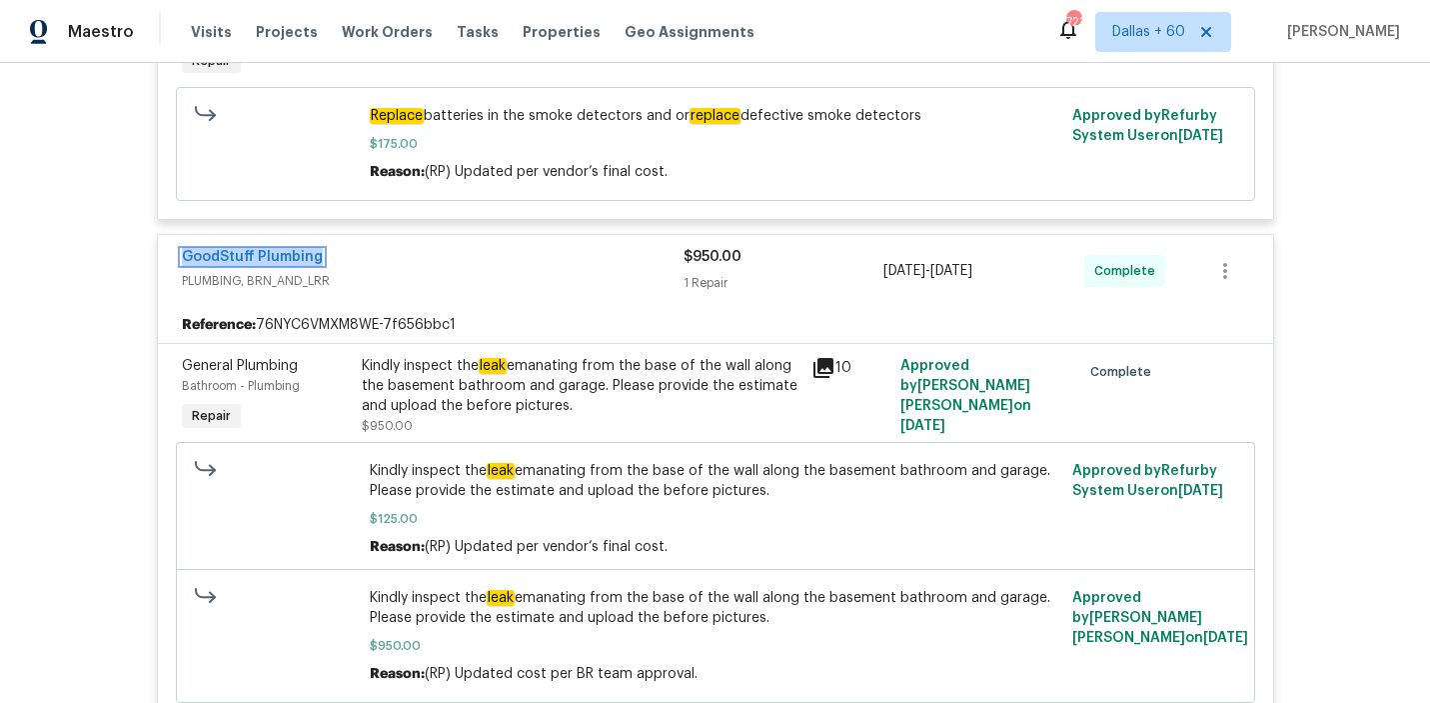
scroll to position [645, 0]
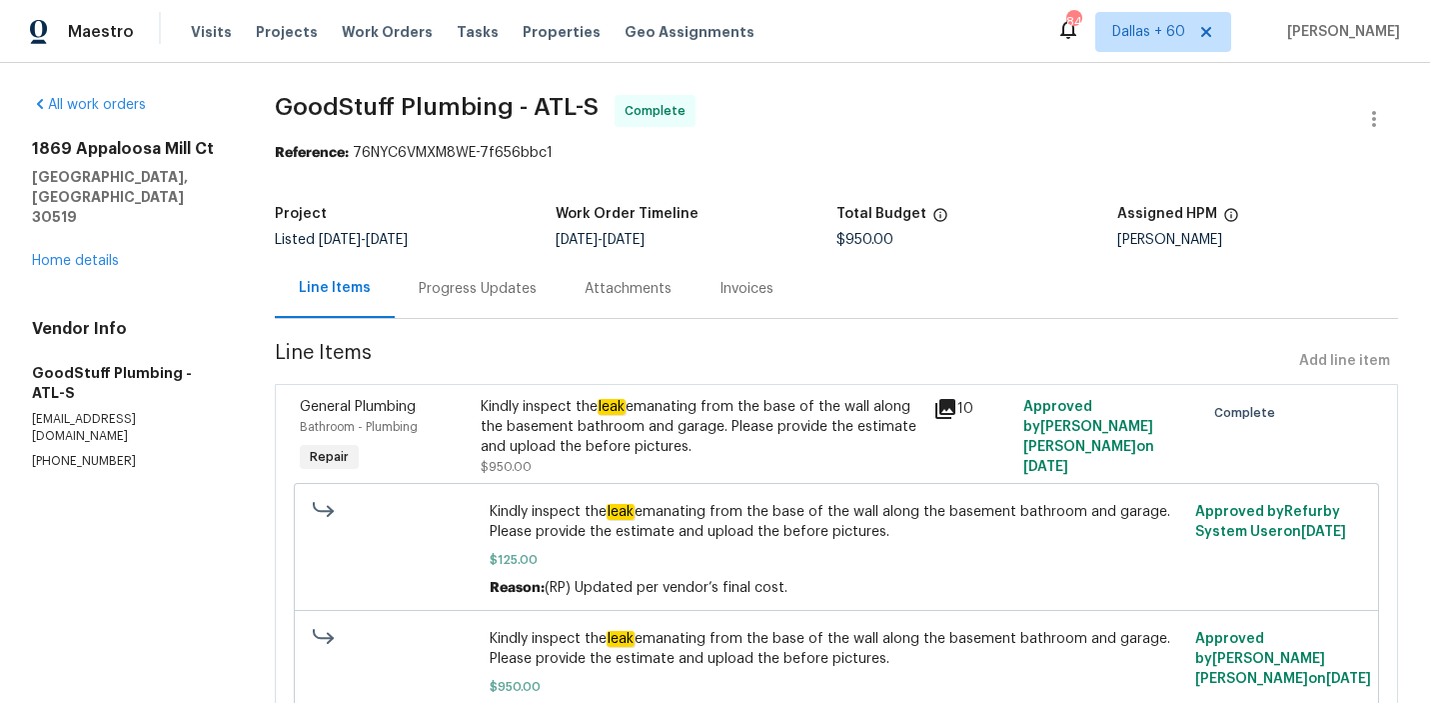
click at [511, 285] on div "Progress Updates" at bounding box center [478, 289] width 118 height 20
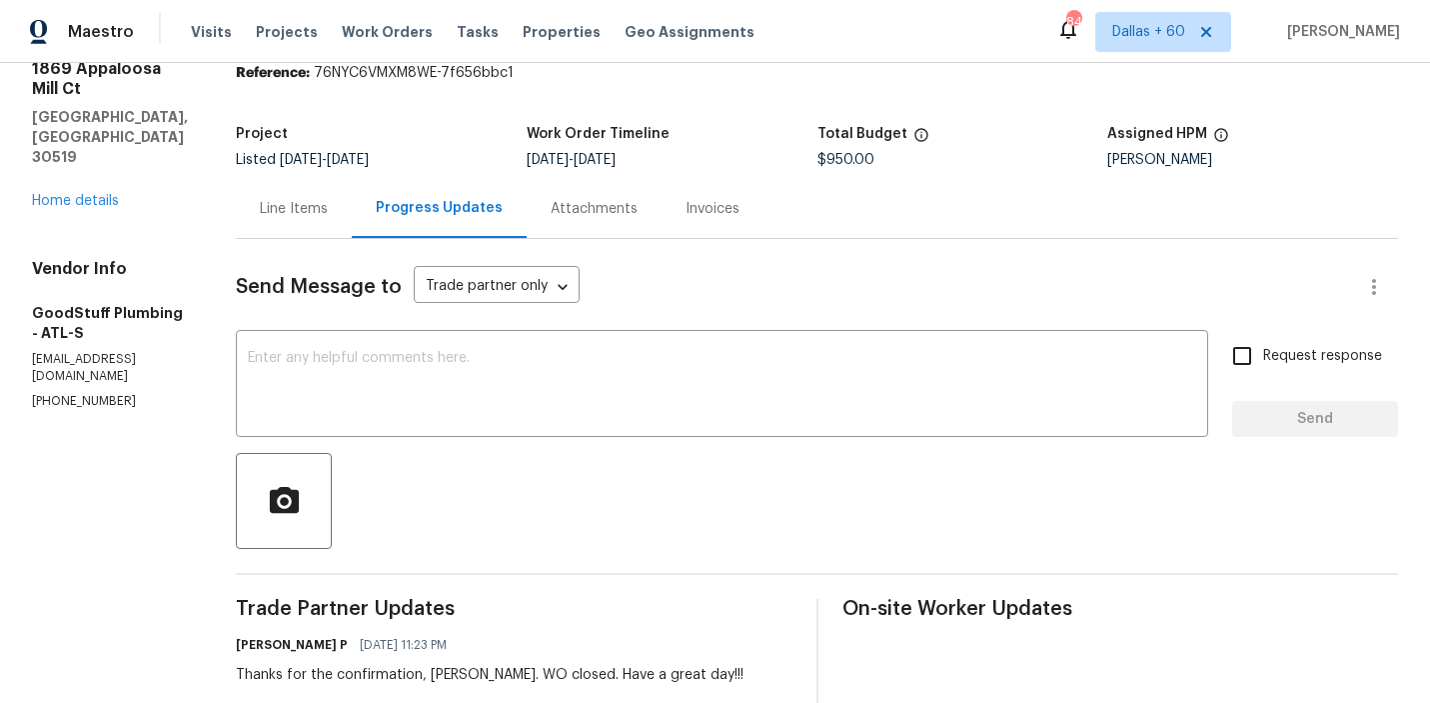
scroll to position [128, 0]
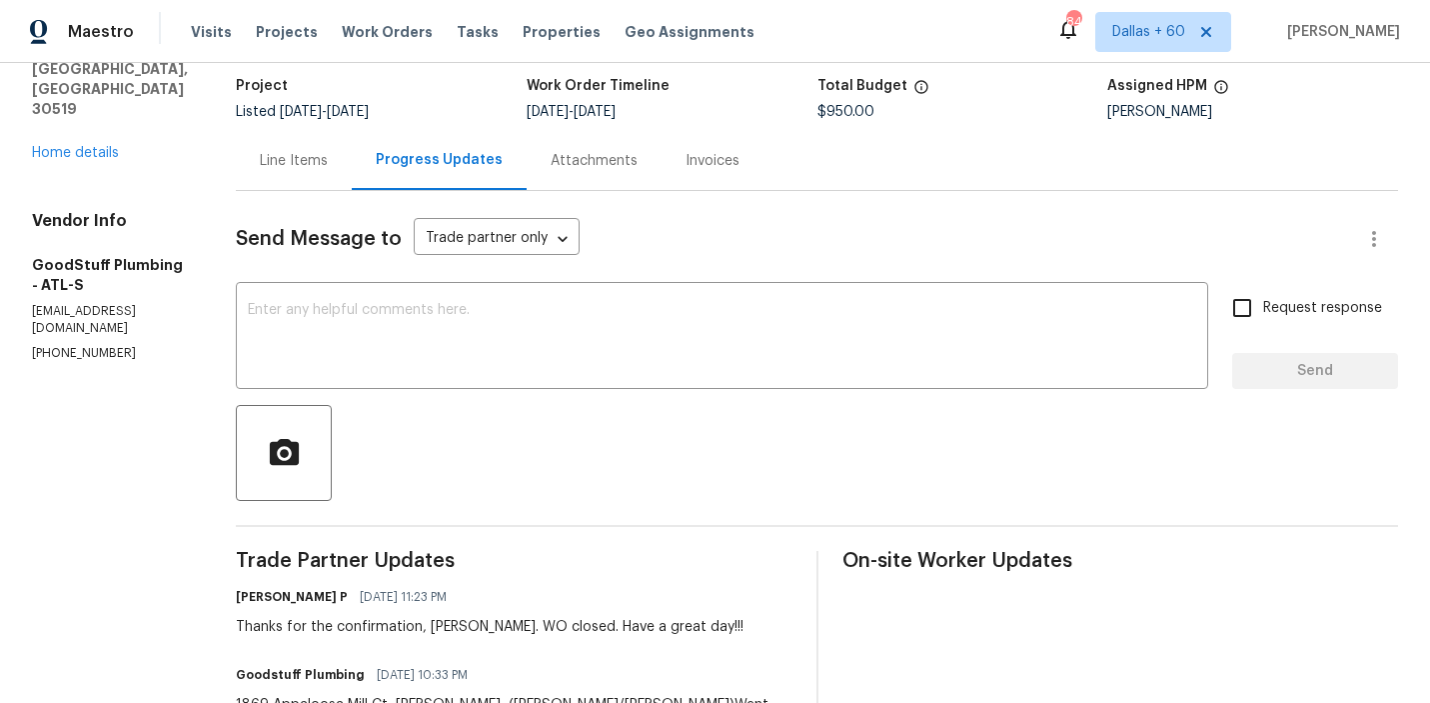
click at [740, 162] on div "Invoices" at bounding box center [713, 161] width 54 height 20
